Goal: Task Accomplishment & Management: Complete application form

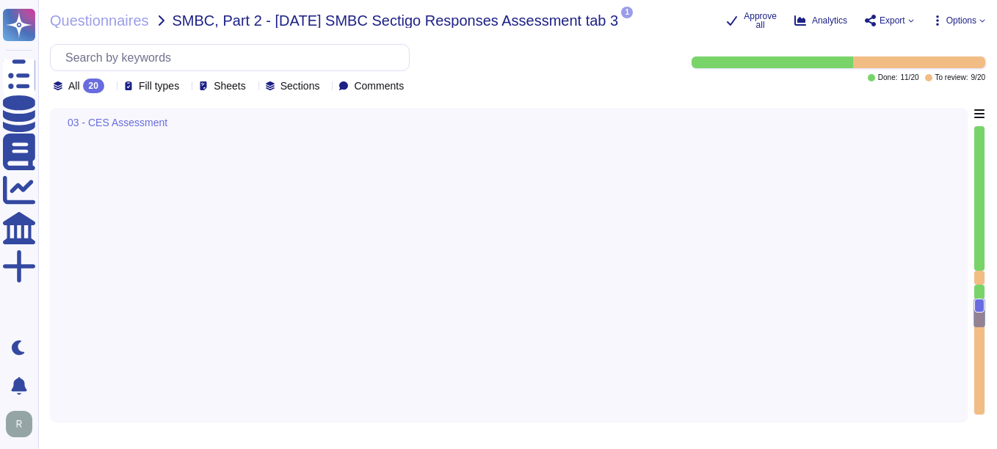
type textarea "Customers are responsible for managing their own keys. However, they may elect …"
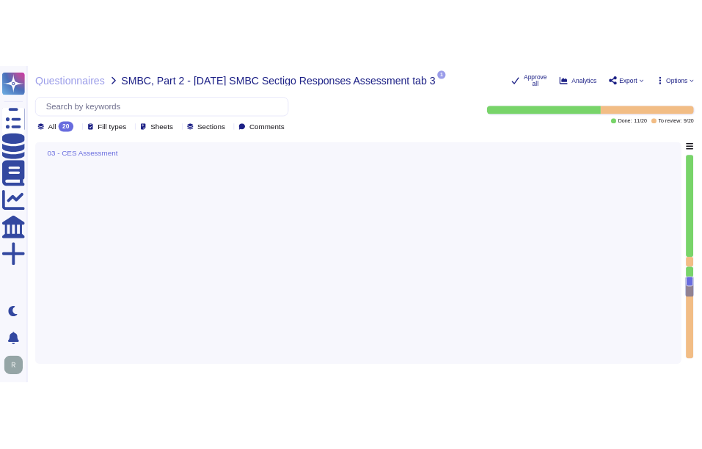
scroll to position [2497, 0]
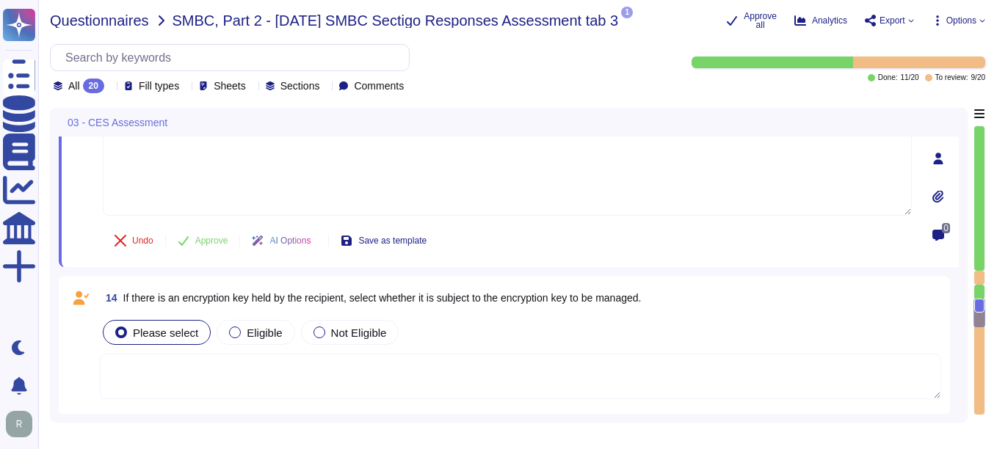
click at [120, 26] on span "Questionnaires" at bounding box center [99, 20] width 99 height 15
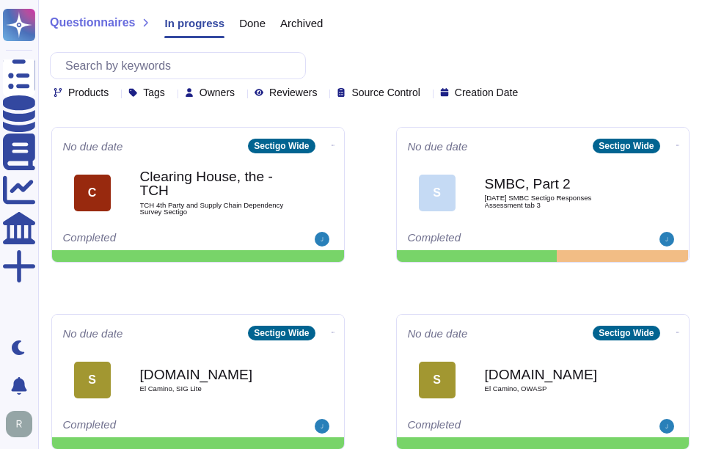
scroll to position [367, 0]
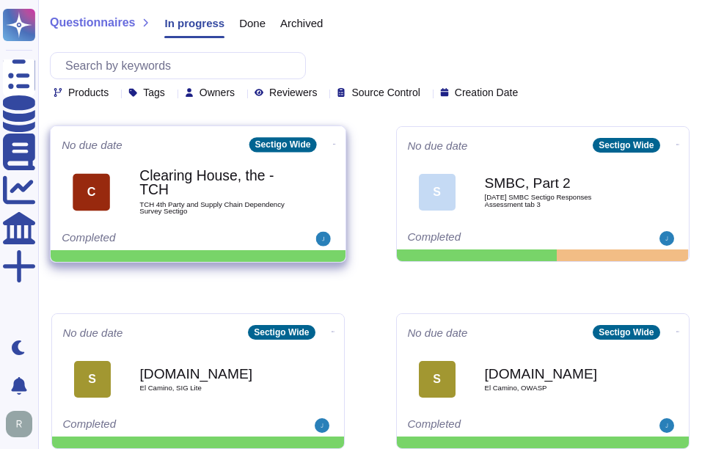
click at [227, 206] on span "TCH 4th Party and Supply Chain Dependency Survey Sectigo" at bounding box center [213, 208] width 148 height 14
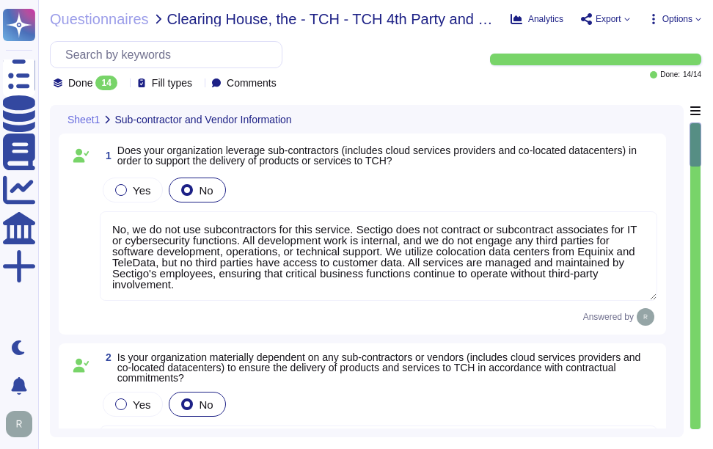
type textarea "No, we do not use subcontractors for this service. Sectigo does not contract or…"
type textarea "Our organization is not materially dependent on any subcontractors or vendors f…"
type textarea "Sectigo offers a range of digital identity solutions aimed at enhancing securit…"
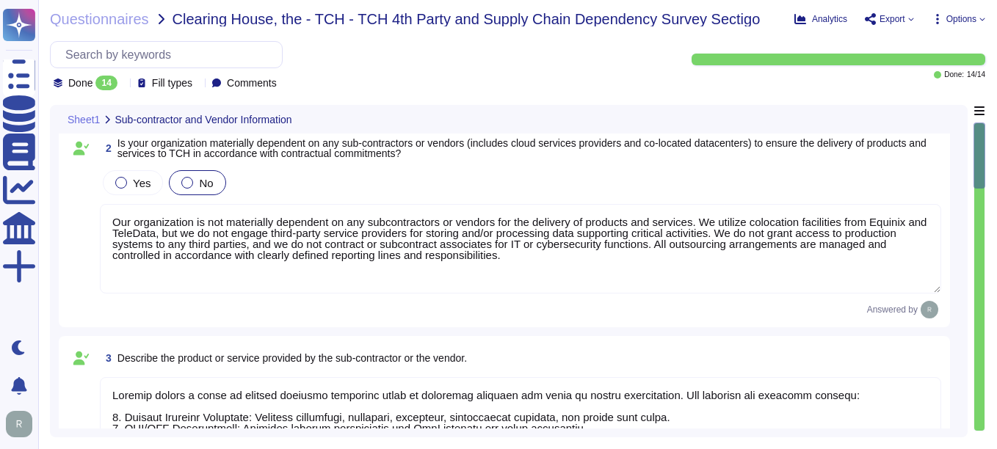
type textarea "No, we do not use subcontractors for this service, and Sectigo does not disclos…"
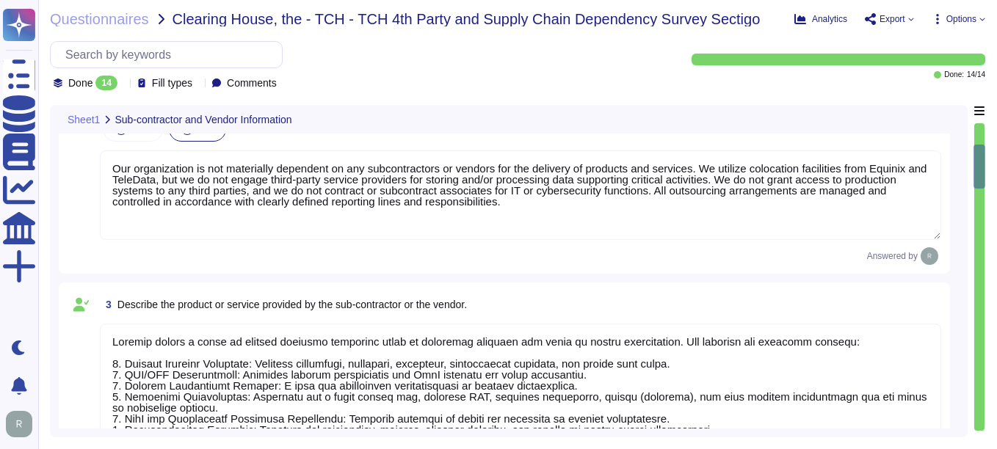
type textarea "Primary Data Center: - Location: Secaucus, New Jersey, USA Secondary Data Cente…"
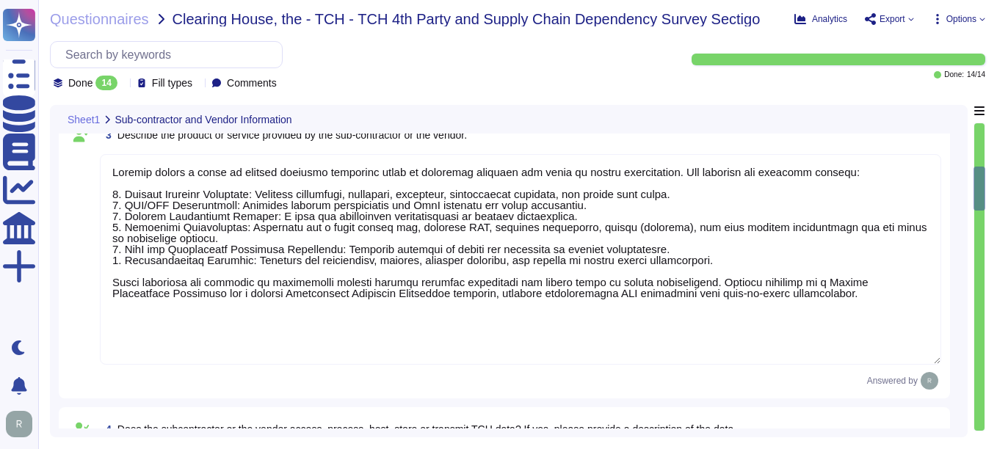
type textarea "No. We do not use subcontractors for this service. Sectigo’s employees and clie…"
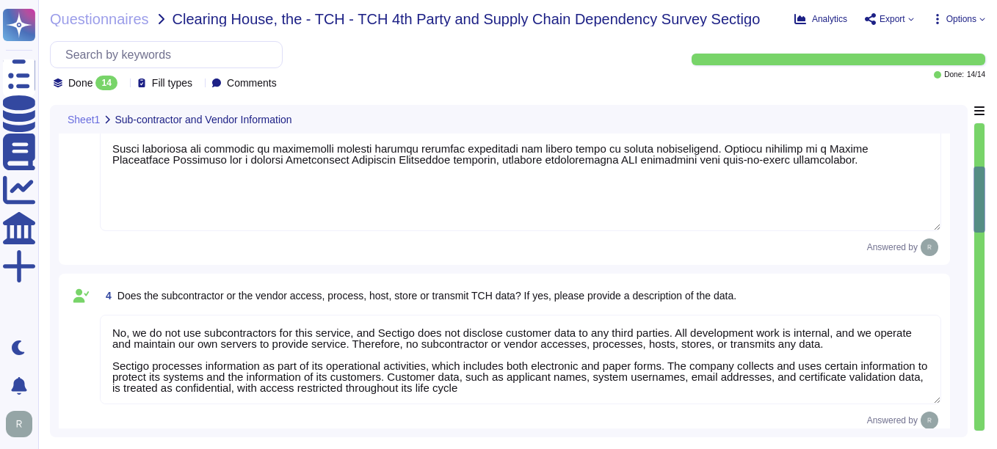
scroll to position [661, 0]
type textarea "No. We do not use subcontractors for this service."
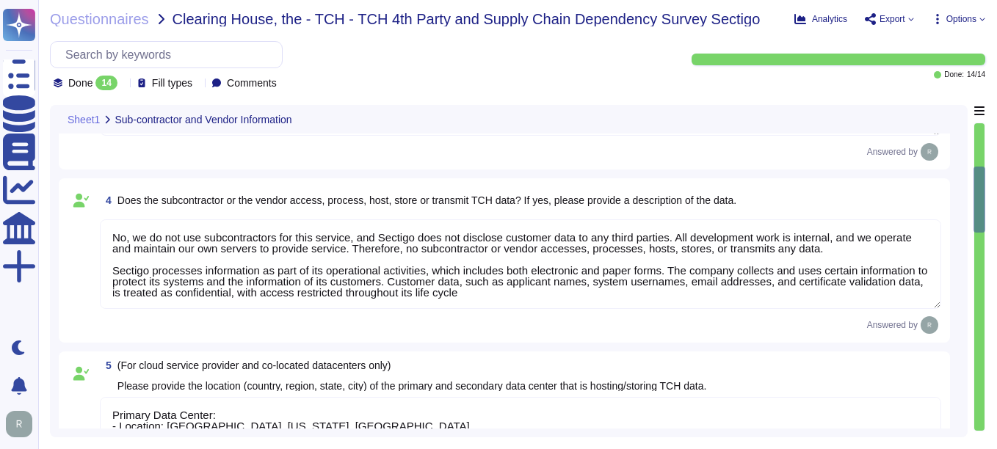
scroll to position [1, 0]
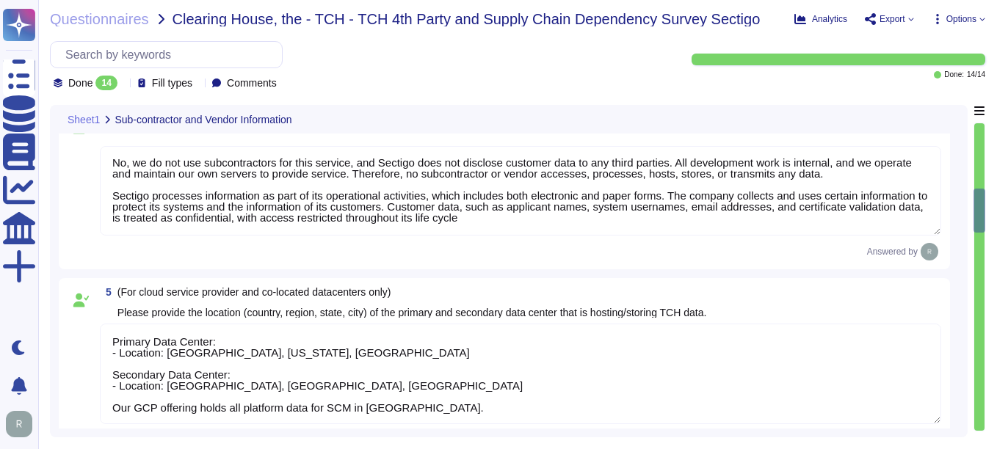
type textarea "Sectigo has established a comprehensive Supplier & Third-Party Relationship Pol…"
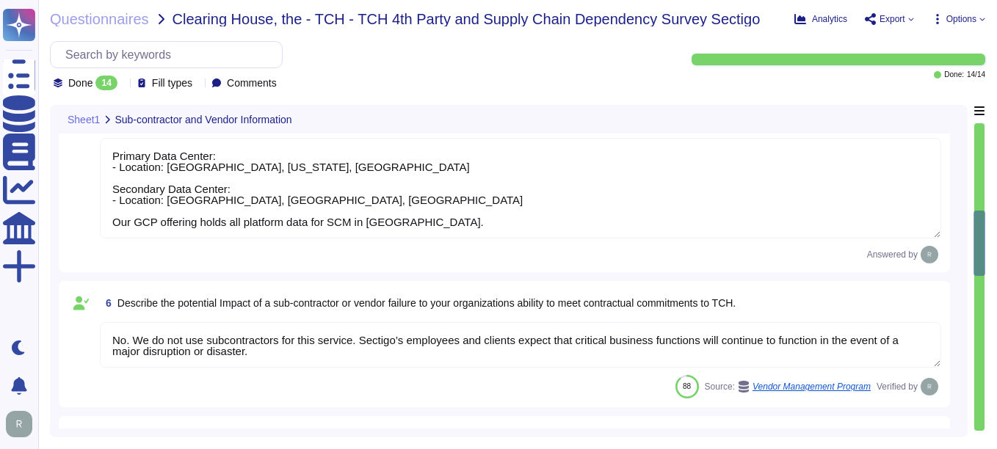
scroll to position [954, 0]
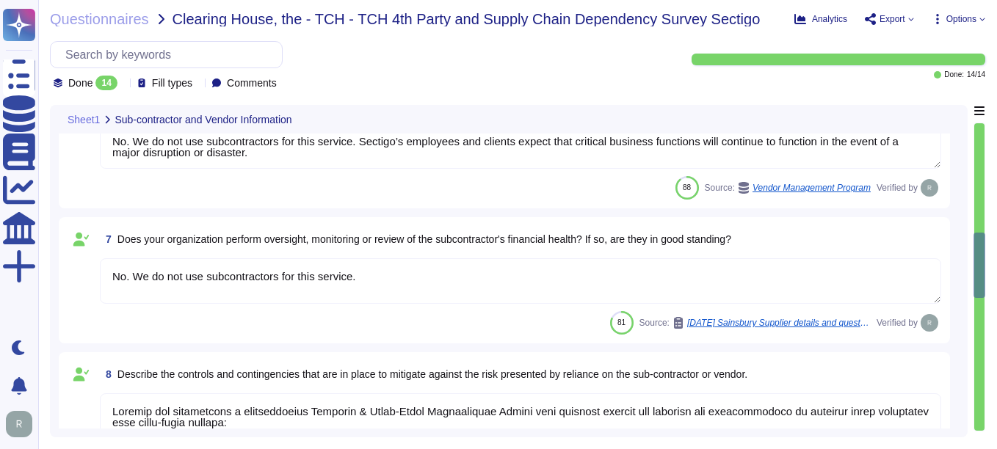
type textarea "No. We do not use subcontractors for this service."
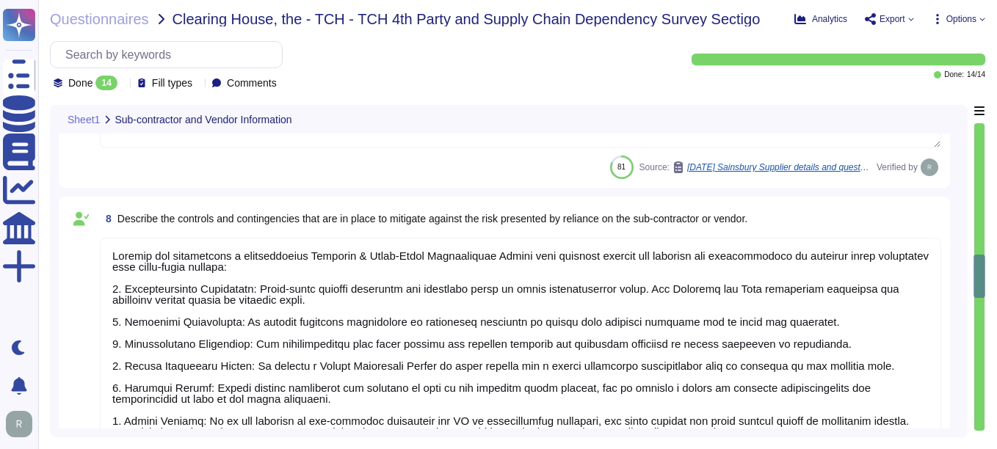
scroll to position [1, 0]
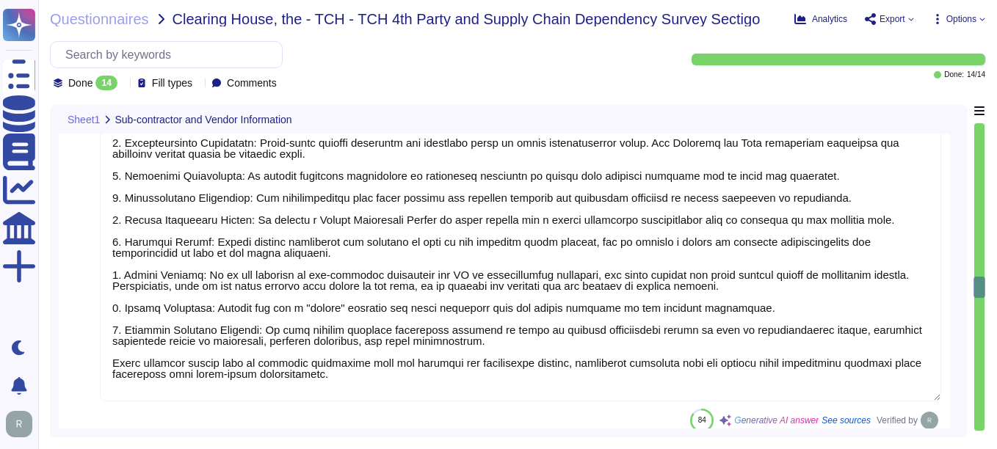
type textarea "Sectigo utilizes third-party colocation providers, specifically Equinix and Tel…"
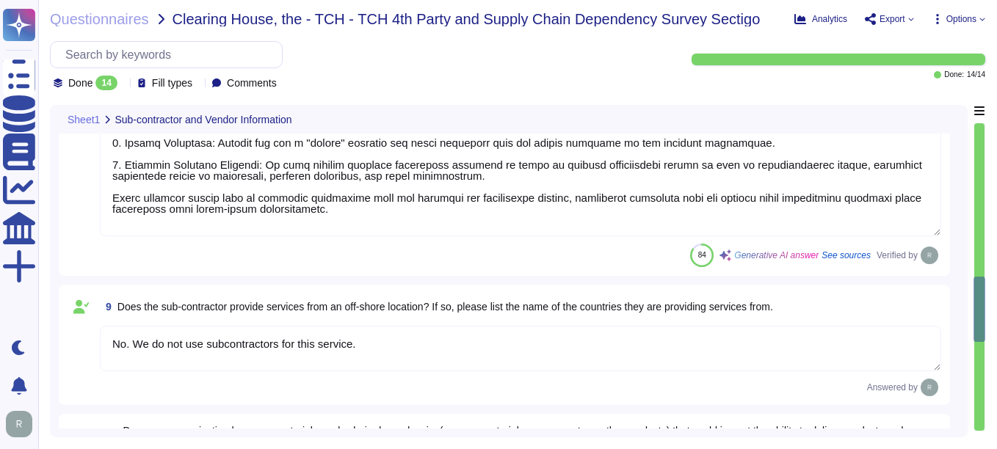
scroll to position [1688, 0]
type textarea "Sectigo identifies several key supply chain risks that could impact our ability…"
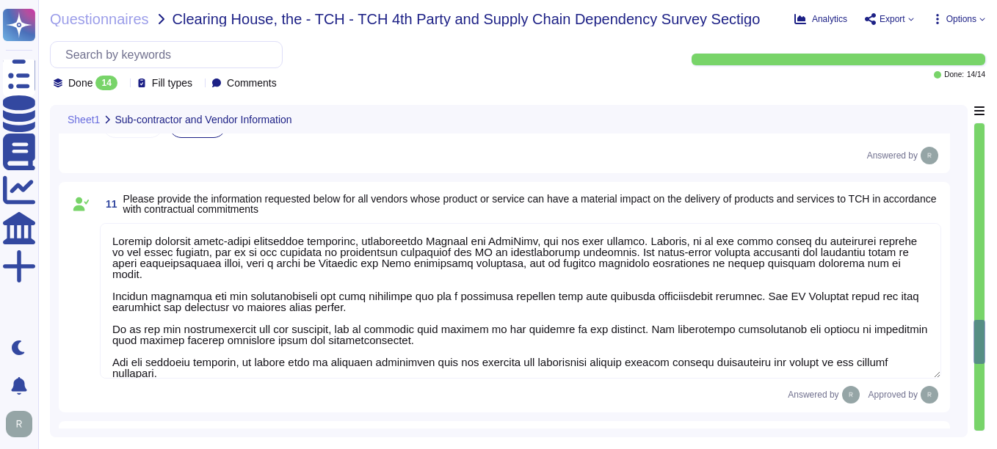
scroll to position [1908, 0]
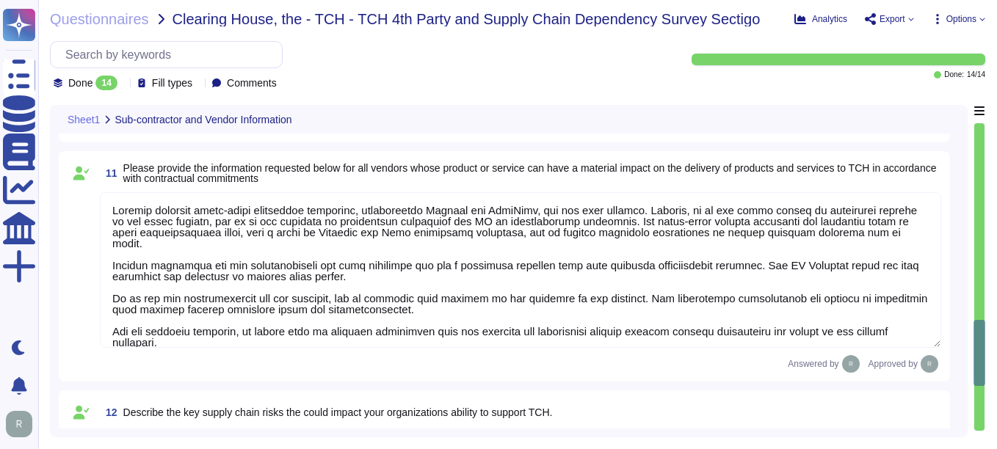
type textarea "The potential impact of supply chain risk materializing includes: 1. Negative E…"
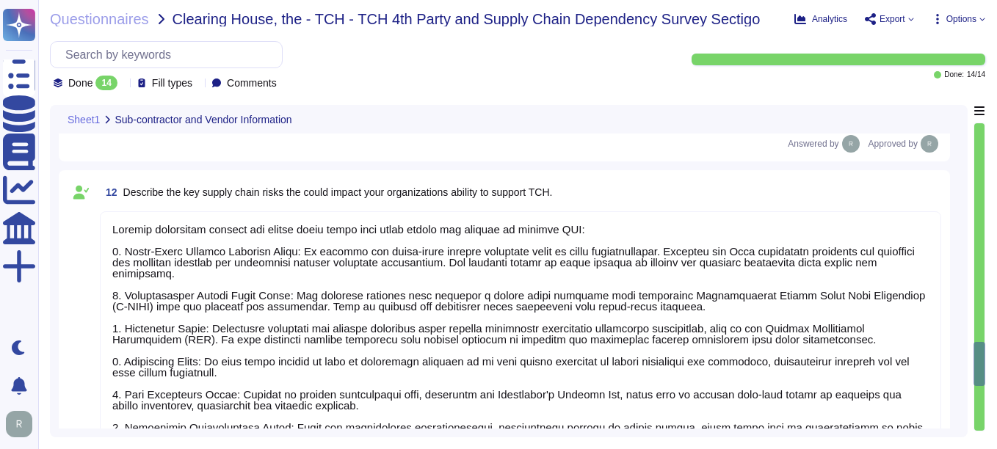
scroll to position [1, 0]
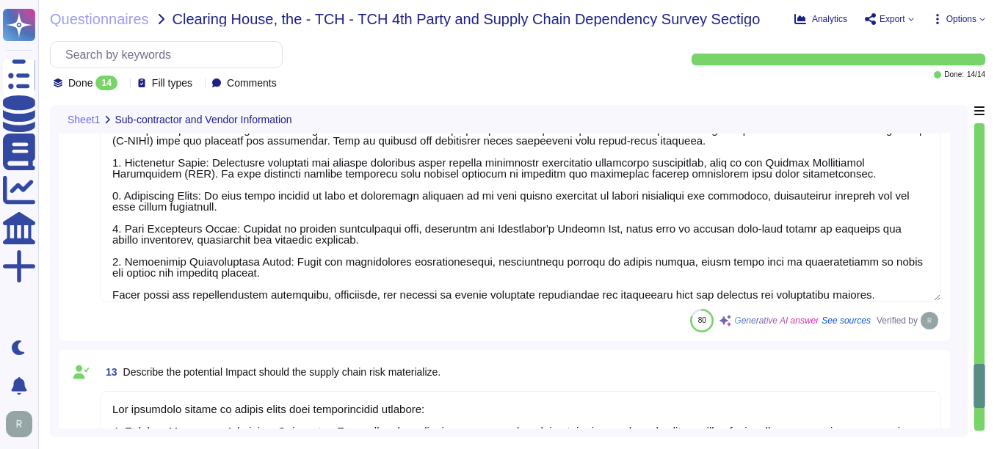
type textarea "Sectigo has established a comprehensive Supplier & Third-Party Relationship Pol…"
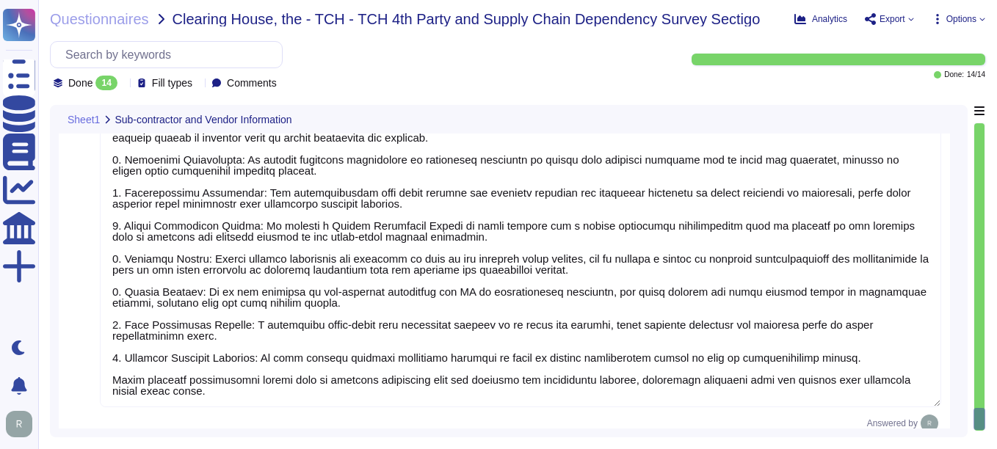
scroll to position [2897, 0]
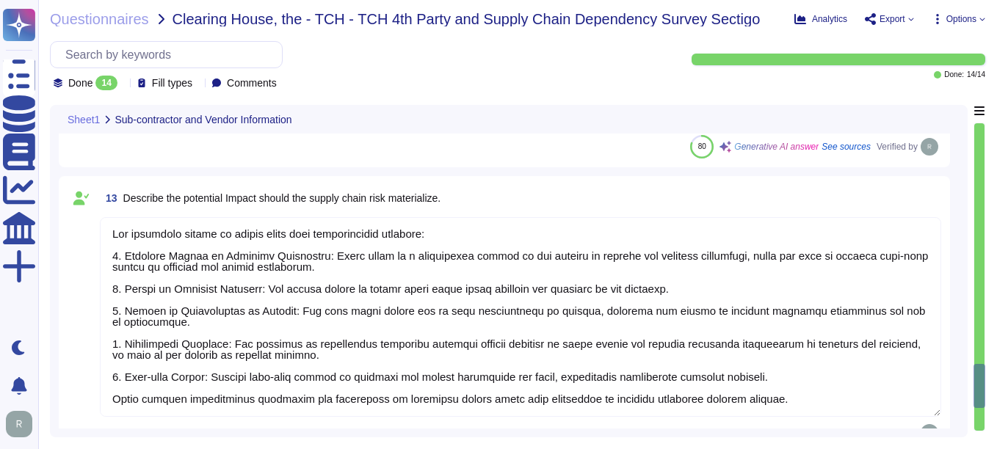
type textarea "Sectigo identifies several key supply chain risks that could impact our ability…"
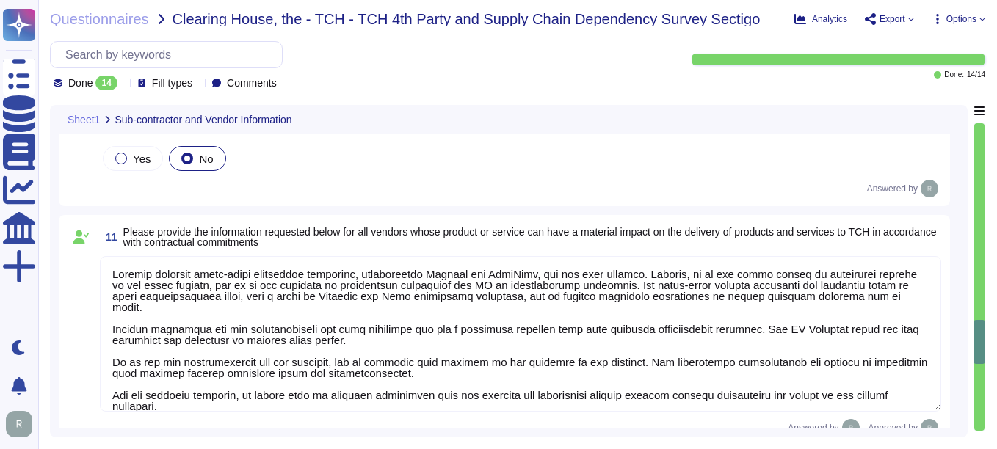
type textarea "Sectigo has established a comprehensive Supplier & Third-Party Relationship Pol…"
type textarea "No. We do not use subcontractors for this service."
type textarea "Sectigo utilizes third-party colocation providers, specifically Equinix and Tel…"
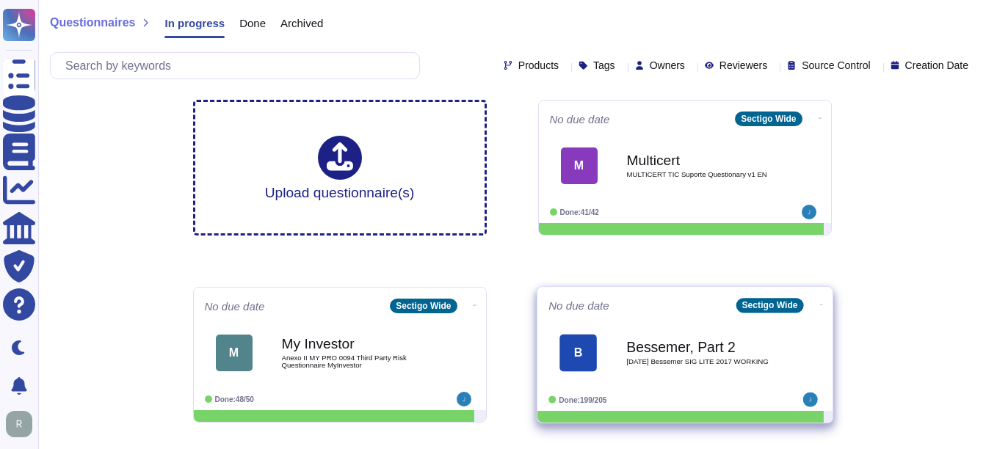
click at [663, 354] on b "Bessemer, Part 2" at bounding box center [700, 347] width 148 height 14
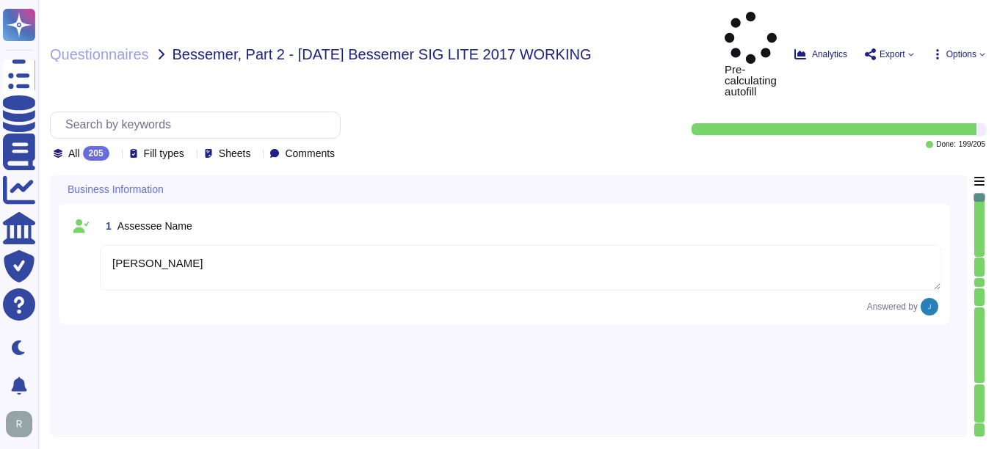
type textarea "[PERSON_NAME]"
type textarea "Regional Sales Director"
type textarea "[PERSON_NAME], Chief Compliance Officer"
type textarea "The date of the response is [DATE]."
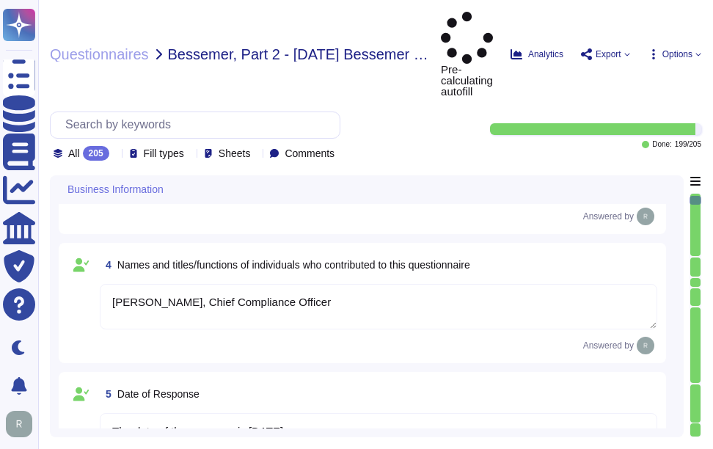
type textarea "Sectigo Limited"
type textarea "We are a privately held company."
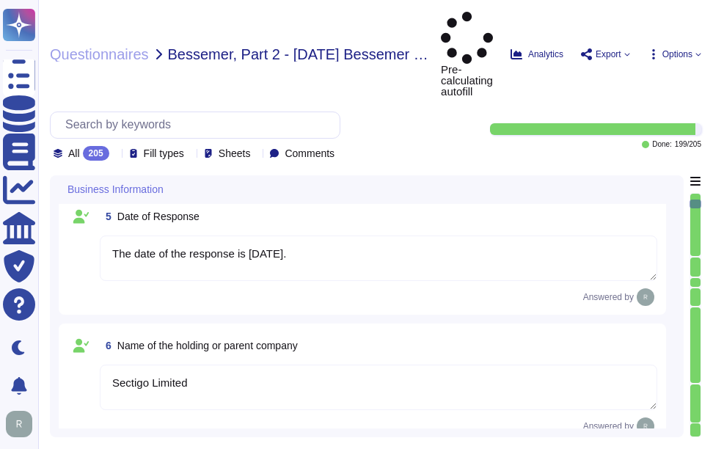
type textarea "N/A"
type textarea "The legal entity is a Private Limited company, and it is incorporated in the [G…"
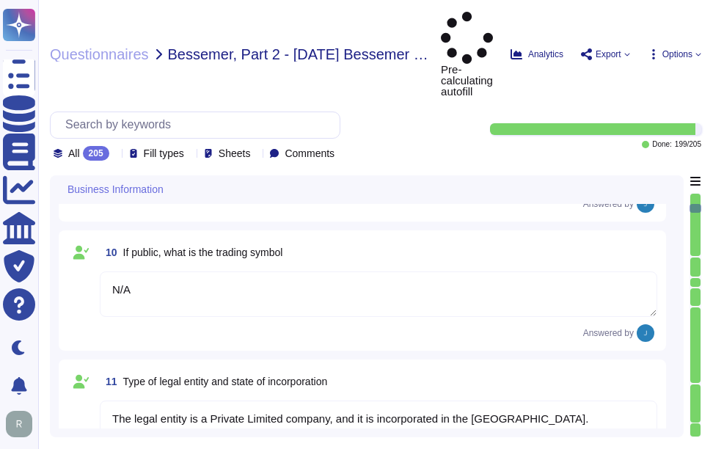
type textarea "1998"
type textarea "No, there are no material claims or judgments against the company."
type textarea "N/A"
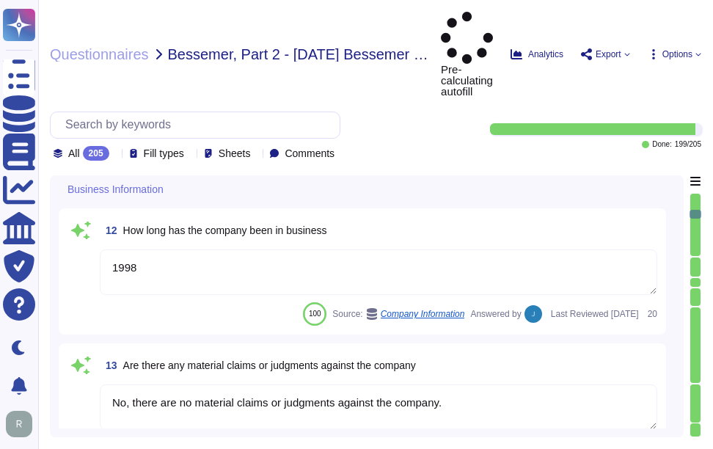
type textarea "No, we have not encountered a security incident for the last 12 months, and the…"
type textarea "No, we have no recent cybersecurity incidents."
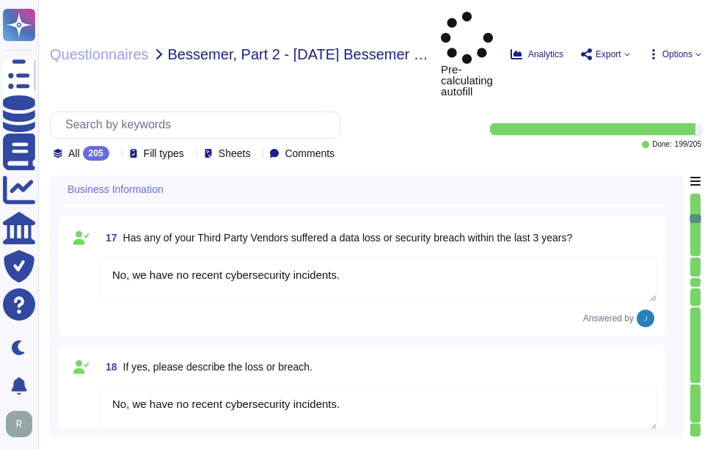
type textarea "The answers in this questionnaire pertain to multiple facilities and geographic…"
type textarea "The backup sites are operated by Sectigo, located in [GEOGRAPHIC_DATA], [US_STA…"
type textarea "Scoped Systems and Data are stored in the following locations: - [GEOGRAPHIC_DA…"
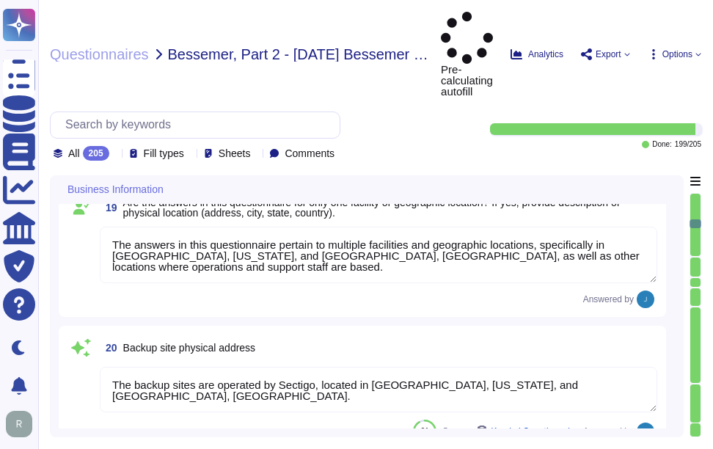
type textarea "1. [STREET_ADDRESS]. [STREET_ADDRESS]. [STREET_ADDRESS]. Secaucus, [US_STATE], …"
type textarea "Yes, the service being provided is a Software as a Service (SaaS). It involves …"
type textarea "Yes, we provide technology and software applications. Our services include a So…"
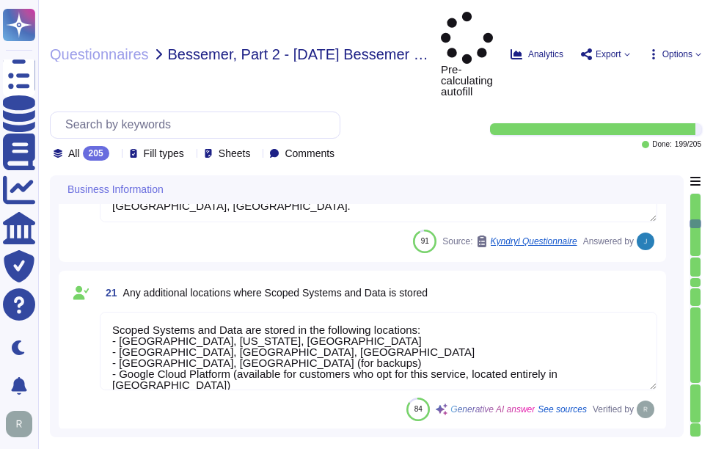
type textarea "Sectigo Certificate Manager. Digital certificates."
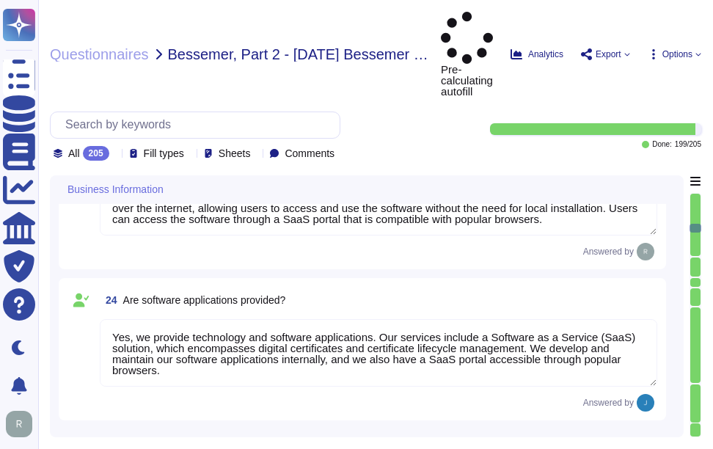
type textarea "All applications developed by Sectigo are based on a Secure Software Developmen…"
type textarea "The service being provided is a Software as a Service (SaaS)."
type textarea "N/A"
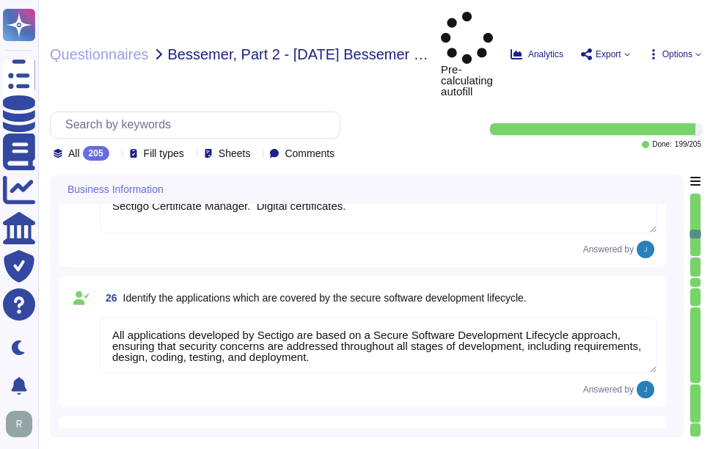
type textarea "N/A"
type textarea "Sectigo offers two cloud options: an instance hosted in Google Cloud Platform (…"
type textarea "Our SCM solution is a SaaS offering. It can be accessed via popular browsers."
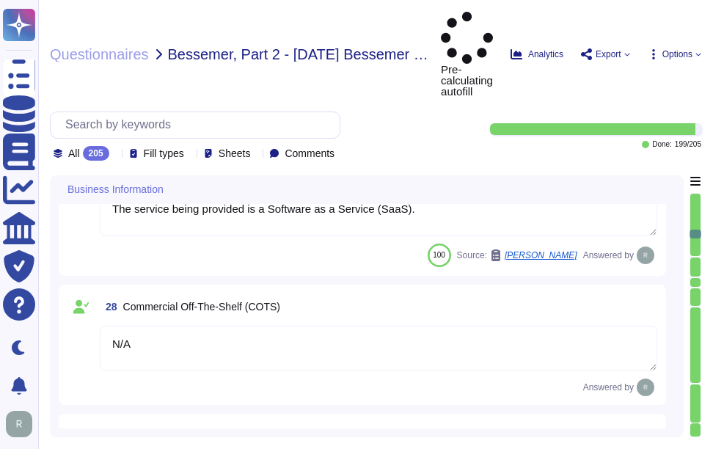
type textarea "We utilize open-source software and libraries, routinely scanning for vulnerabi…"
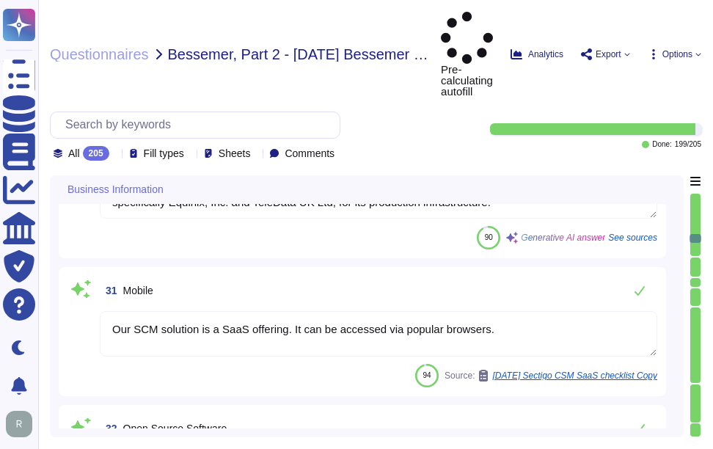
type textarea "None"
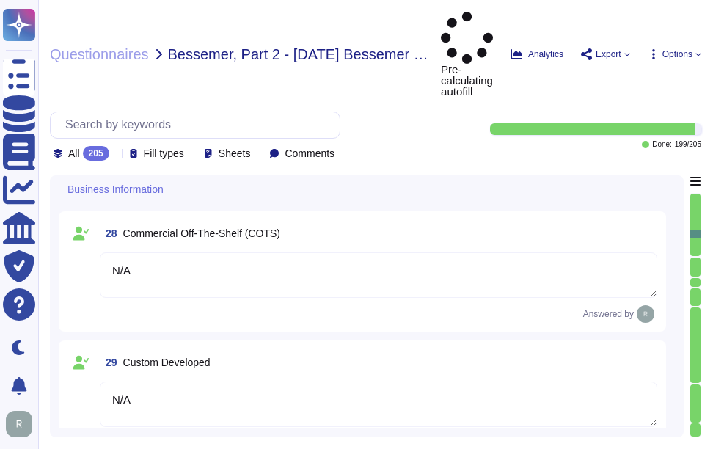
type textarea "Sectigo Certificate Manager. Digital certificates."
type textarea "All applications developed by Sectigo are based on a Secure Software Developmen…"
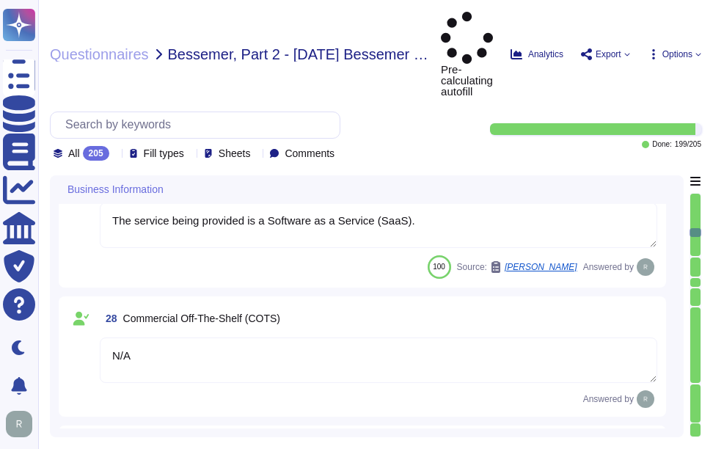
type textarea "Yes, we provide technology and software applications. Our services include a So…"
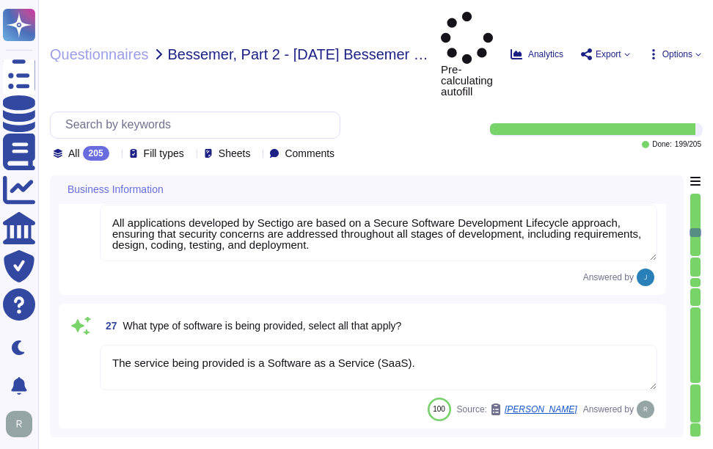
scroll to position [3229, 0]
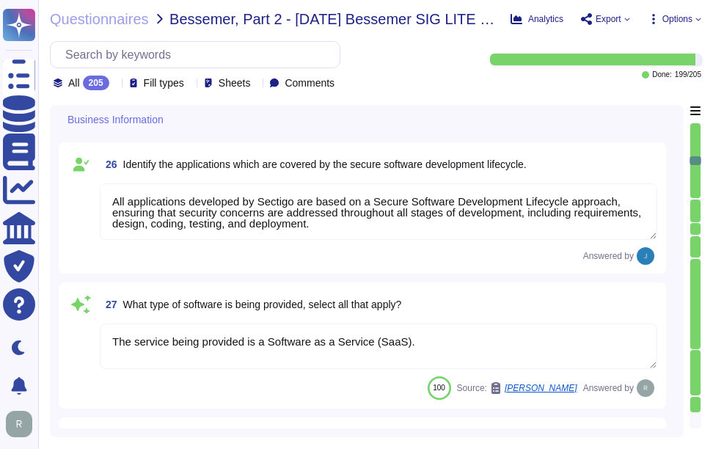
type textarea "Yes, the service being provided is a Software as a Service (SaaS). It involves …"
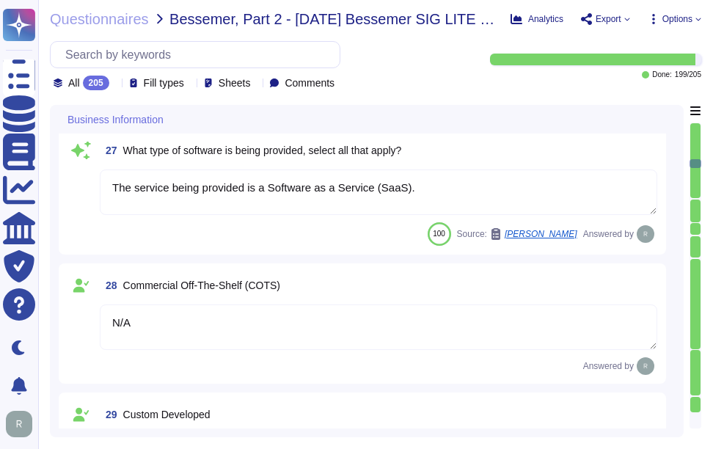
scroll to position [3376, 0]
type textarea "Our SCM solution is a SaaS offering. It can be accessed via popular browsers."
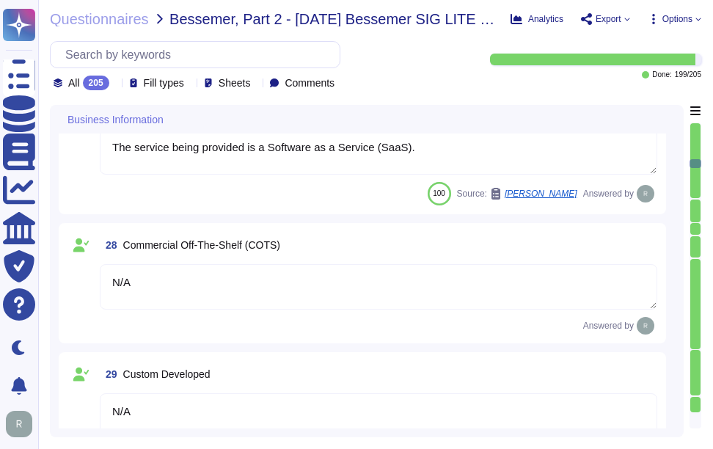
click at [139, 168] on textarea "The service being provided is a Software as a Service (SaaS)." at bounding box center [379, 152] width 558 height 46
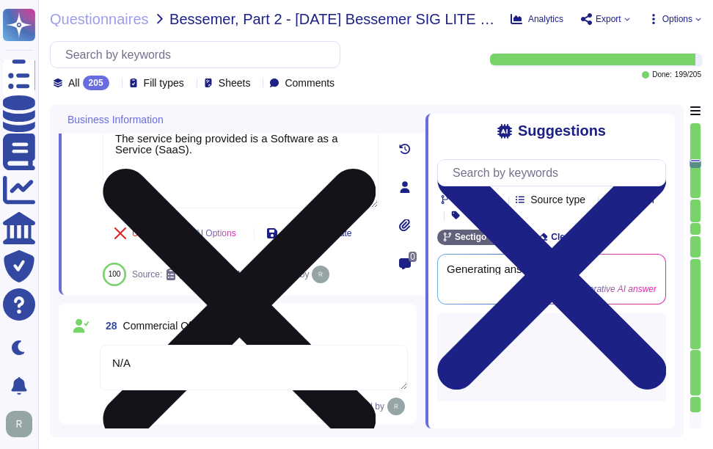
type textarea "Our SCM solution is a SaaS offering. It can be accessed via popular browsers."
click at [245, 156] on textarea "The service being provided is a Software as a Service (SaaS)." at bounding box center [241, 164] width 276 height 88
paste textarea "Software as a Service (SaaS) - Cloud - Custom Developed"
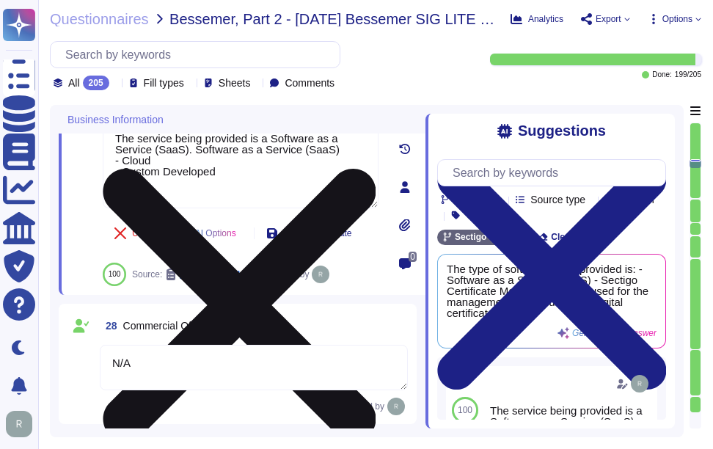
click at [187, 150] on textarea "The service being provided is a Software as a Service (SaaS). Software as a Ser…" at bounding box center [241, 164] width 276 height 88
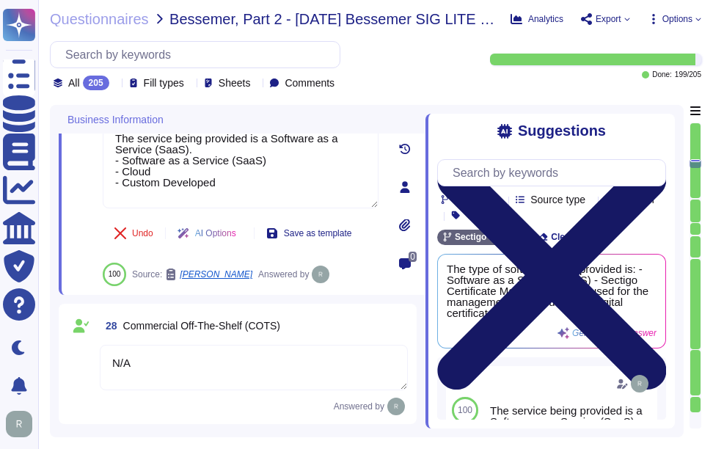
type textarea "The service being provided is a Software as a Service (SaaS). - Software as a S…"
click at [654, 130] on icon at bounding box center [551, 275] width 229 height 305
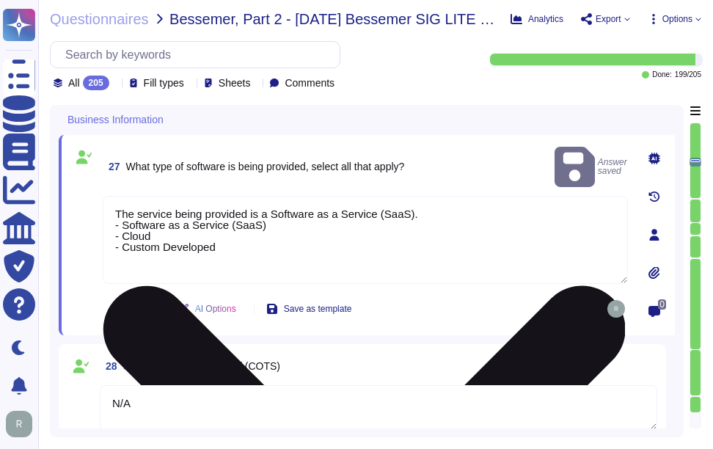
type textarea "Yes, we provide technology and software applications. Our services include a So…"
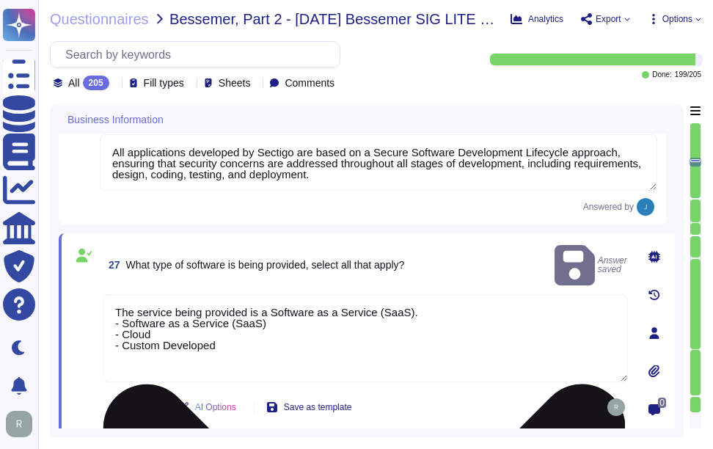
scroll to position [3229, 0]
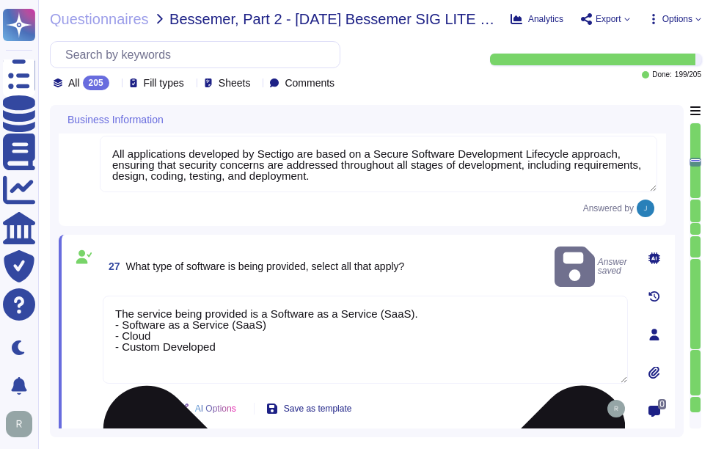
click at [177, 350] on textarea "The service being provided is a Software as a Service (SaaS). - Software as a S…" at bounding box center [366, 340] width 526 height 88
click at [236, 329] on textarea "The service being provided is a Software as a Service (SaaS). - Software as a S…" at bounding box center [366, 340] width 526 height 88
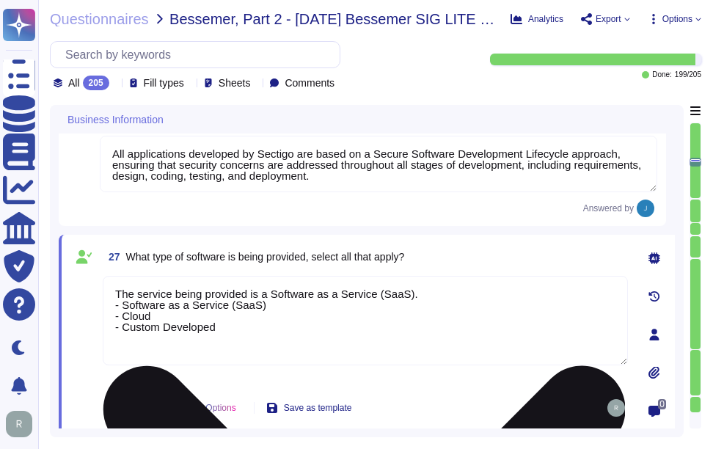
click at [142, 346] on textarea "The service being provided is a Software as a Service (SaaS). - Software as a S…" at bounding box center [366, 321] width 526 height 90
paste textarea "The technology or software being provided is categorized as Software as a Servi…"
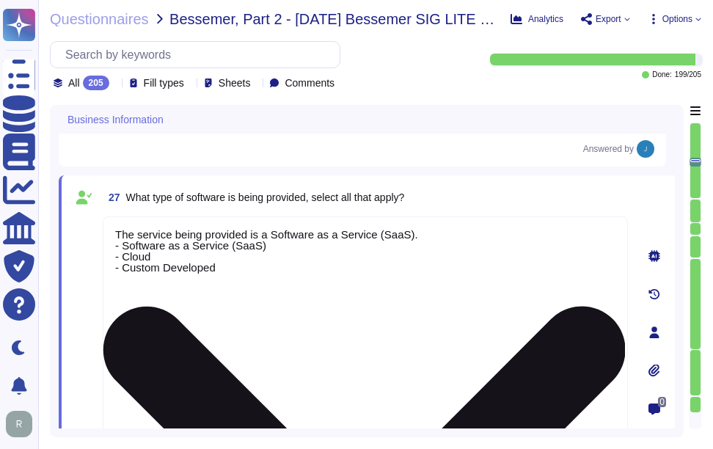
type textarea "The service being provided is a Software as a Service (SaaS). - Software as a S…"
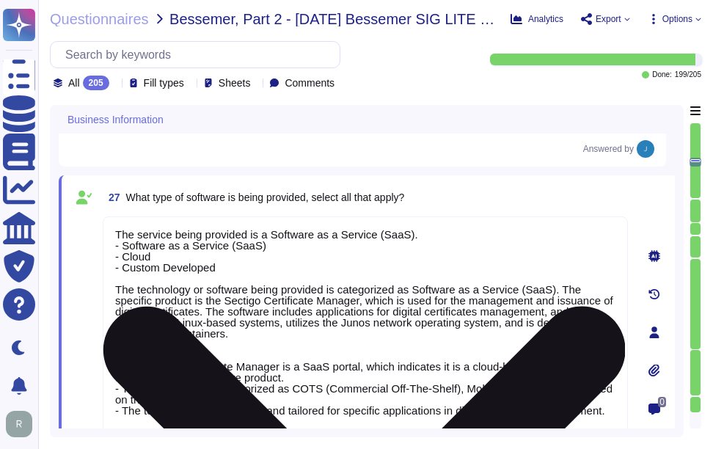
scroll to position [1, 0]
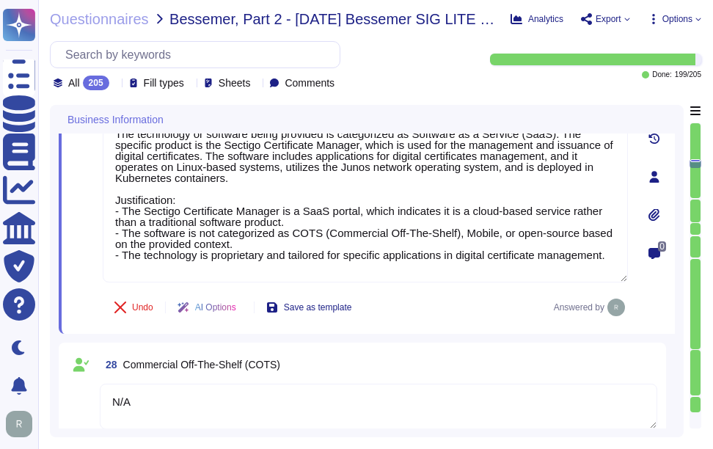
type textarea "Our SCM solution is a SaaS offering. It can be accessed via popular browsers."
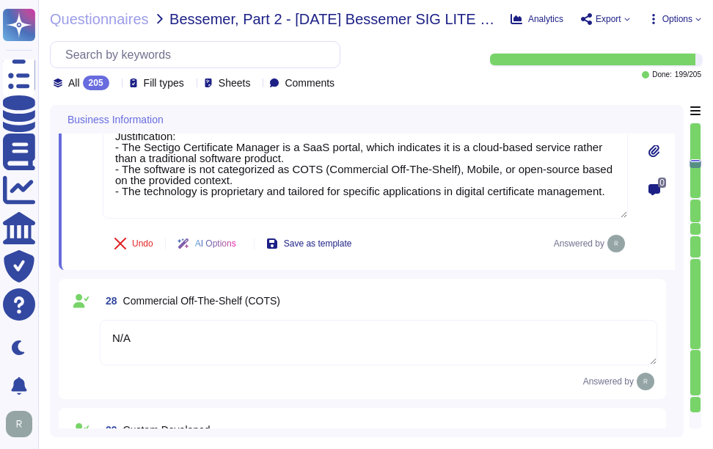
scroll to position [3582, 0]
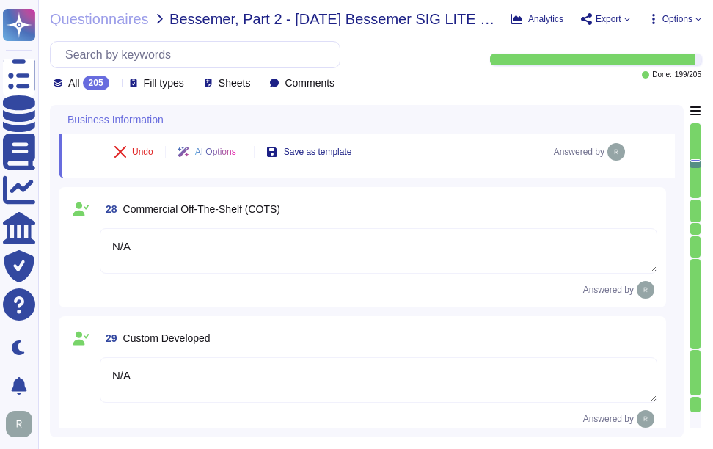
type textarea "We utilize open-source software and libraries, routinely scanning for vulnerabi…"
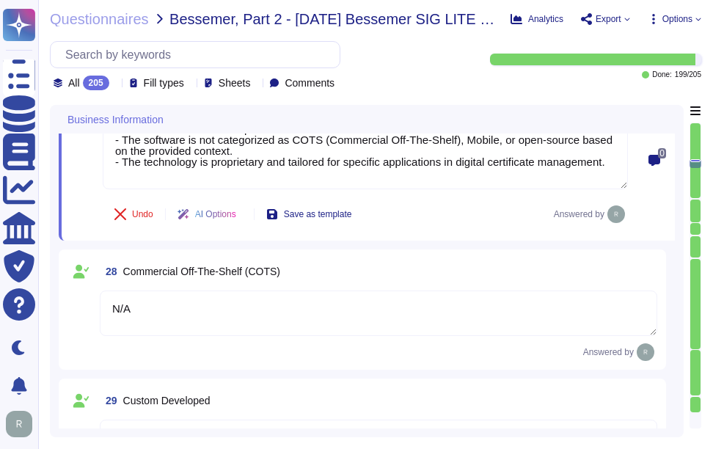
scroll to position [3436, 0]
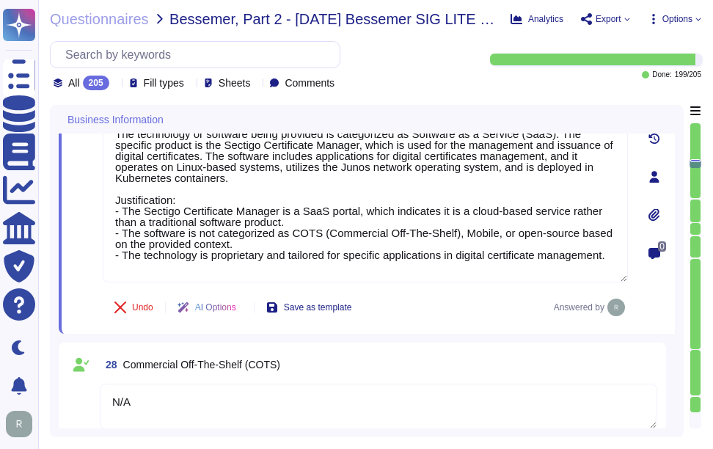
type textarea "Sectigo Certificate Manager. Digital certificates."
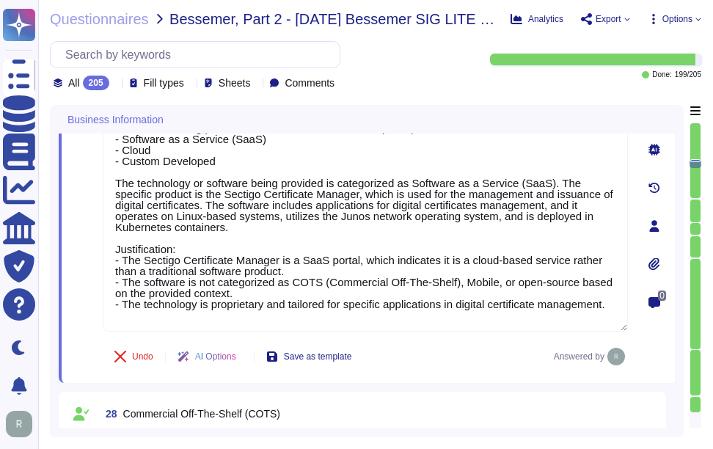
scroll to position [3289, 0]
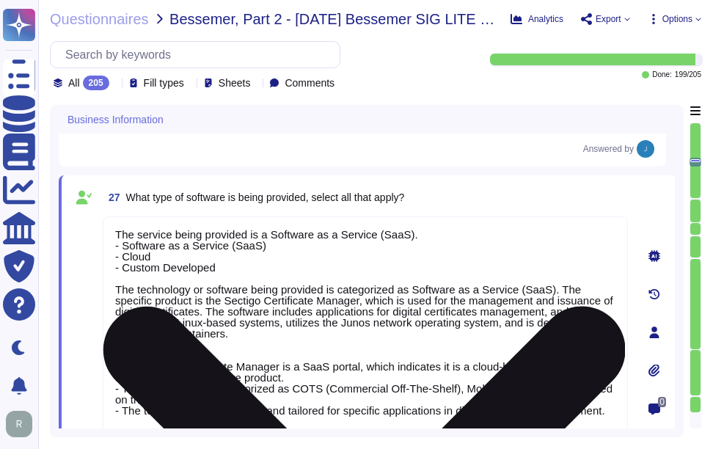
type textarea "Yes, we provide technology and software applications. Our services include a So…"
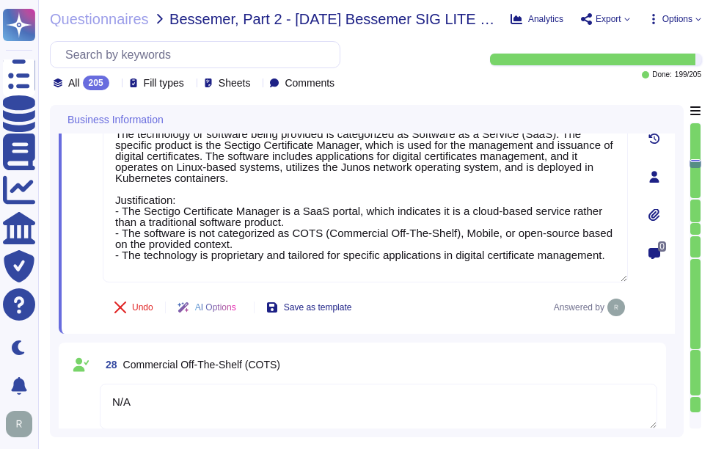
type textarea "Our SCM solution is a SaaS offering. It can be accessed via popular browsers."
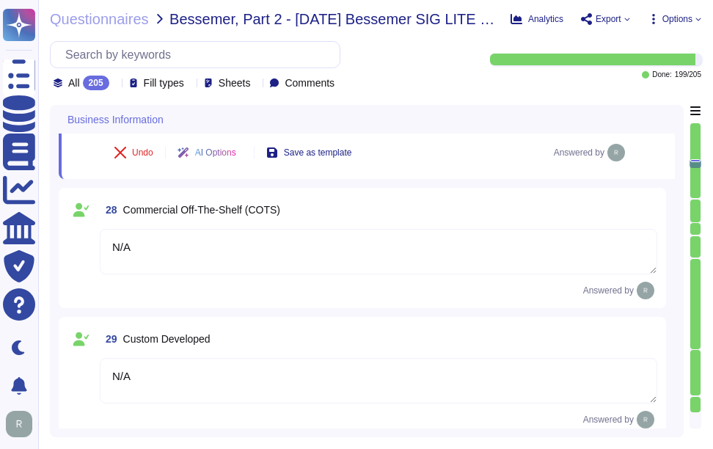
scroll to position [3582, 0]
type textarea "We utilize open-source software and libraries, routinely scanning for vulnerabi…"
type textarea "The service being provided is a Software as a Service (SaaS). - Software as a S…"
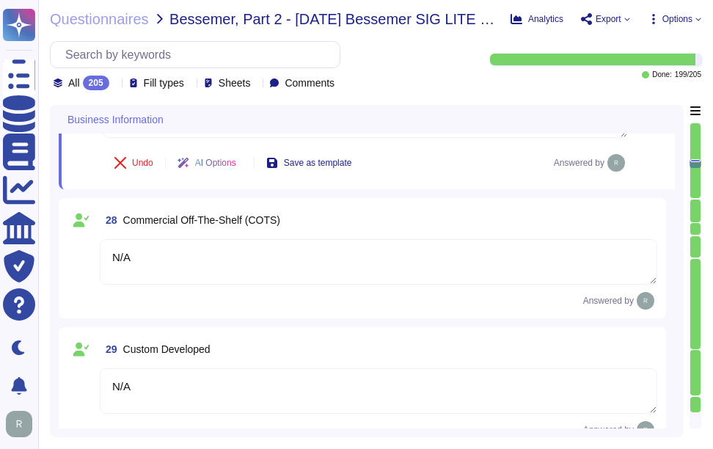
drag, startPoint x: 158, startPoint y: 373, endPoint x: 63, endPoint y: 372, distance: 94.7
click at [63, 372] on div "29 Custom Developed N/A Answered by" at bounding box center [363, 387] width 608 height 120
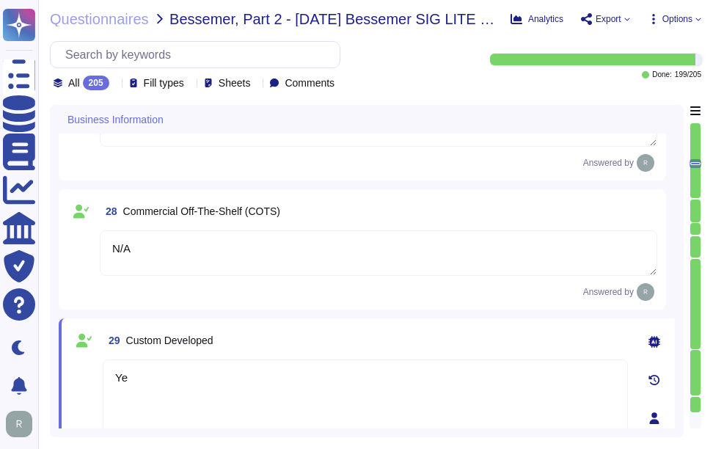
type textarea "Yes"
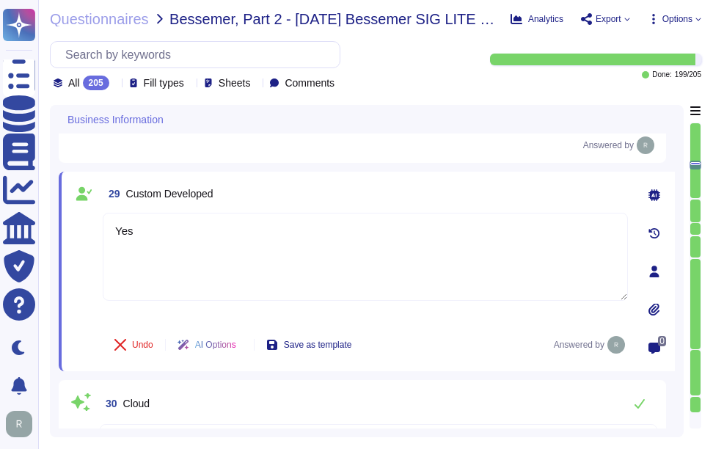
type textarea "We utilize open-source software and libraries, routinely scanning for vulnerabi…"
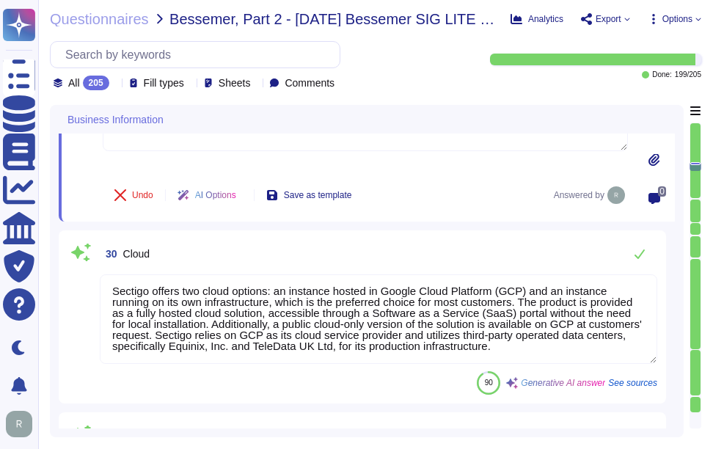
scroll to position [3876, 0]
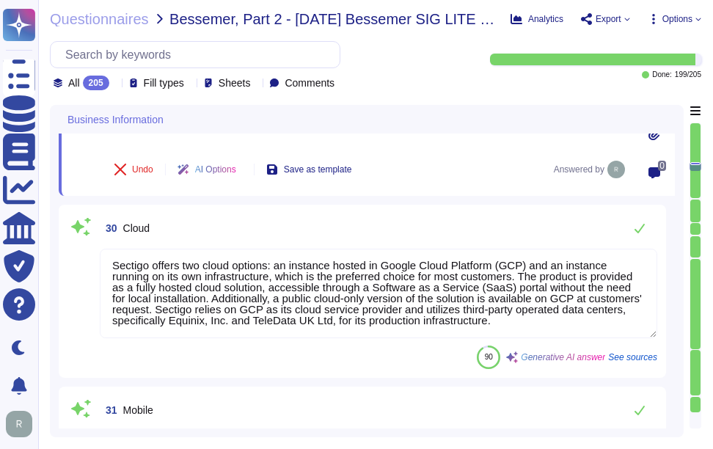
type textarea "Yes"
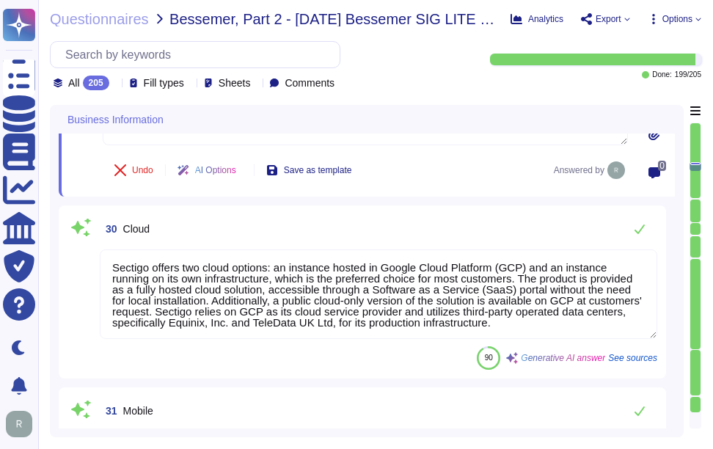
drag, startPoint x: 570, startPoint y: 324, endPoint x: 101, endPoint y: 252, distance: 475.2
click at [101, 252] on textarea "Sectigo offers two cloud options: an instance hosted in Google Cloud Platform (…" at bounding box center [379, 295] width 558 height 90
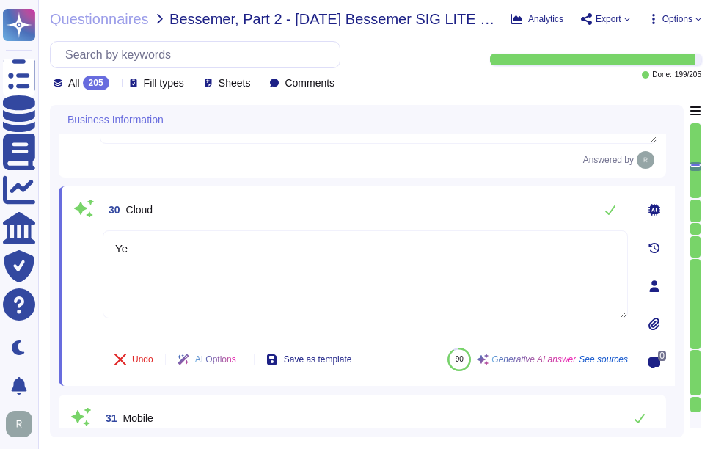
type textarea "Yes"
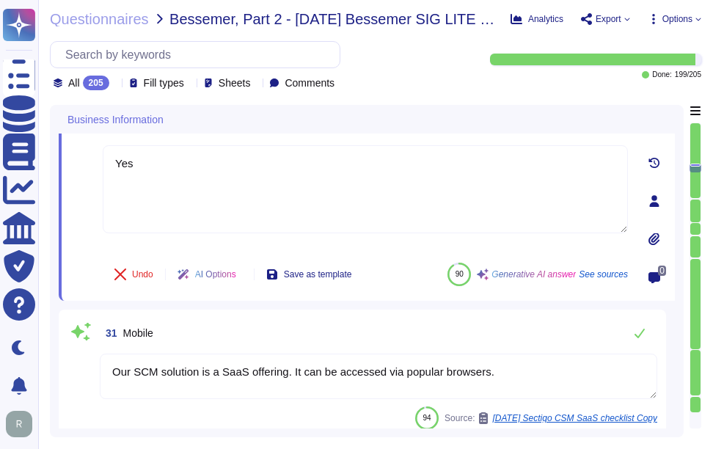
type textarea "None"
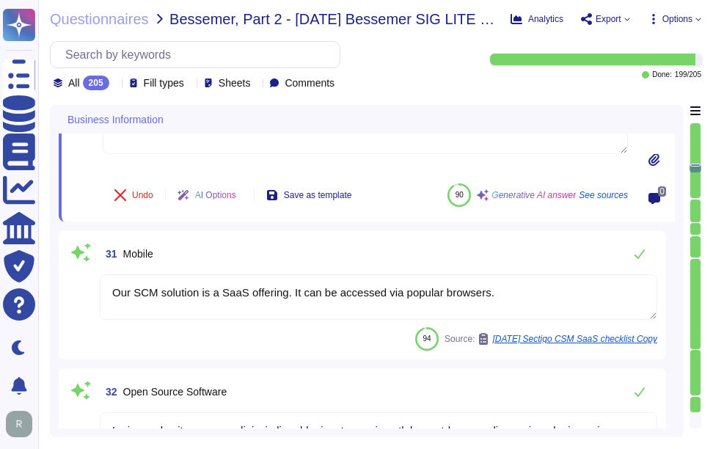
scroll to position [4023, 0]
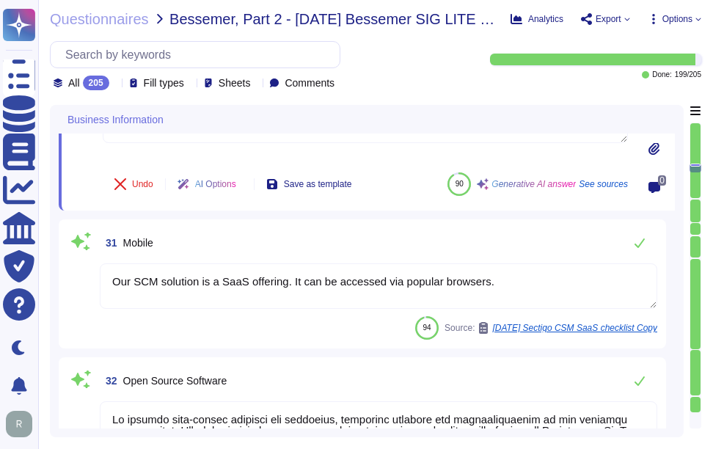
type textarea "Yes"
drag, startPoint x: 526, startPoint y: 280, endPoint x: -3, endPoint y: 235, distance: 531.1
click at [0, 235] on html "Questionnaires Knowledge Base Documents Analytics CAIQ / SIG Trust Center Help …" at bounding box center [356, 224] width 713 height 449
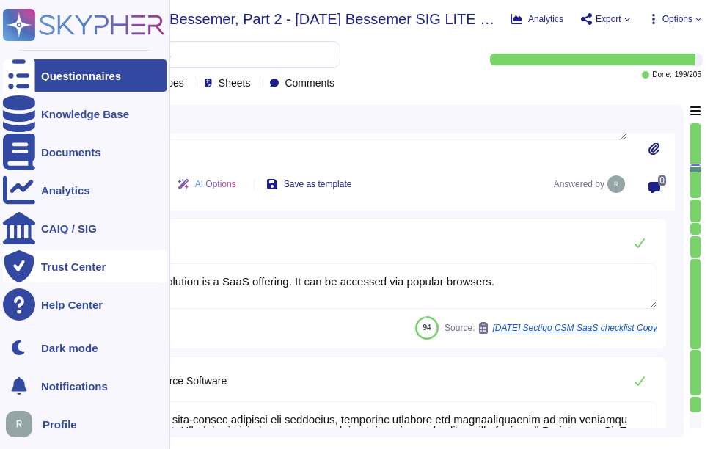
drag, startPoint x: 499, startPoint y: 274, endPoint x: 4, endPoint y: 256, distance: 495.7
click at [4, 256] on div "Questionnaires Knowledge Base Documents Analytics CAIQ / SIG Trust Center Help …" at bounding box center [356, 224] width 713 height 449
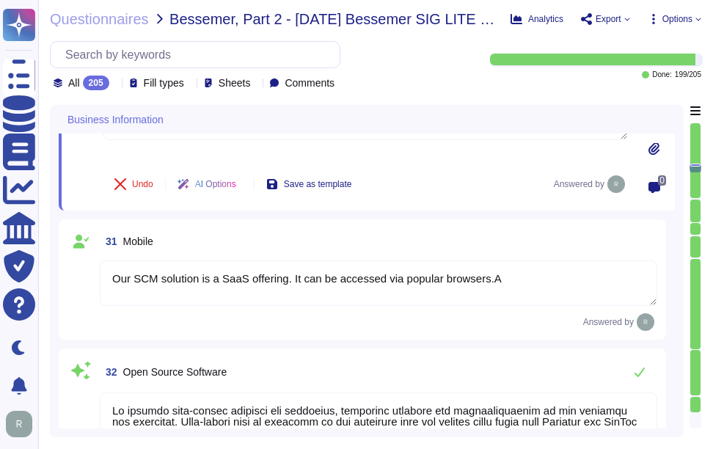
drag, startPoint x: 501, startPoint y: 281, endPoint x: 58, endPoint y: 228, distance: 446.5
click at [58, 228] on div "Business Information 28 Commercial Off-The-Shelf (COTS) N/A Answered by 29 Cust…" at bounding box center [367, 271] width 634 height 332
drag, startPoint x: 490, startPoint y: 278, endPoint x: 145, endPoint y: 286, distance: 345.8
click at [145, 286] on textarea "Our SCM solution is a SaaS offering. It can be accessed via popular browsers.A" at bounding box center [379, 284] width 558 height 46
type textarea "Our SCM solution is a SaaS offering. It can be accessed via popular browsers."
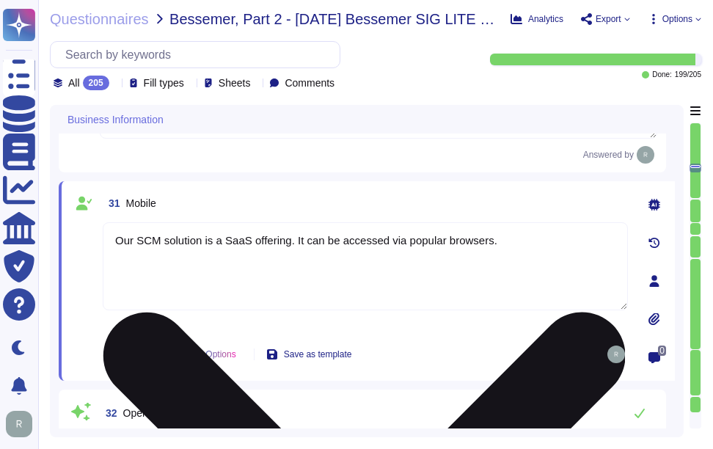
type textarea "None"
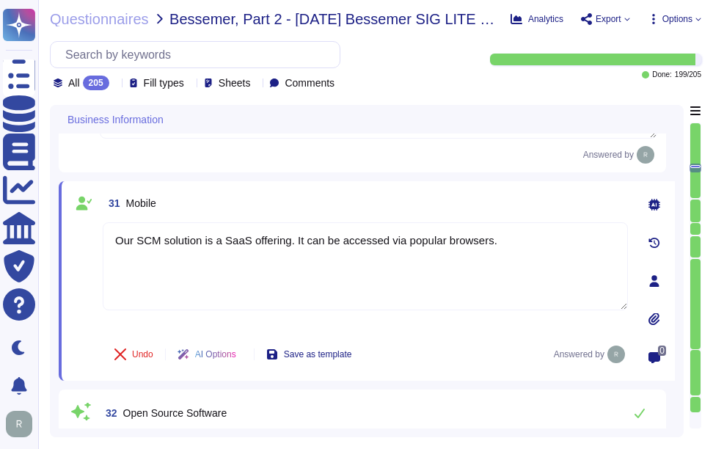
drag, startPoint x: 508, startPoint y: 234, endPoint x: 83, endPoint y: 254, distance: 425.4
click at [83, 254] on div "31 Mobile Our SCM solution is a SaaS offering. It can be accessed via popular b…" at bounding box center [349, 281] width 558 height 182
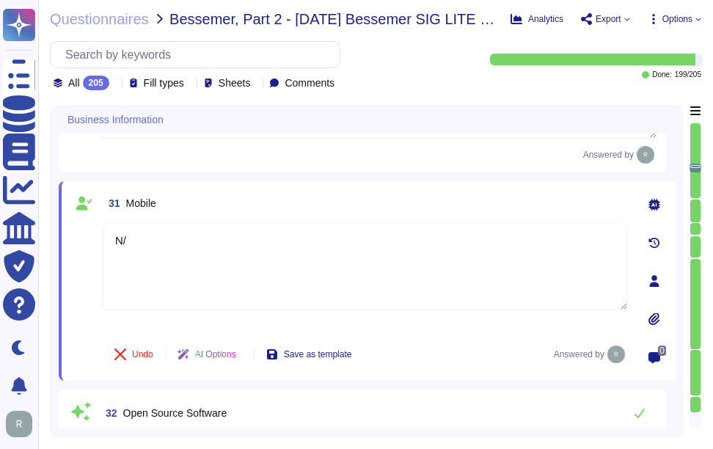
type textarea "N/A"
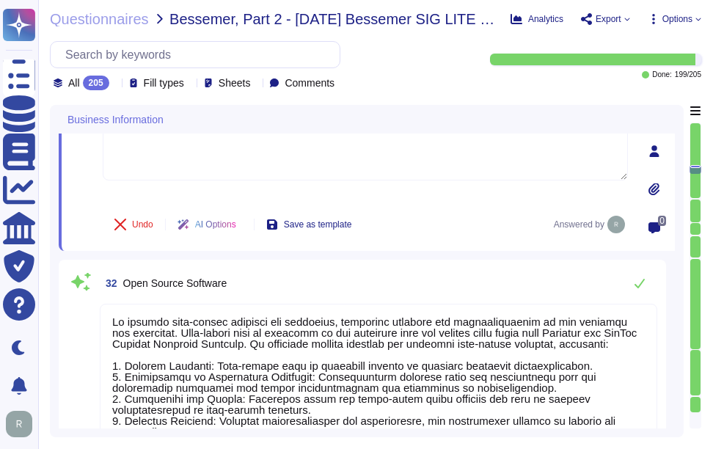
type textarea "Yes, there is a risk assessment program that has been approved by management, c…"
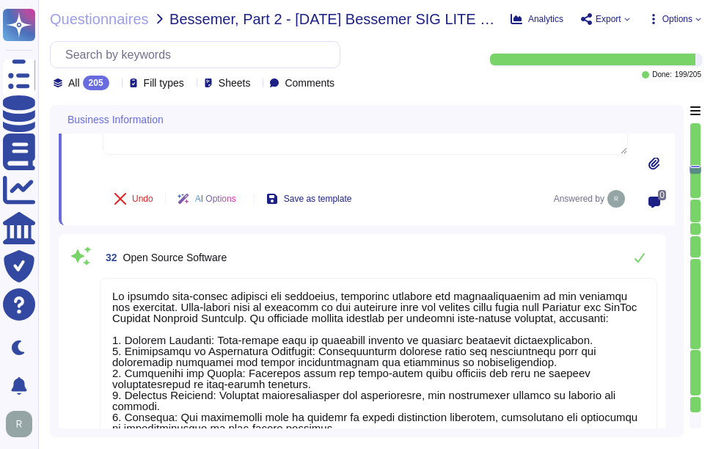
scroll to position [0, 0]
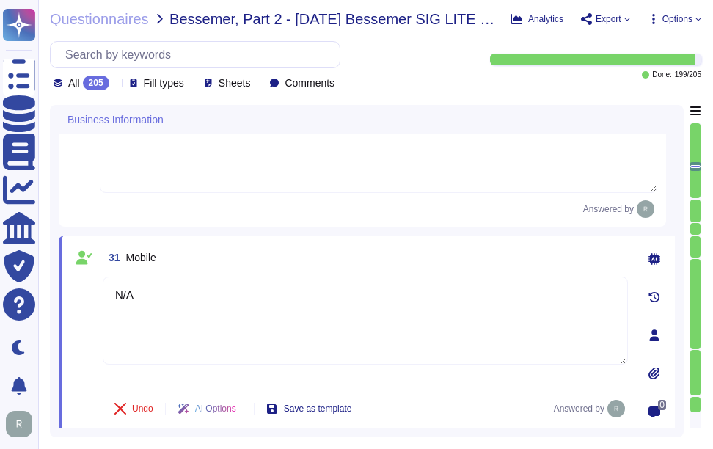
type textarea "The service being provided is a Software as a Service (SaaS). - Software as a S…"
type textarea "N/A"
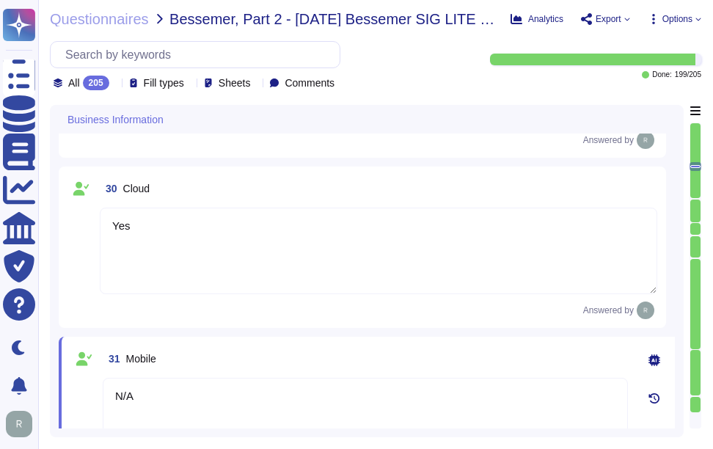
type textarea "N/A"
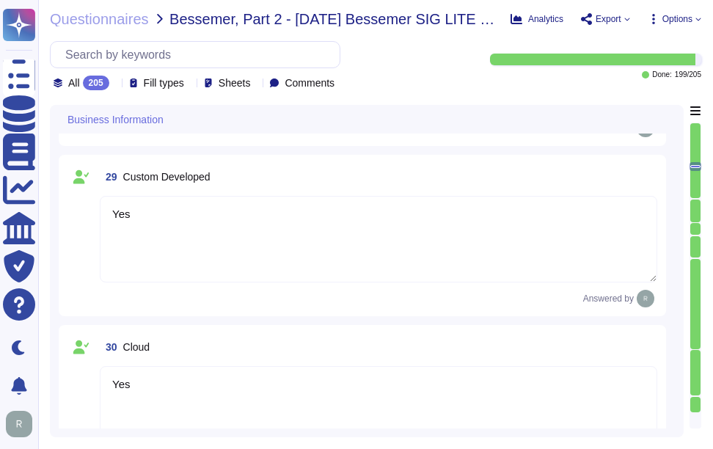
scroll to position [3563, 0]
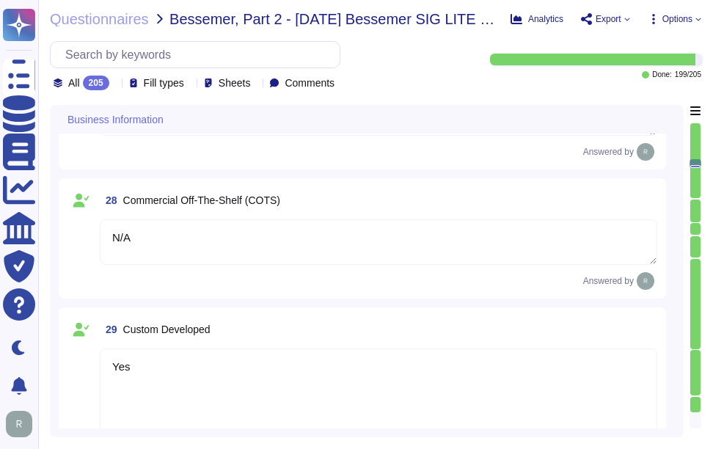
type textarea "All applications developed by Sectigo are based on a Secure Software Developmen…"
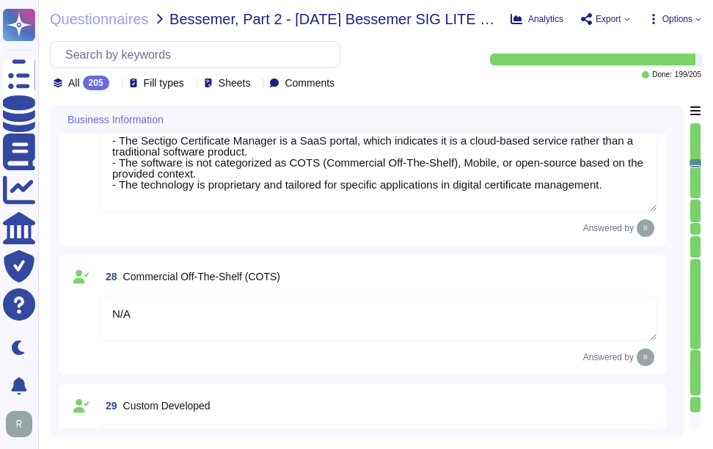
type textarea "Sectigo Certificate Manager. Digital certificates."
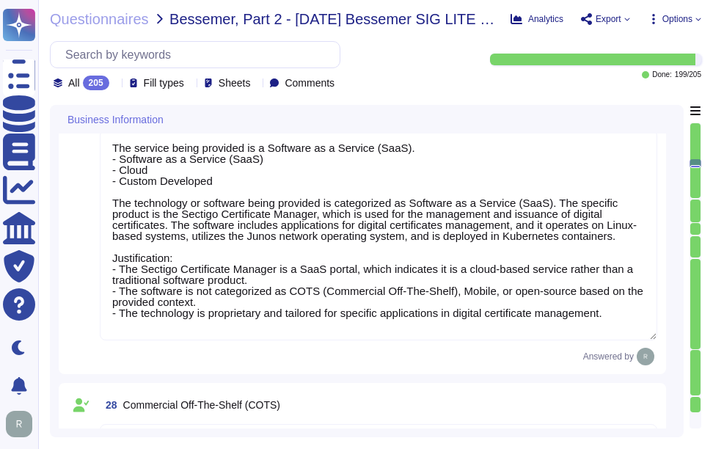
scroll to position [3348, 0]
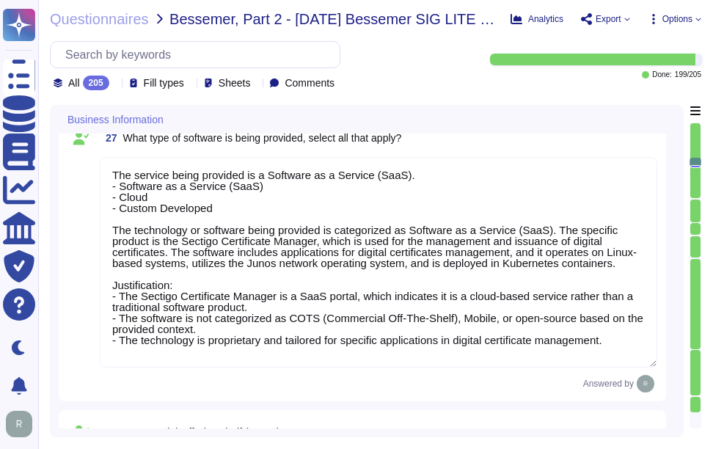
type textarea "Yes, we provide technology and software applications. Our services include a So…"
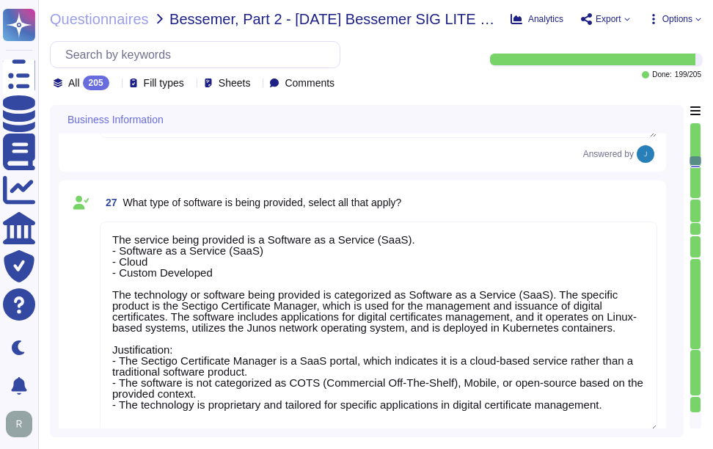
type textarea "Yes, the service being provided is a Software as a Service (SaaS). It involves …"
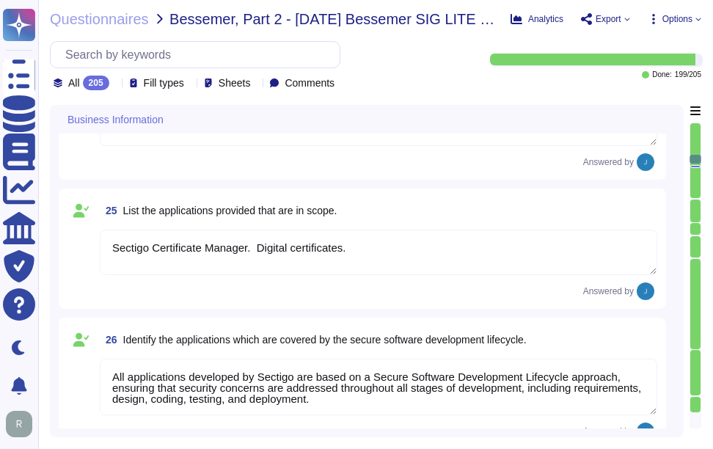
type textarea "1. 8800 E. Raintree Drive, Suite 110, Scottsdale, AZ, USA 2. Unit 7 Campus Road…"
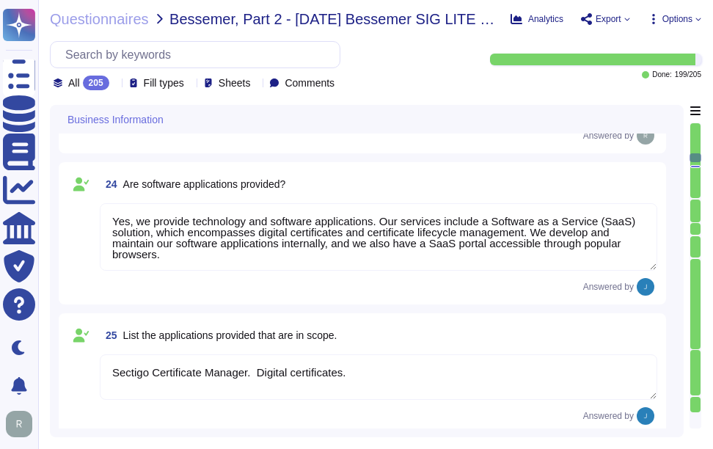
type textarea "Scoped Systems and Data are stored in the following locations: - Secaucus, New …"
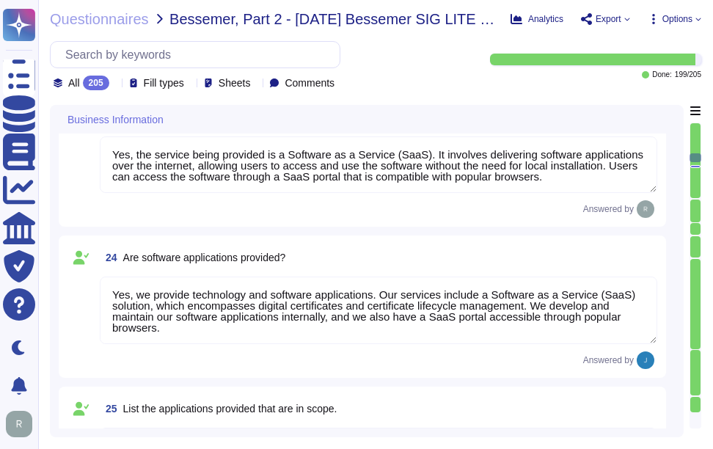
scroll to position [1, 0]
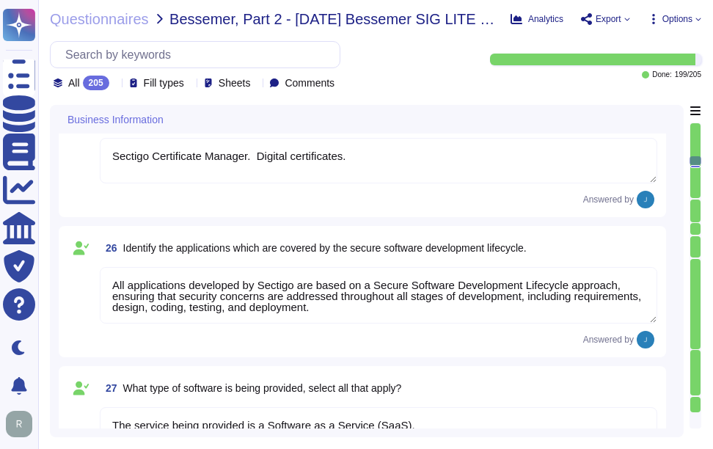
type textarea "N/A"
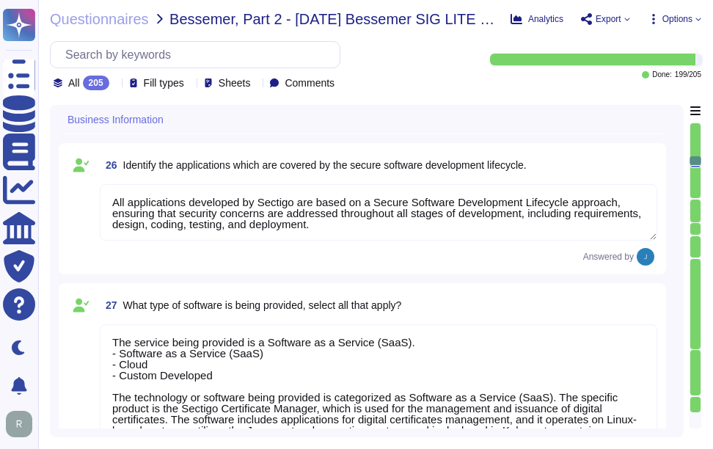
type textarea "Yes"
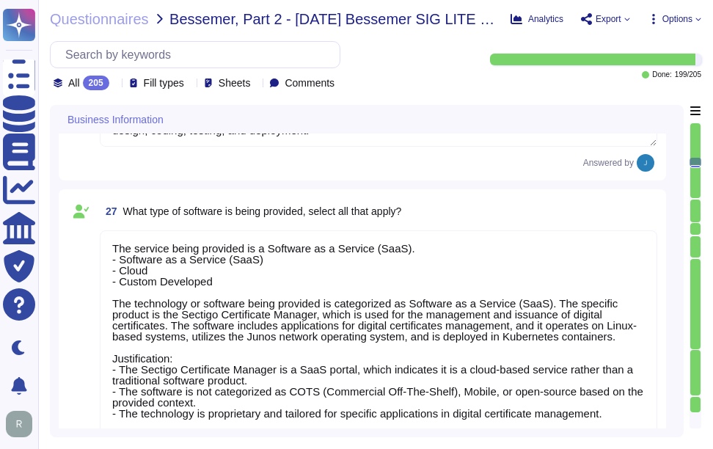
type textarea "Yes"
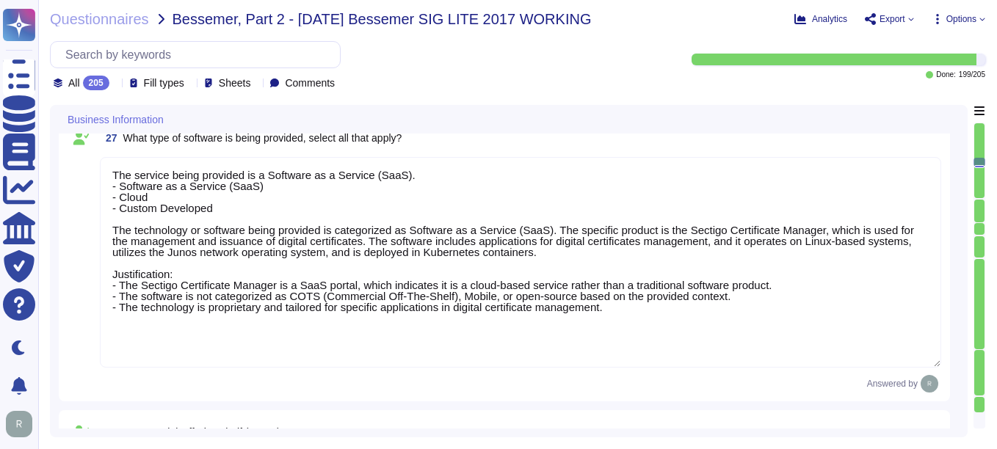
scroll to position [0, 0]
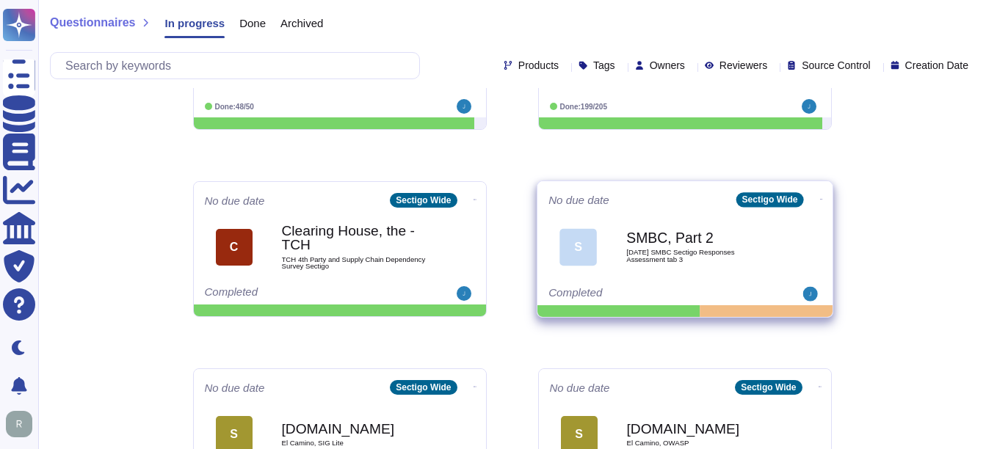
scroll to position [294, 0]
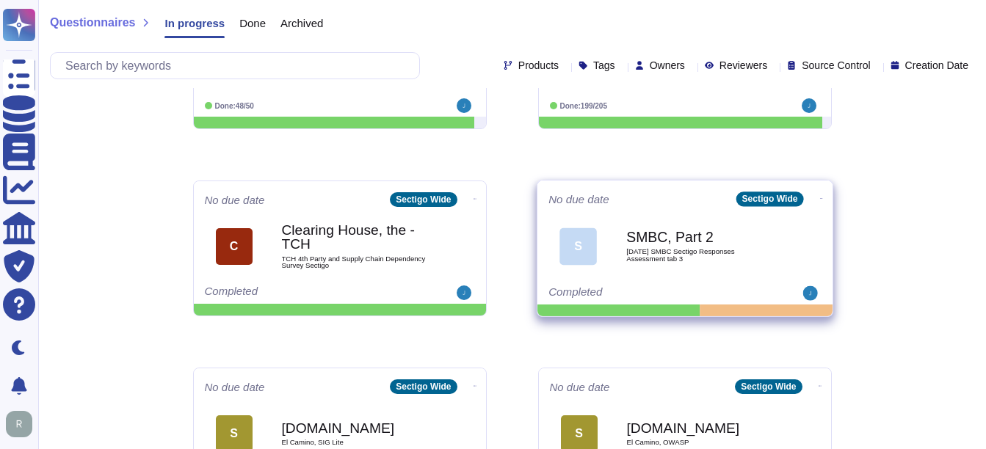
click at [647, 269] on div "SMBC, Part 2 2025 09 22 SMBC Sectigo Responses Assessment tab 3" at bounding box center [700, 246] width 148 height 59
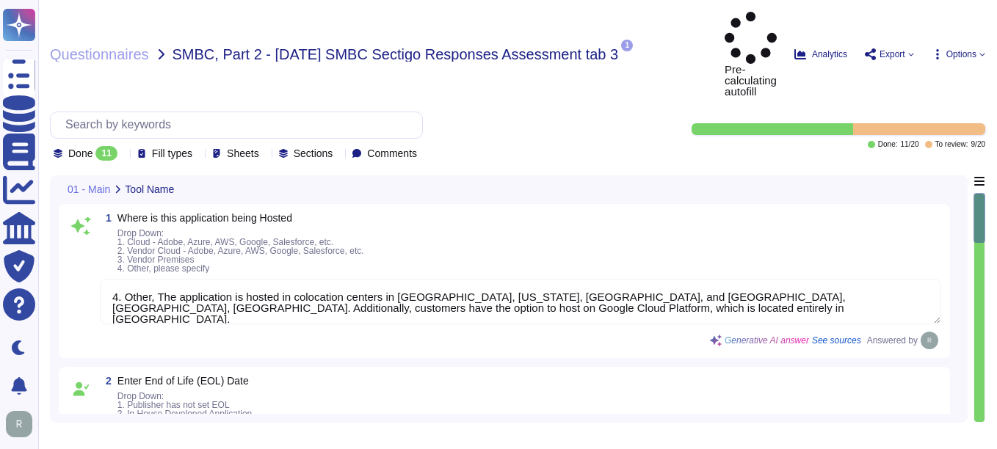
type textarea "4. Other, The application is hosted in colocation centers in [GEOGRAPHIC_DATA],…"
type textarea "2. In House Developed Application and 3. SaaS Application."
type textarea "Yes, we have a well-documented Disaster Recovery Plan (DRP) that is active and …"
type textarea "3. 2 hrs, 4 hrs, 8, 9, 12, 16, 20, 24, 72 hrs. The Recovery Time Objective (RTO…"
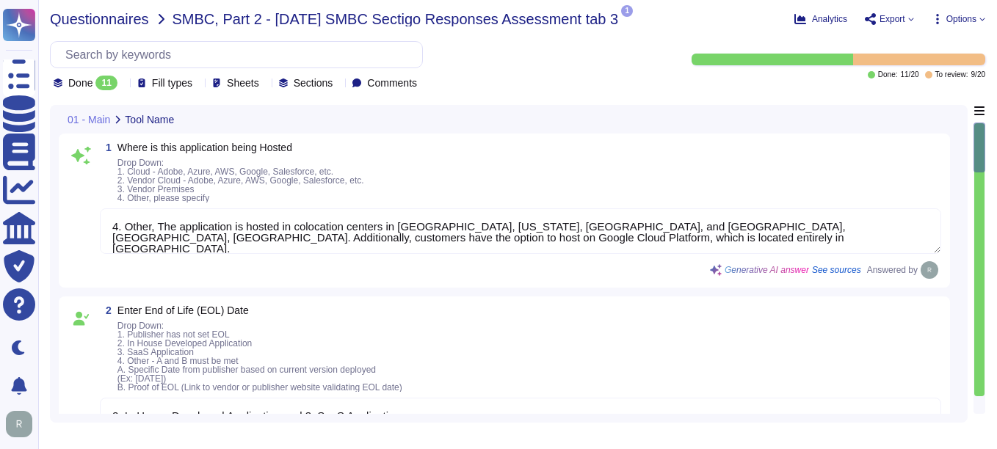
click at [109, 25] on span "Questionnaires" at bounding box center [99, 19] width 99 height 15
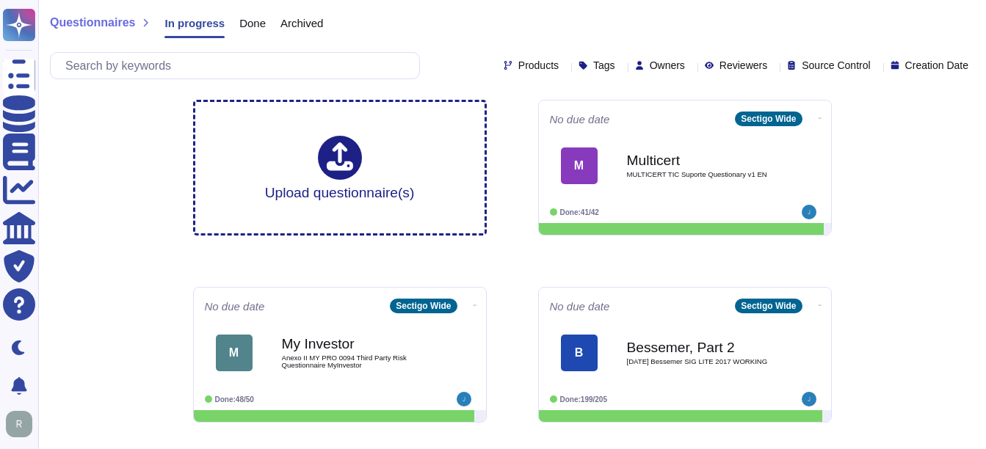
click at [255, 28] on span "Done" at bounding box center [252, 23] width 26 height 11
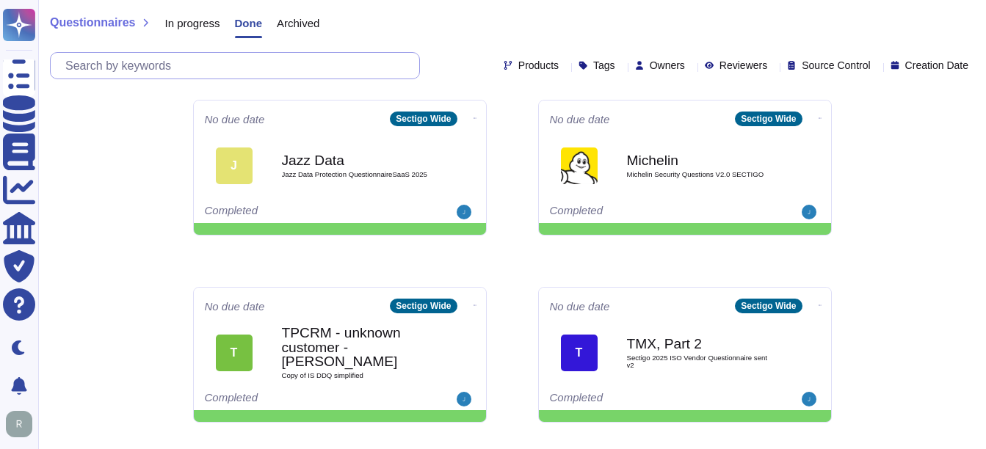
click at [224, 61] on input "text" at bounding box center [238, 66] width 361 height 26
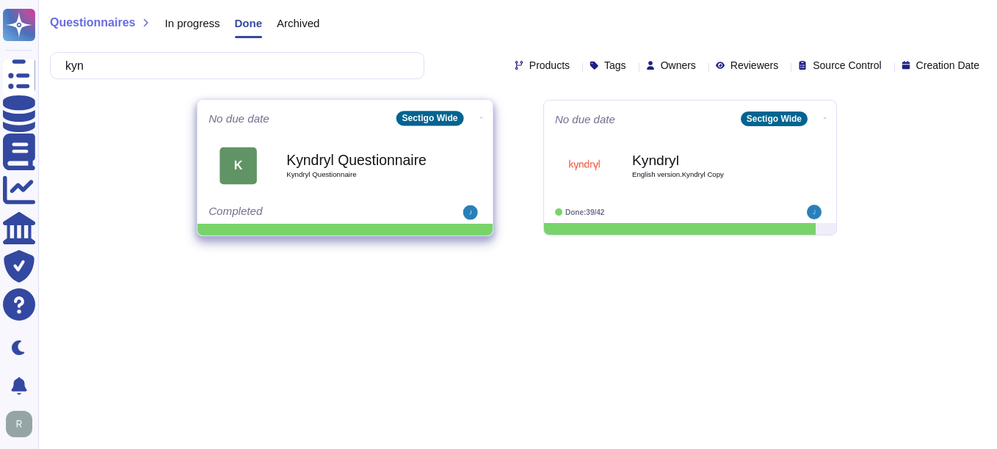
type input "kyn"
click at [389, 193] on div "Kyndryl Questionnaire Kyndryl Questionnaire" at bounding box center [360, 165] width 148 height 59
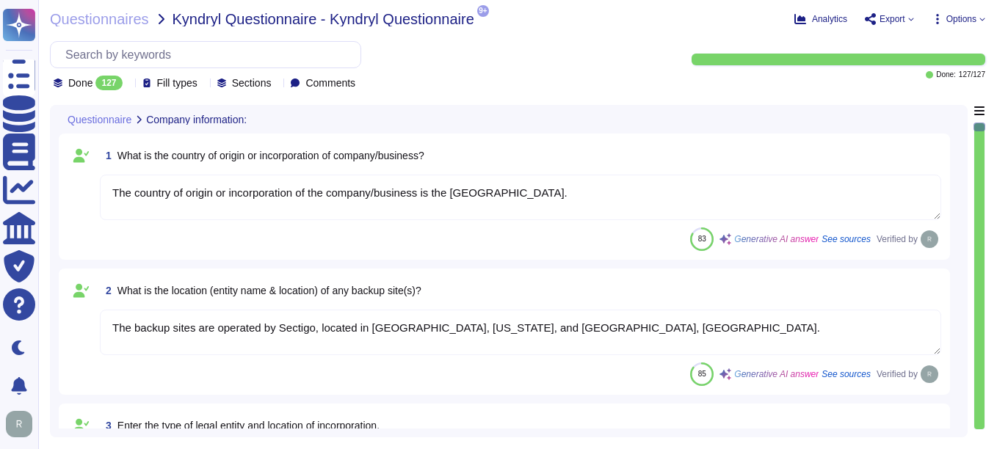
type textarea "The country of origin or incorporation of the company/business is the [GEOGRAPH…"
type textarea "The backup sites are operated by Sectigo, located in [GEOGRAPHIC_DATA], [US_STA…"
type textarea "Type of legal entity: Private Limited Location of incorporation: [GEOGRAPHIC_DA…"
type textarea "The company has been in business for more than 25 years."
type textarea "The assessment is conducted for the entire company, covering all functional are…"
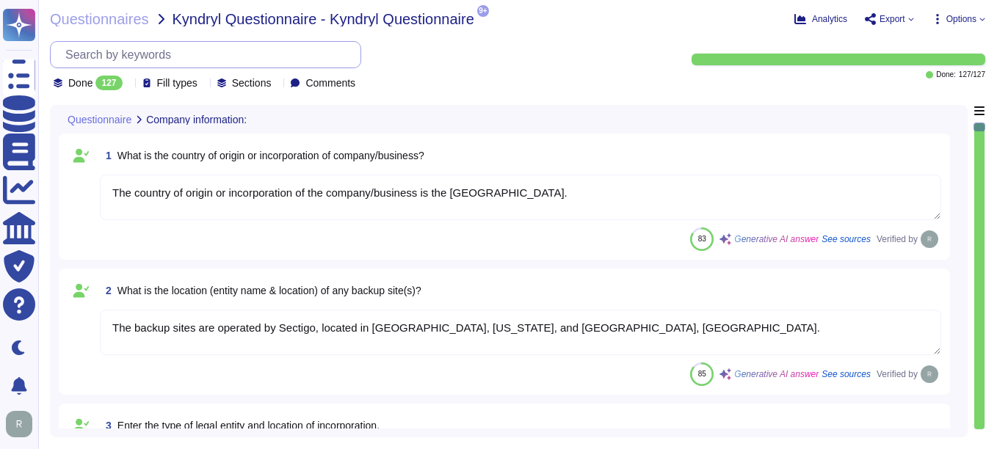
click at [148, 46] on input "text" at bounding box center [209, 55] width 302 height 26
paste input "information related to customer data retention and disposal and encryption mech…"
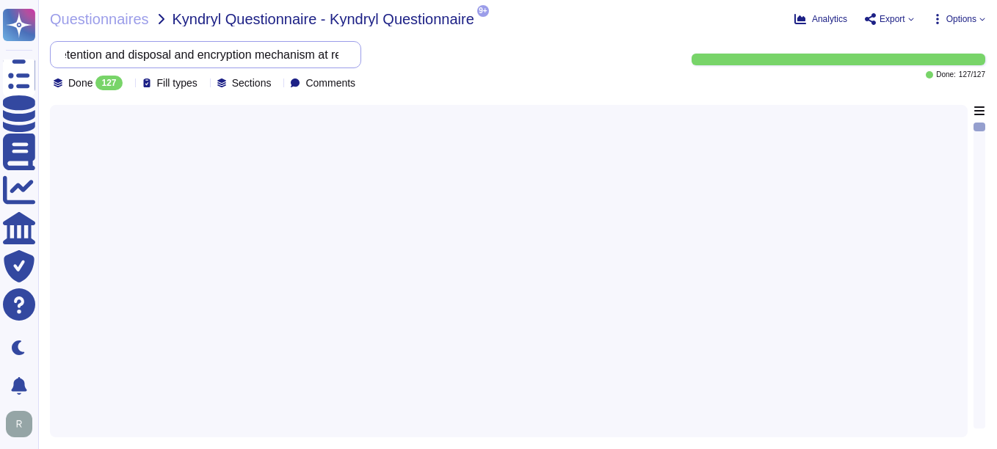
drag, startPoint x: 375, startPoint y: 57, endPoint x: 121, endPoint y: 48, distance: 254.1
click at [121, 48] on input "information related to customer data retention and disposal and encryption mech…" at bounding box center [202, 55] width 288 height 26
drag, startPoint x: 197, startPoint y: 54, endPoint x: 68, endPoint y: 48, distance: 129.3
click at [68, 48] on div "information related to customer data retention" at bounding box center [205, 54] width 311 height 27
type input "customer data retention"
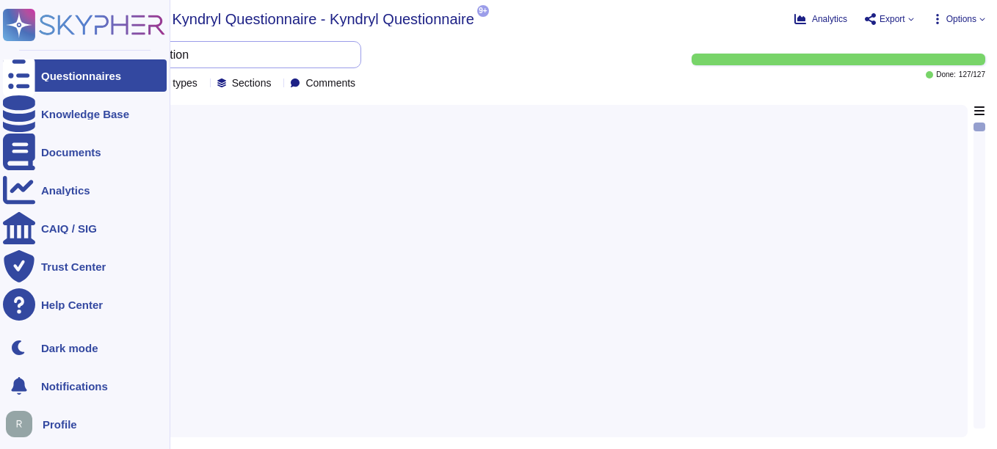
drag, startPoint x: 239, startPoint y: 53, endPoint x: 33, endPoint y: 70, distance: 206.2
click at [33, 70] on div "Questionnaires Knowledge Base Documents Analytics CAIQ / SIG Trust Center Help …" at bounding box center [498, 224] width 997 height 449
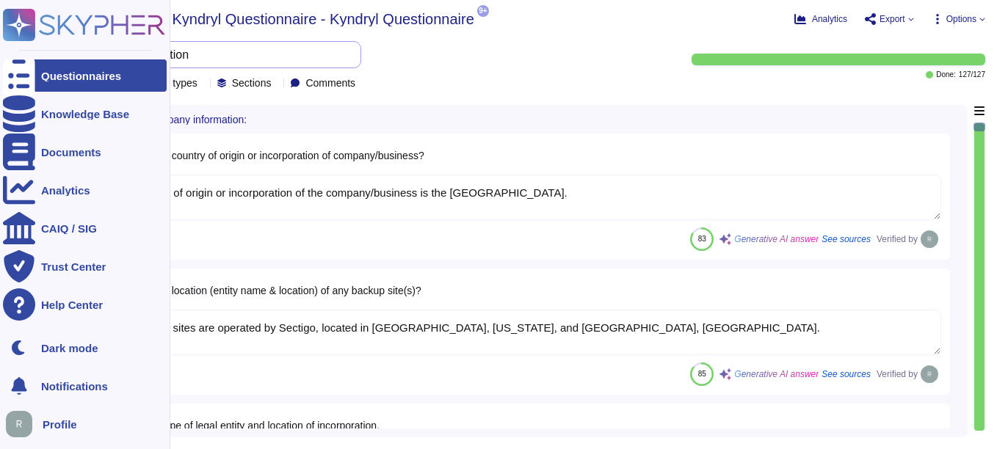
type textarea "The country of origin or incorporation of the company/business is the [GEOGRAPH…"
type textarea "The backup sites are operated by Sectigo, located in [GEOGRAPHIC_DATA], [US_STA…"
type textarea "Type of legal entity: Private Limited Location of incorporation: [GEOGRAPHIC_DA…"
type textarea "The company has been in business for more than 25 years."
type textarea "The assessment is conducted for the entire company, covering all functional are…"
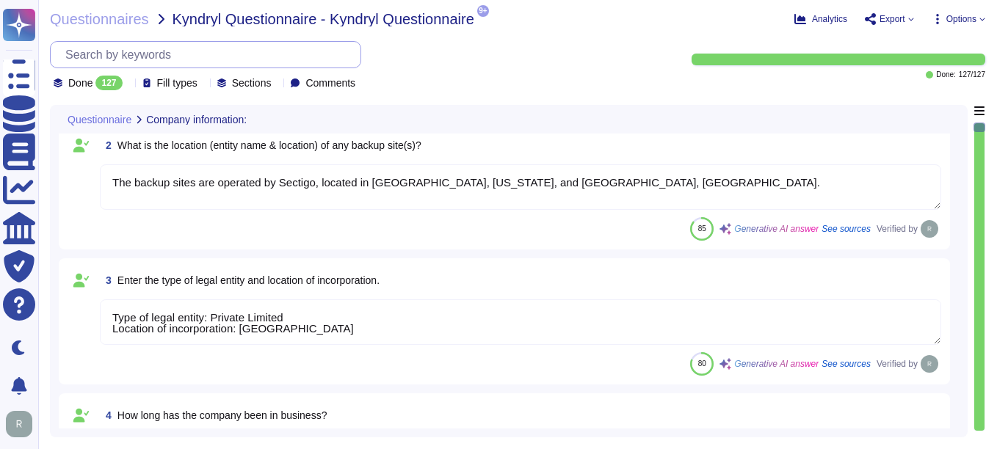
type textarea "The name of the product being provided is "Sectigo Certificate Manager.""
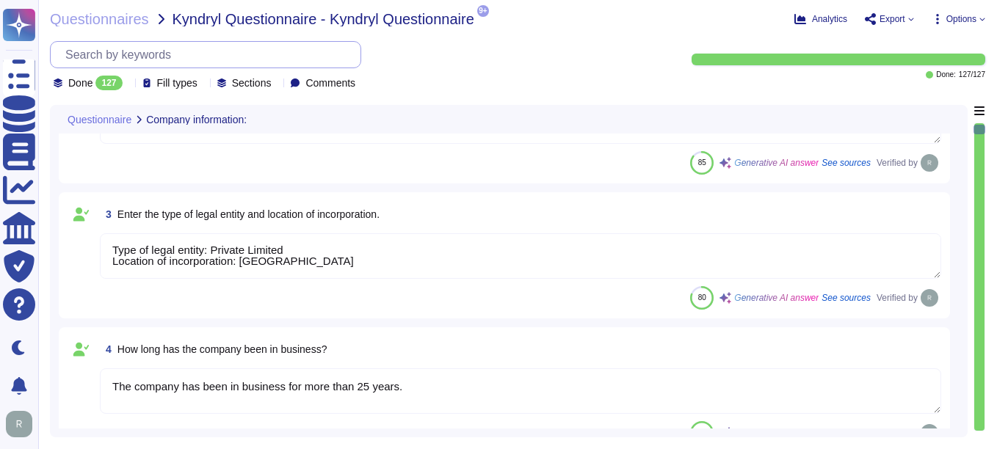
type textarea "Sectigo offers a range of digital identity solutions aimed at enhancing securit…"
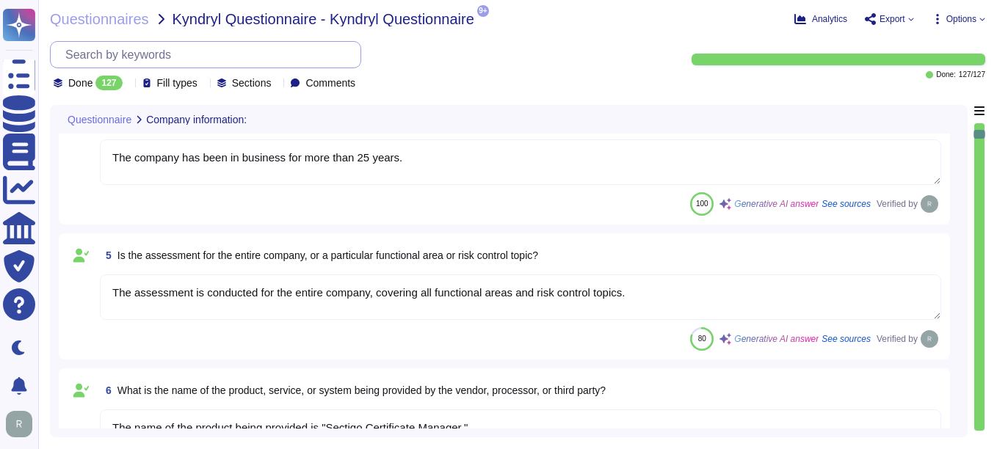
type textarea "[DOMAIN_NAME] and [DOMAIN_NAME]."
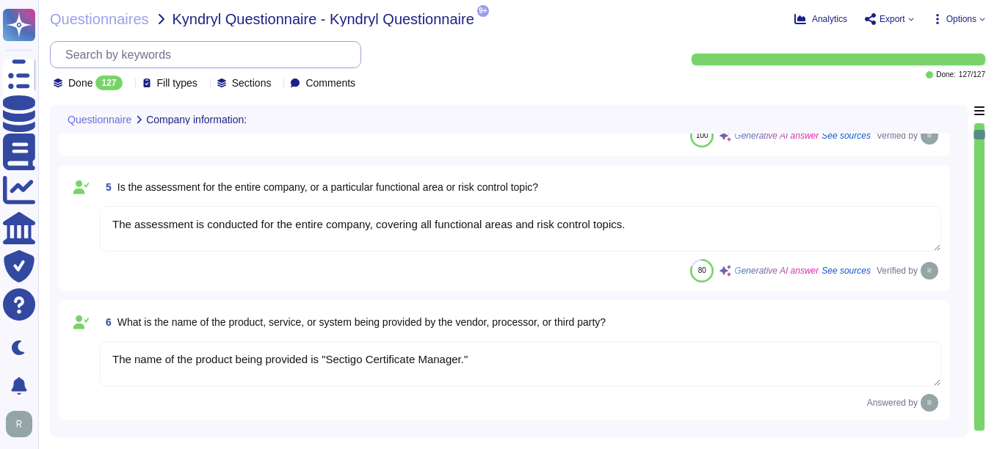
type textarea "No, the products, services, or systems do not require system to system integrat…"
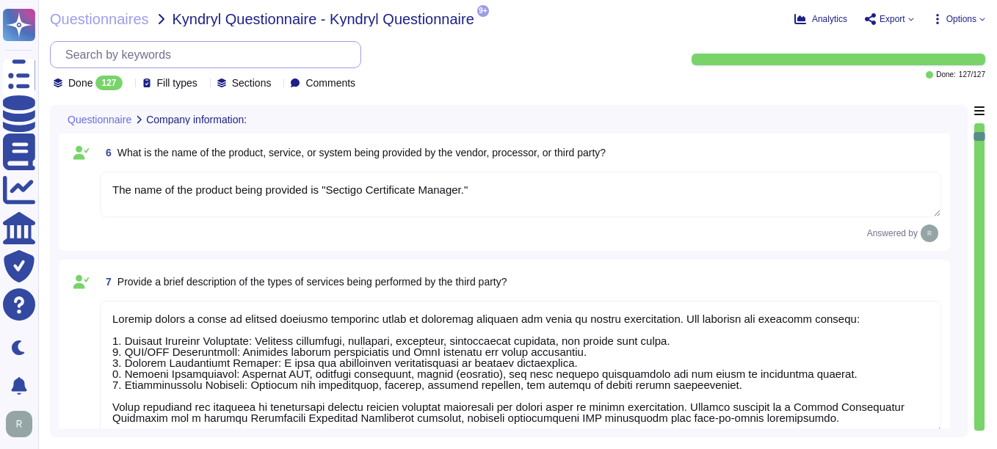
type textarea "Yes, the products, services, or systems include a classification of personally …"
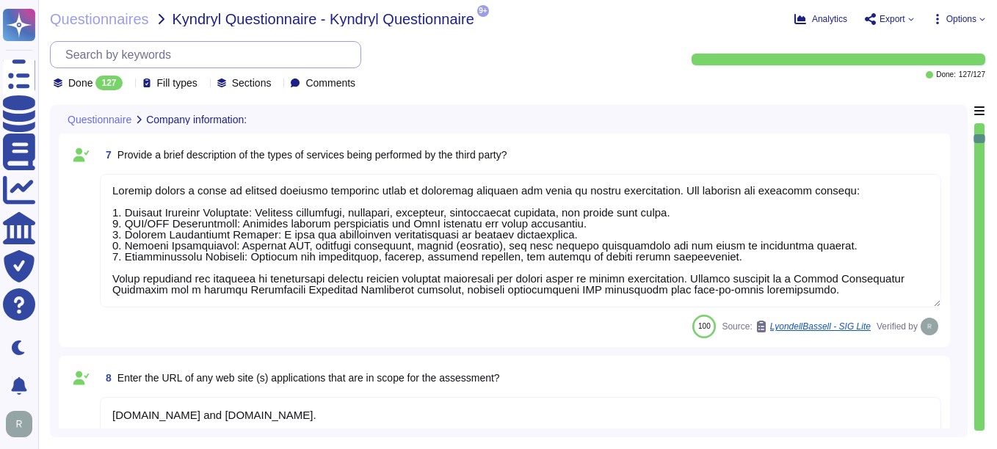
type textarea "Yes, we provide technology and software applications. Our services include a So…"
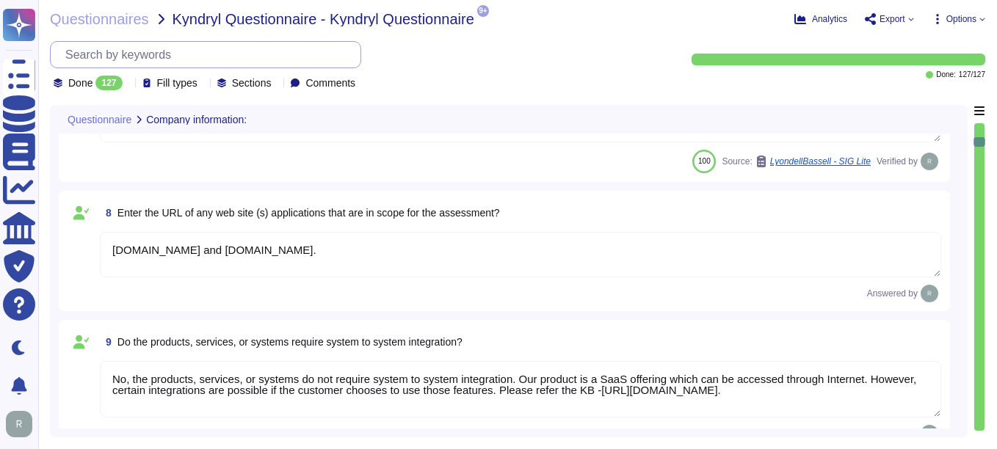
type textarea "The technology or software being provided is categorized as Software as a Servi…"
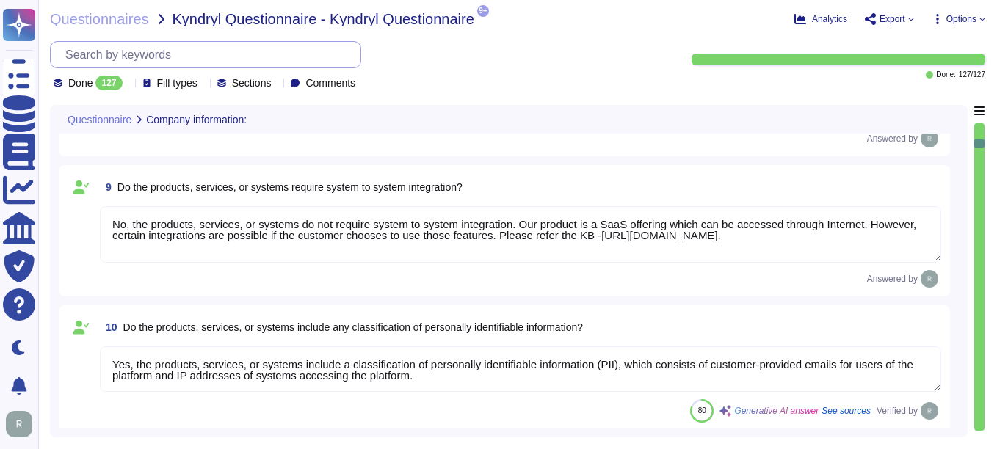
type textarea "Yes, the assessment includes cloud hosting services, specifically the productio…"
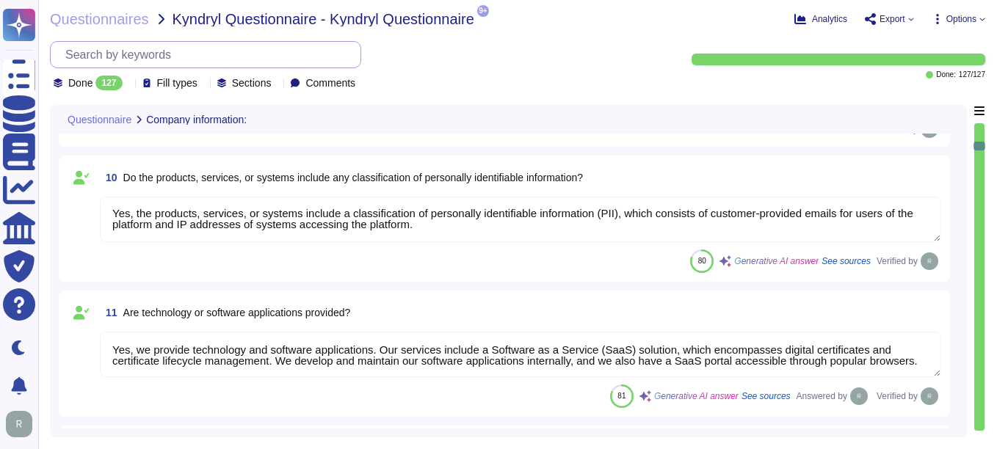
scroll to position [1248, 0]
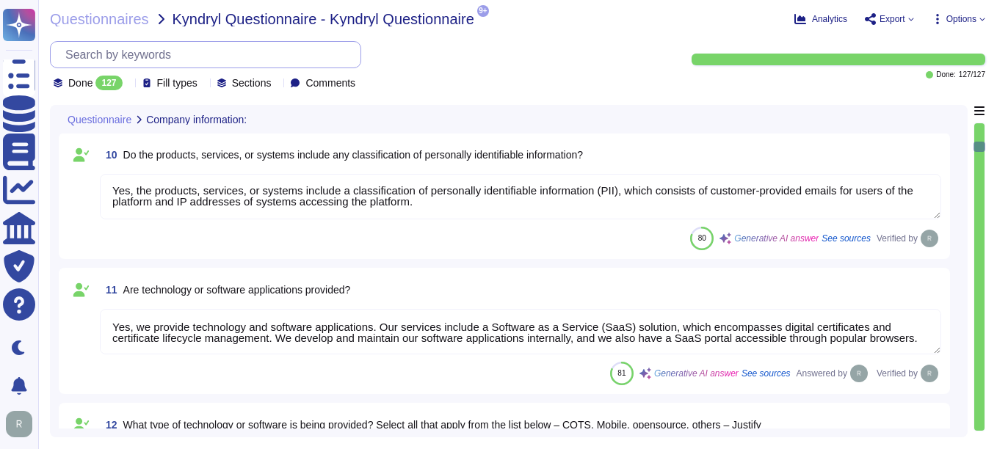
type textarea "The service hosting models provided as part of this service include: 1. Cloud h…"
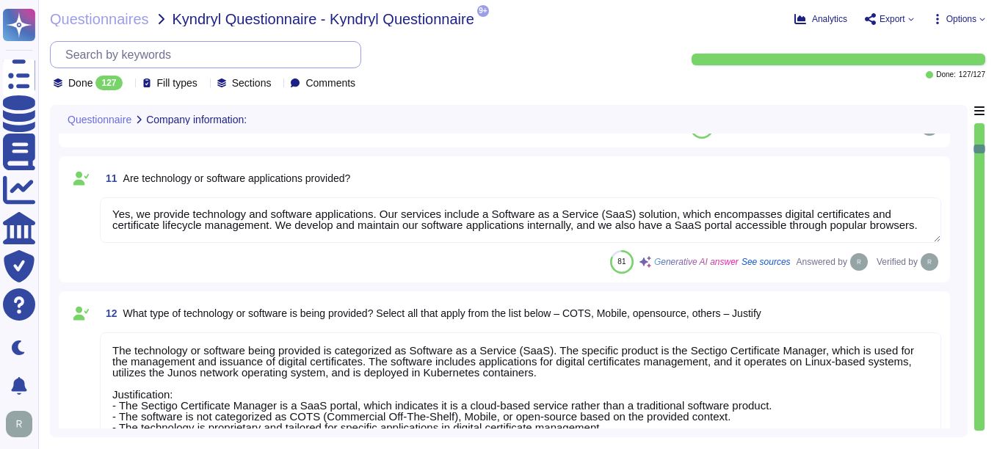
scroll to position [1395, 0]
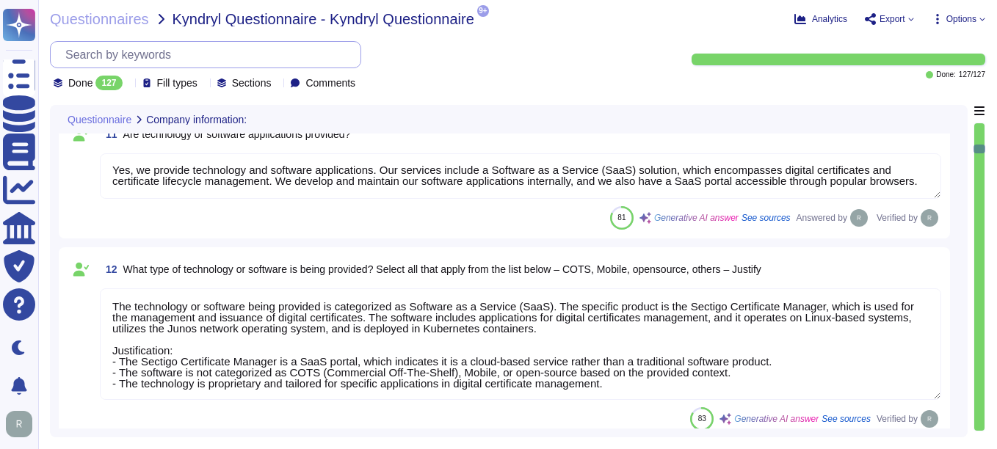
type textarea "The provided cloud deployment models are: 1. Public cloud - Software as a Servi…"
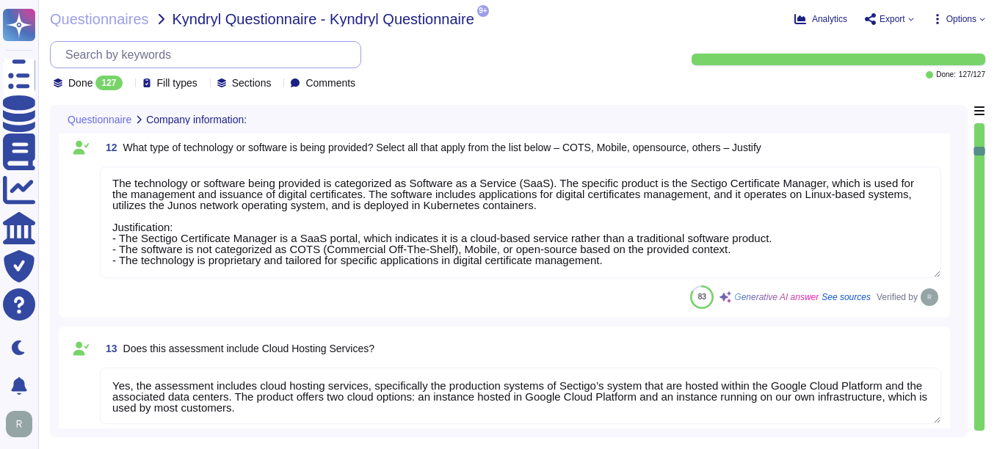
scroll to position [1541, 0]
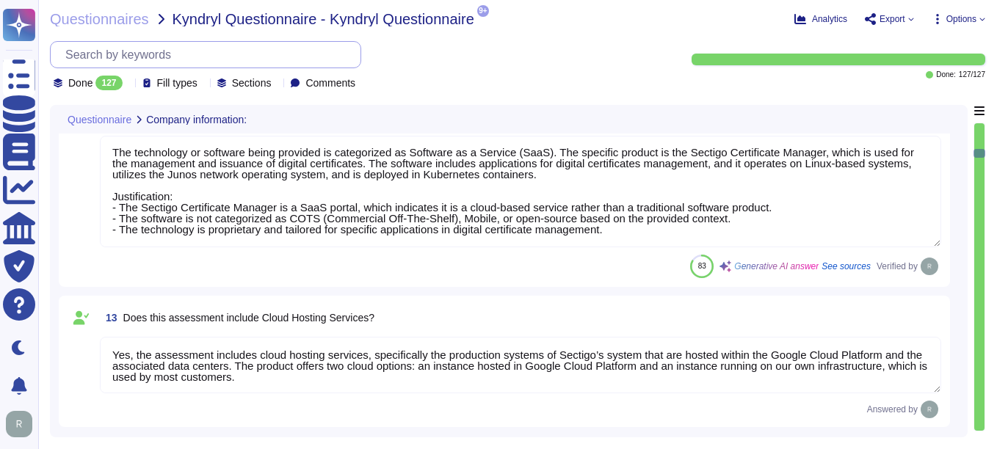
type textarea "The assessment was performed in [GEOGRAPHIC_DATA], [US_STATE], and [GEOGRAPHIC_…"
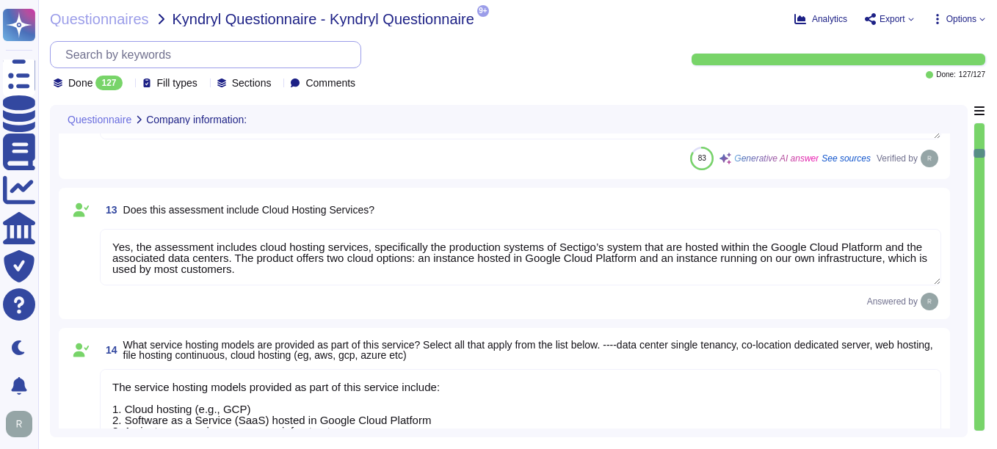
scroll to position [1688, 0]
type textarea "Yes, we have completed SIG. Additionally, we undergo annual WebTrust, ETSI, SOC…"
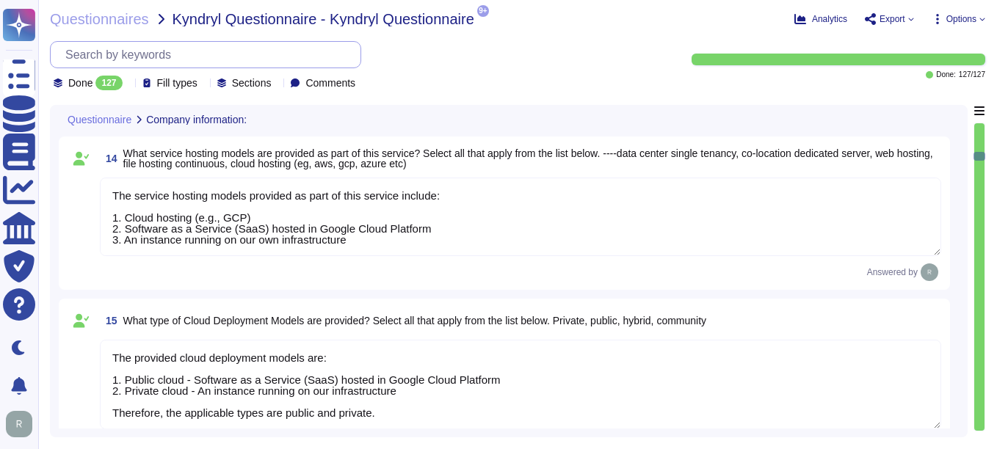
type textarea "Sectigo is committed to managing end-of-life (EOL) software effectively. Our po…"
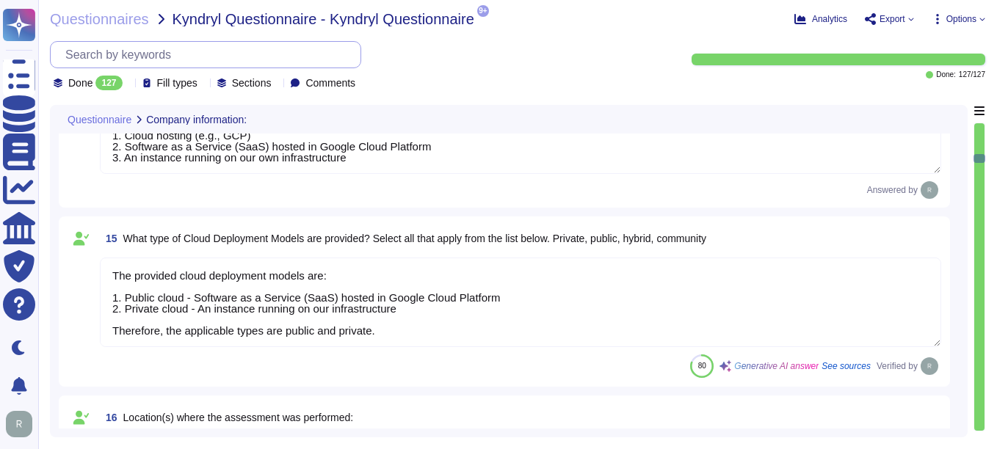
scroll to position [1, 0]
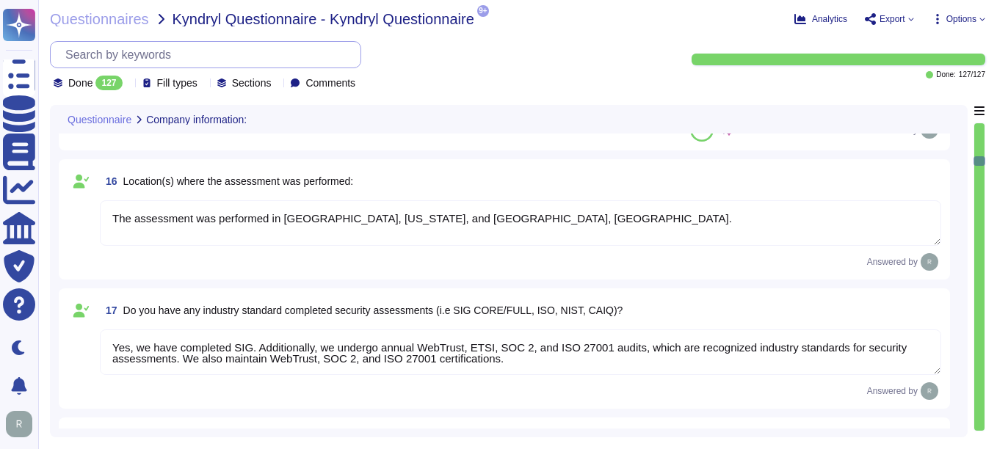
type textarea "Yes, we have authenticity checking methods designed to trace back software and …"
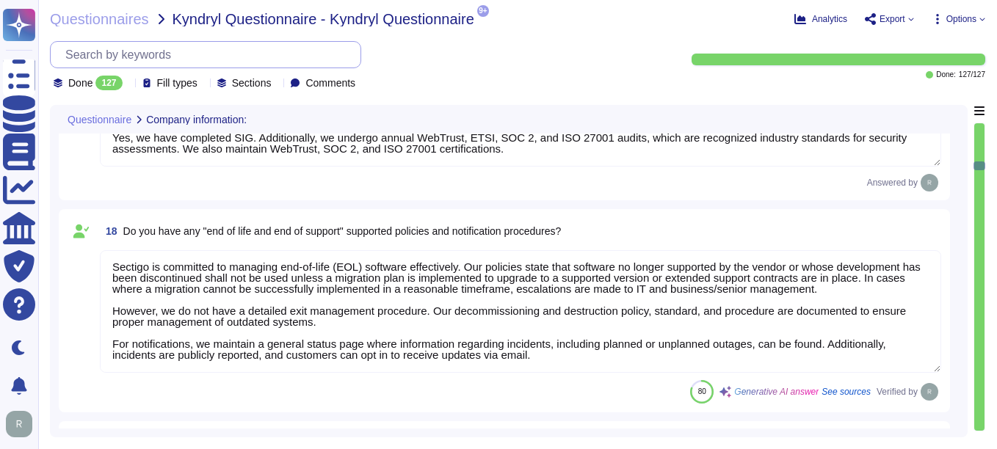
scroll to position [2422, 0]
type textarea "The Enterprise Risk Management program requirements are defined in a formalized…"
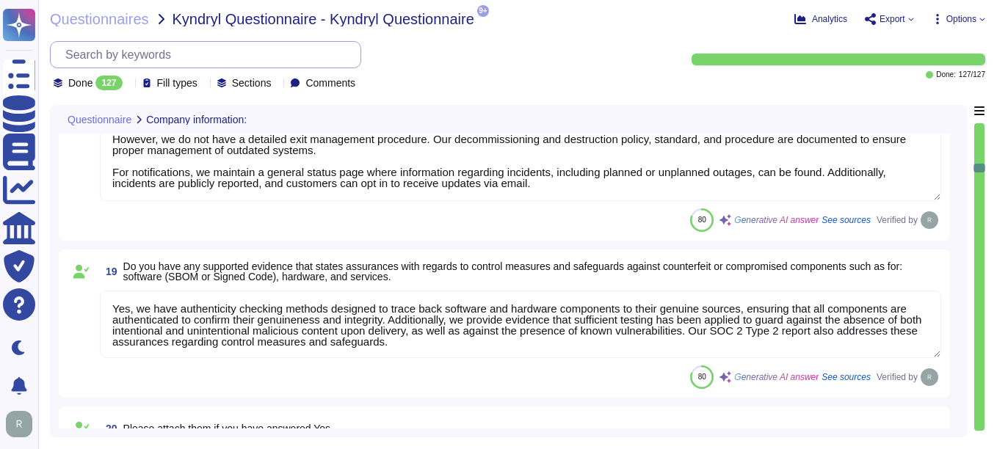
scroll to position [1, 0]
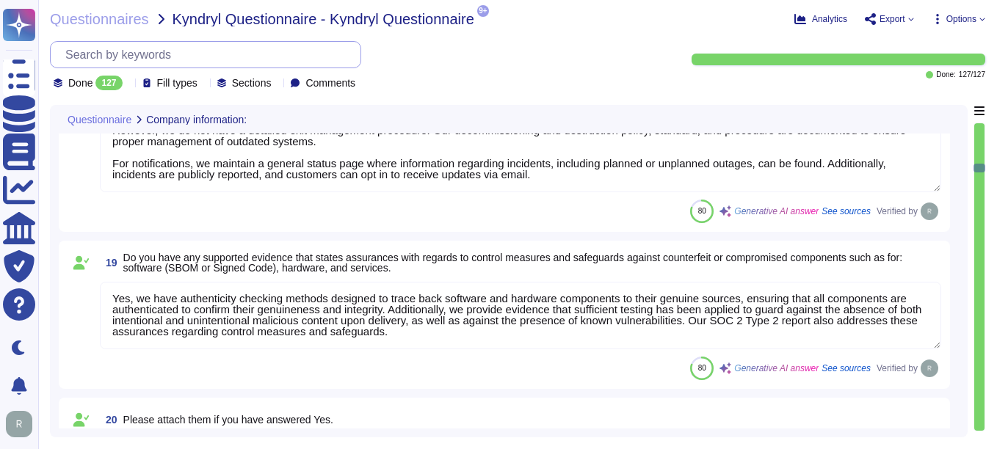
type textarea "Sectigo enters into legally binding agreements with each Certificate holder, wh…"
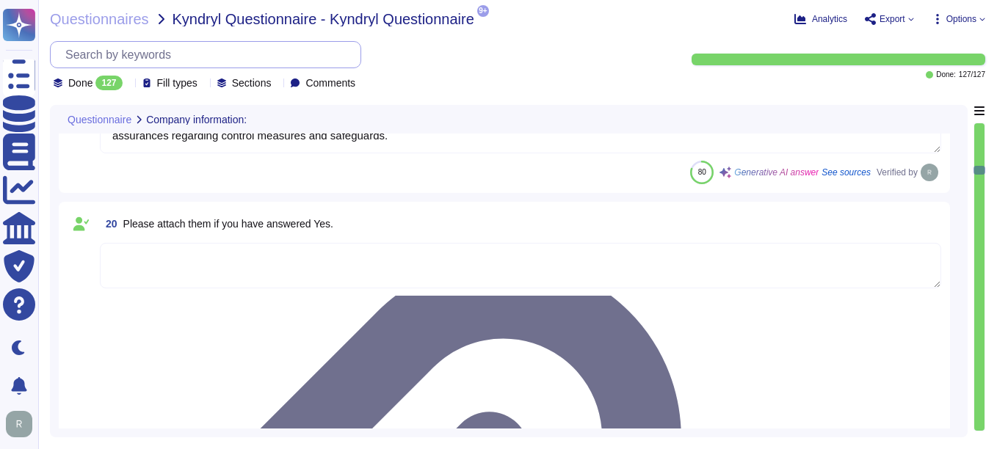
scroll to position [2716, 0]
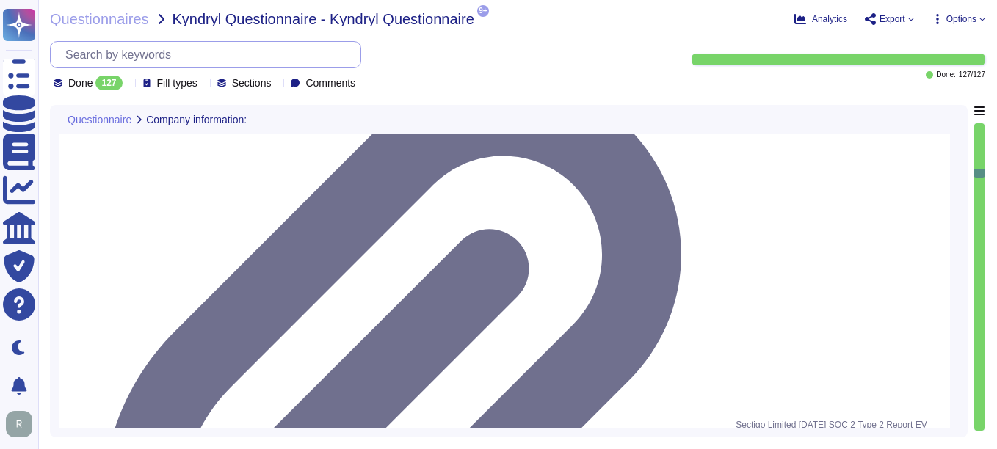
type textarea "Sectigo maintains documented and approved information security policies, standa…"
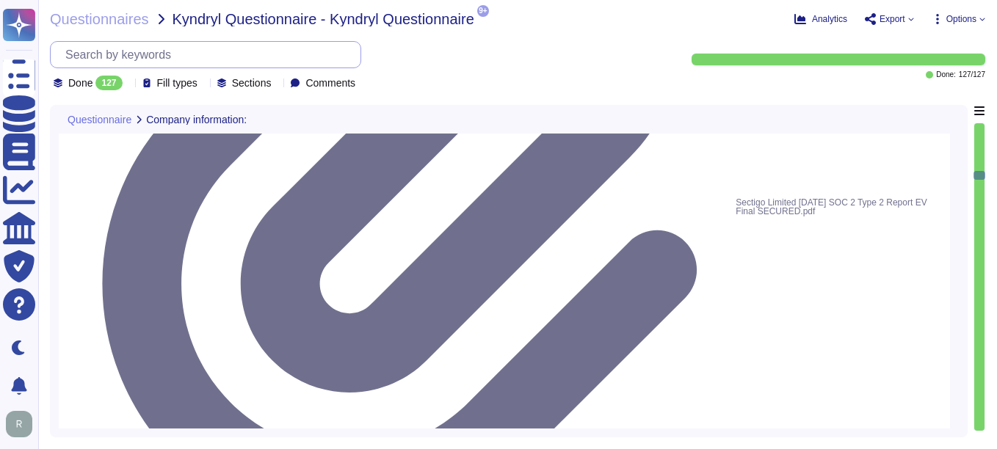
type textarea "Sectigo maintains documented and approved information security policies, standa…"
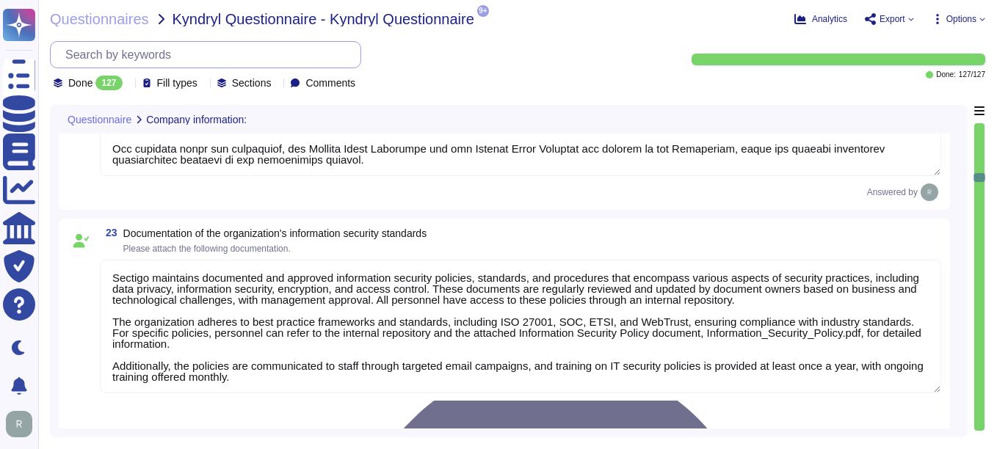
type textarea "Lor ipsumdolorsit ametconsec adi elitsed doeiu temporin utlabore etd magnaaliqu…"
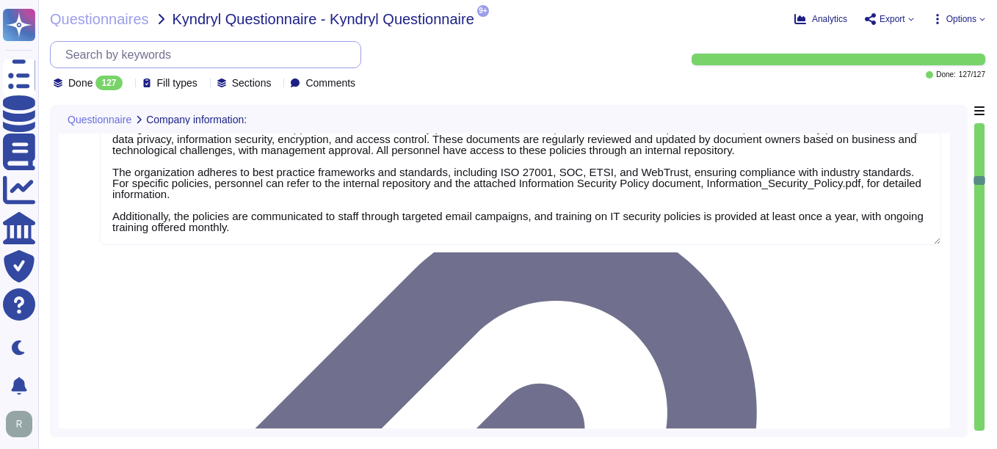
scroll to position [3523, 0]
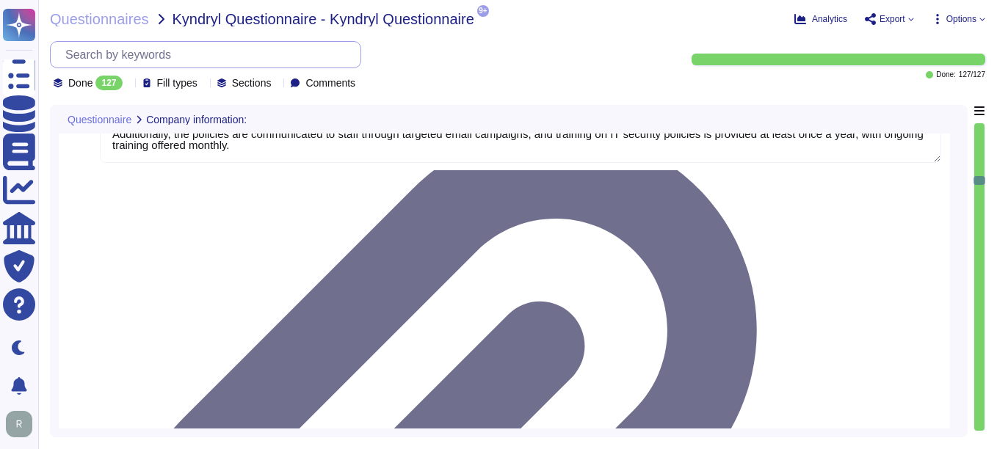
type textarea "Sectigo's policies are made available to all Sectigo employees on the company i…"
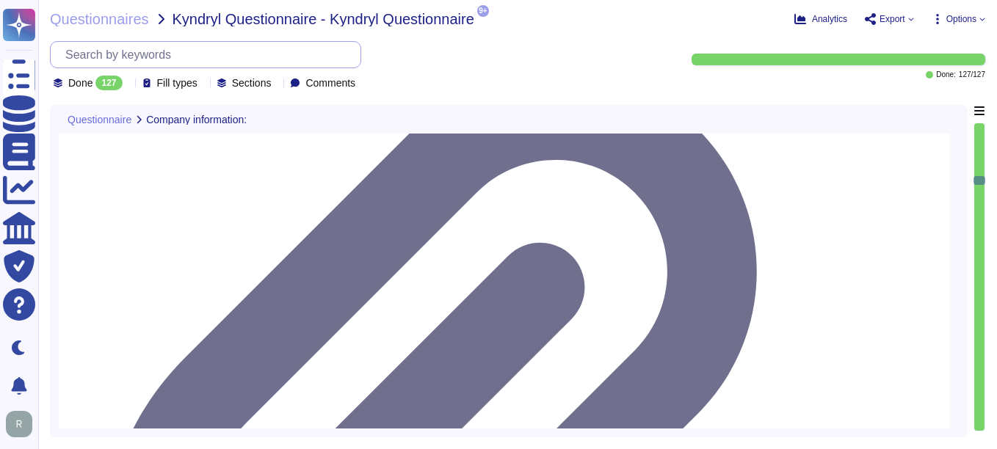
scroll to position [3743, 0]
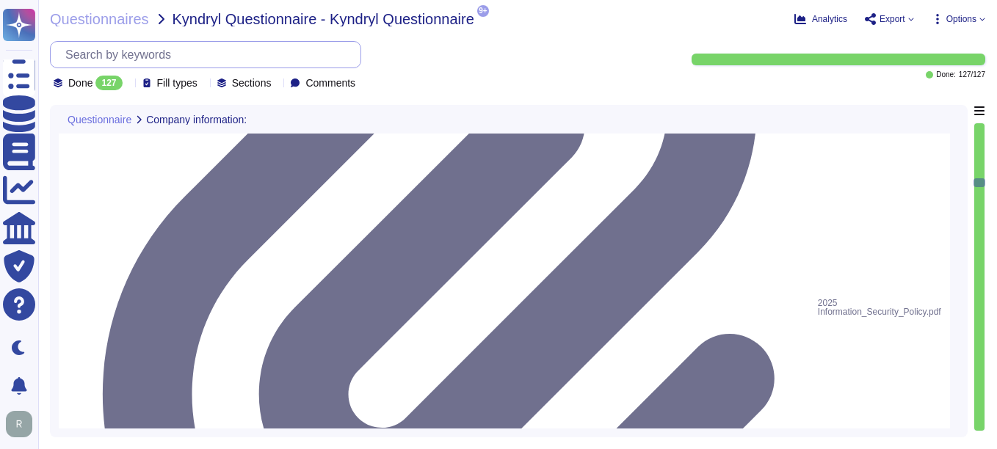
type textarea "Sectigo conducts annual performance reviews for employees and contractors in Tr…"
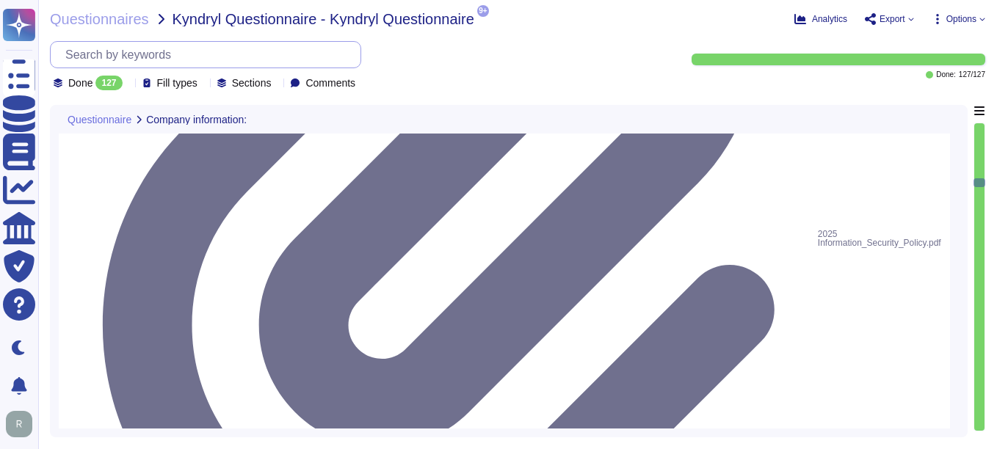
type textarea "The documents that are part of the secure workspace physical security and risk …"
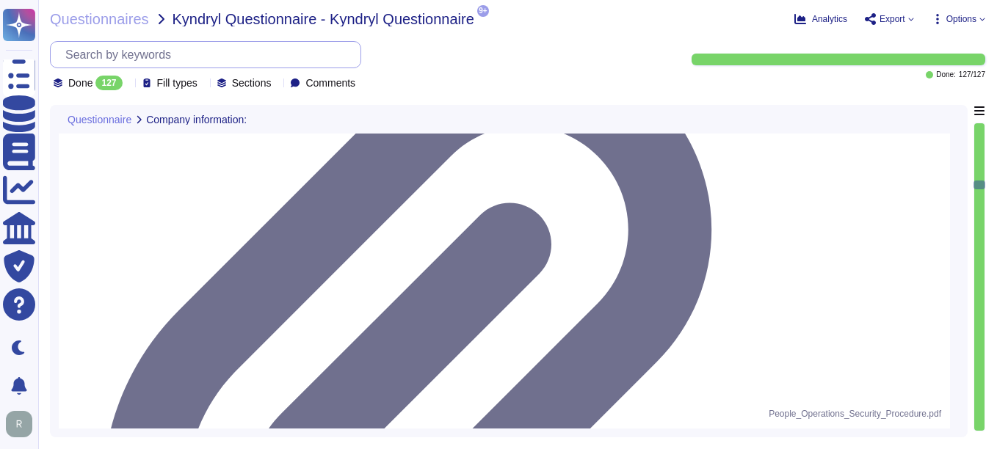
scroll to position [4110, 0]
type textarea "Yes, we can provide a copy of our latest SOC 2 audit report under a signed [PER…"
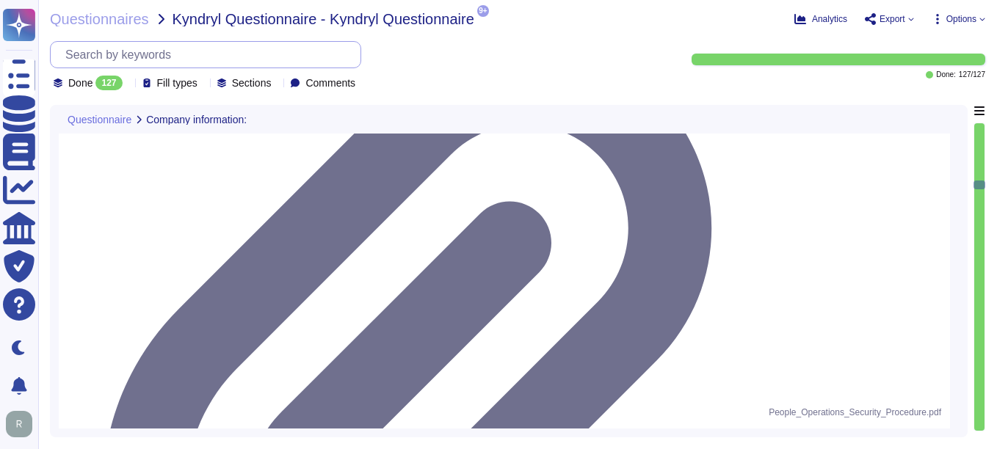
scroll to position [1, 0]
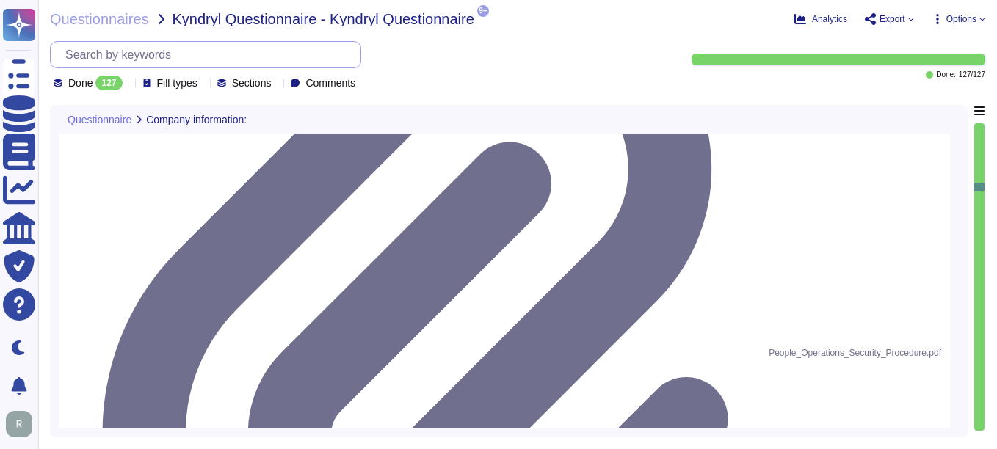
type textarea "For policies and procedures related to change management, please refer to our d…"
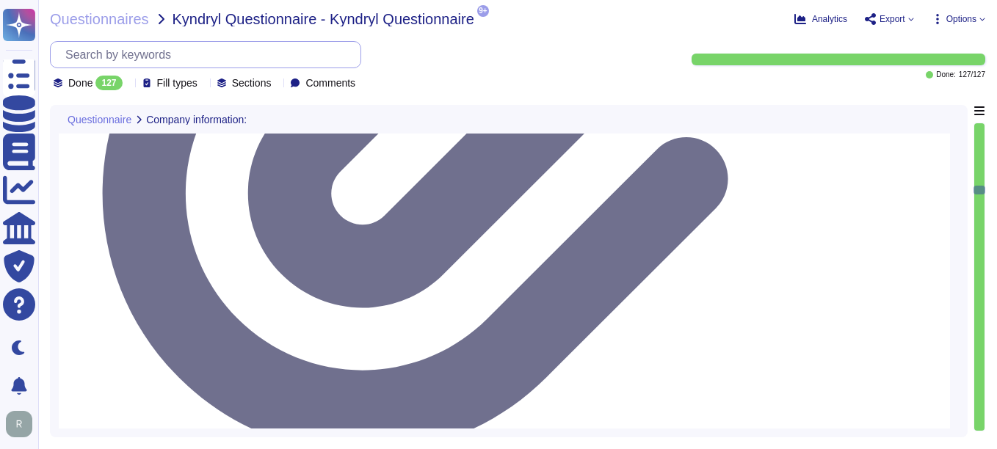
type textarea "The security patch process at [GEOGRAPHIC_DATA] includes the following key comp…"
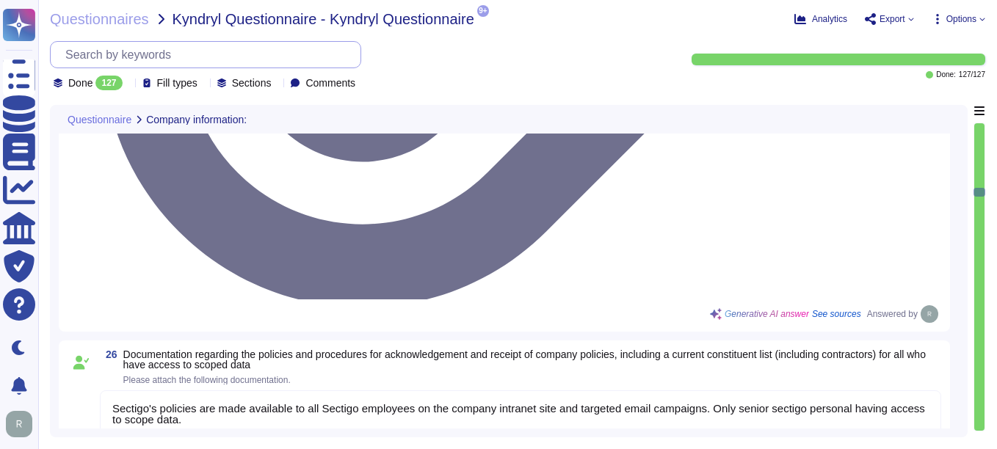
scroll to position [4551, 0]
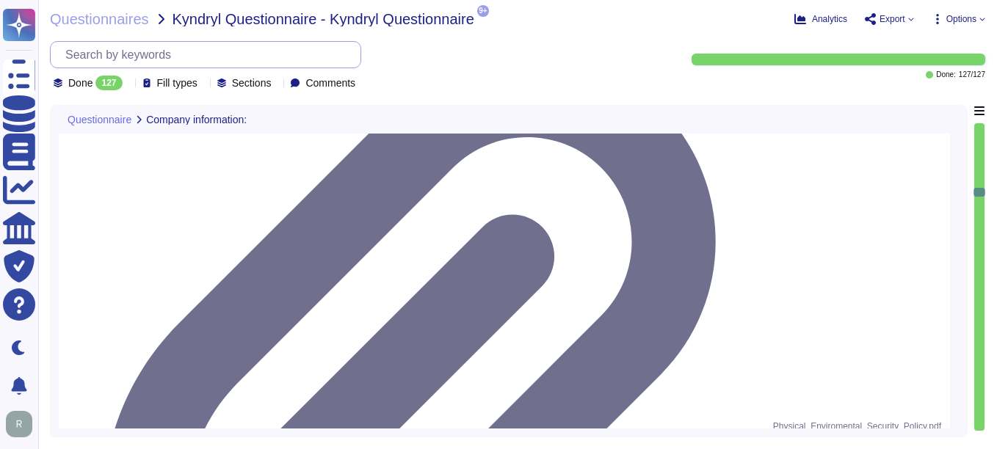
type textarea "Sectigo has established comprehensive documentation regarding its system monito…"
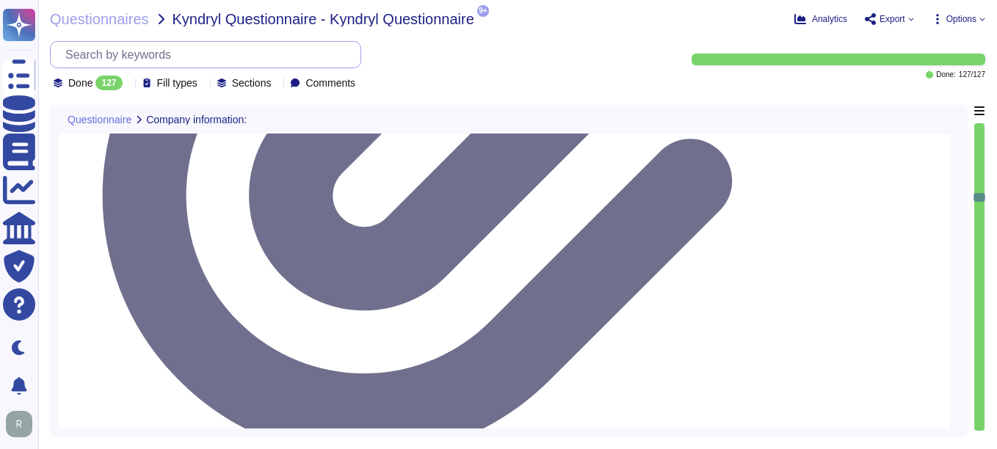
scroll to position [1, 0]
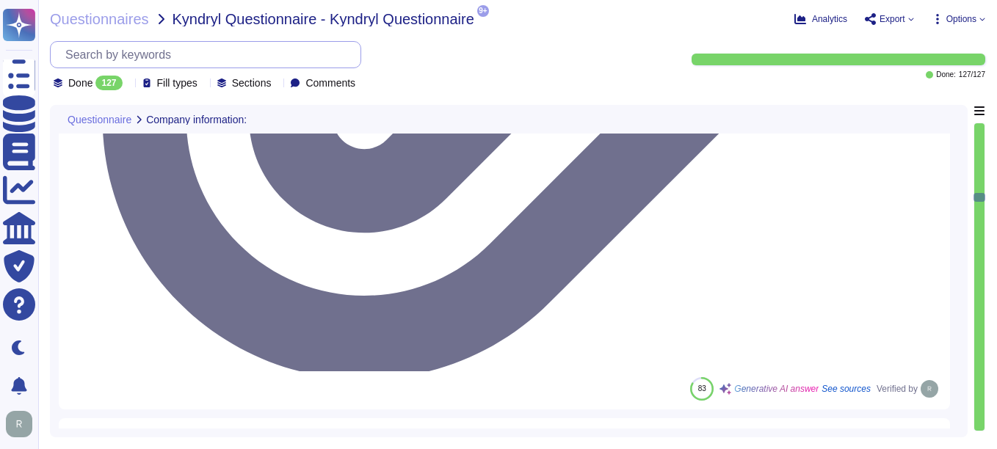
type textarea "Sectigo has established an Access Control Policy that is documented, approved b…"
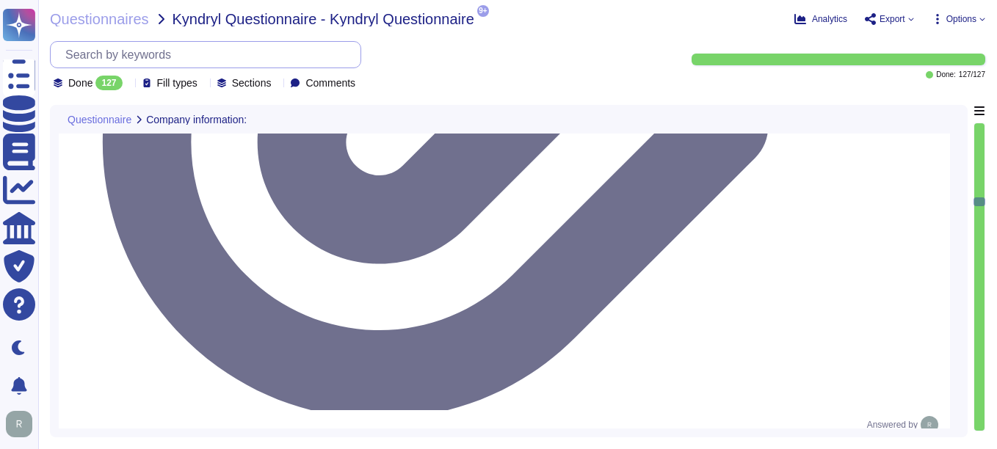
type textarea "Sectigo has documented and approved information security policies, standards, a…"
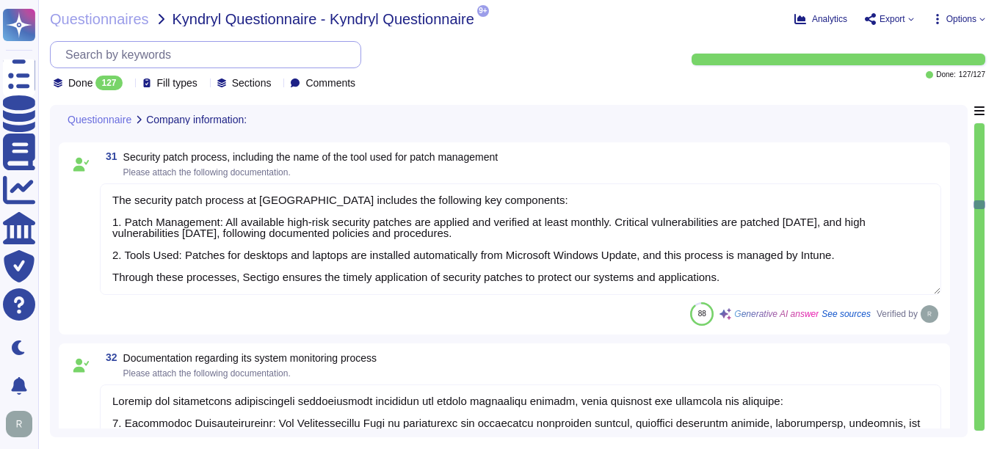
scroll to position [5725, 0]
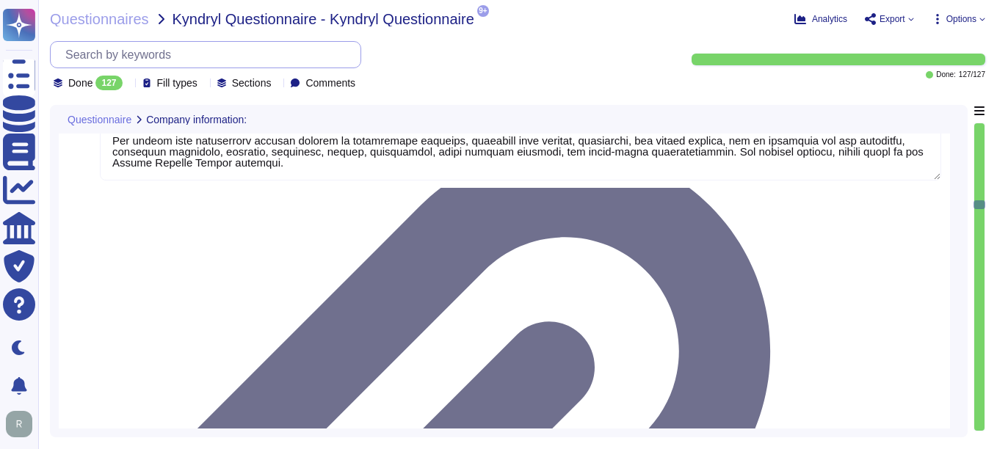
type textarea "Please refer the attachment."
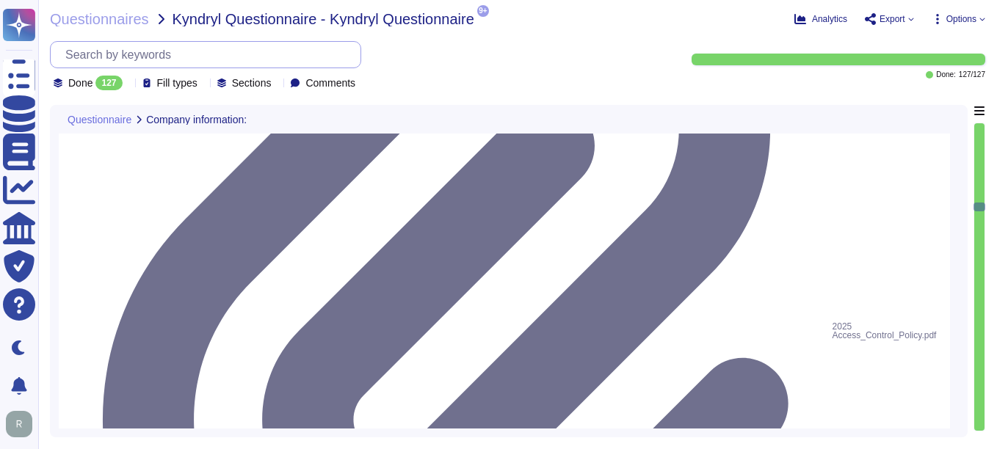
type textarea "Please refer our SOC2 report"
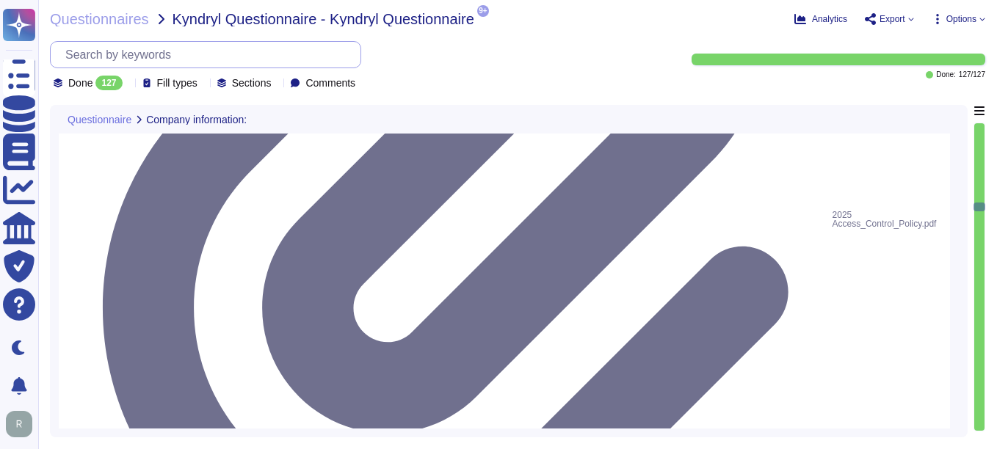
type textarea "Our Business Continuity and Disaster Recovery Policy includes comprehensive pro…"
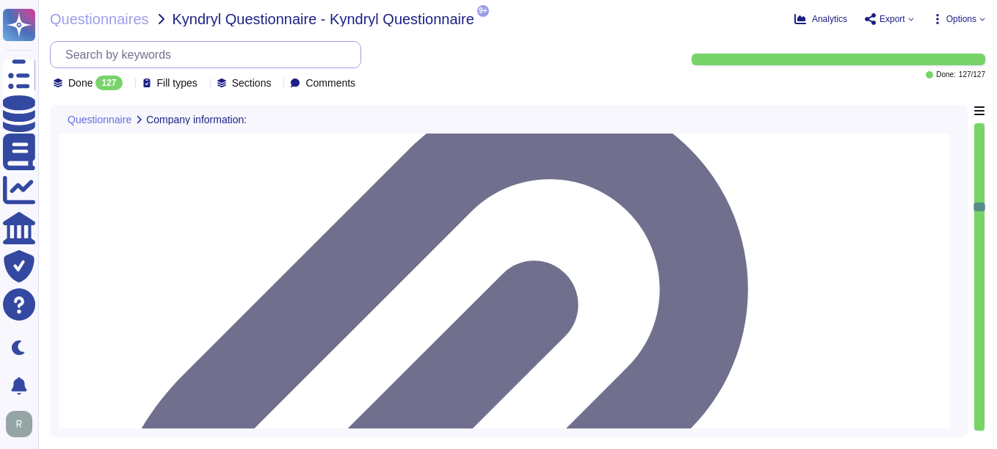
type textarea "Sectigo maintains a structured approach to organizational oversight through doc…"
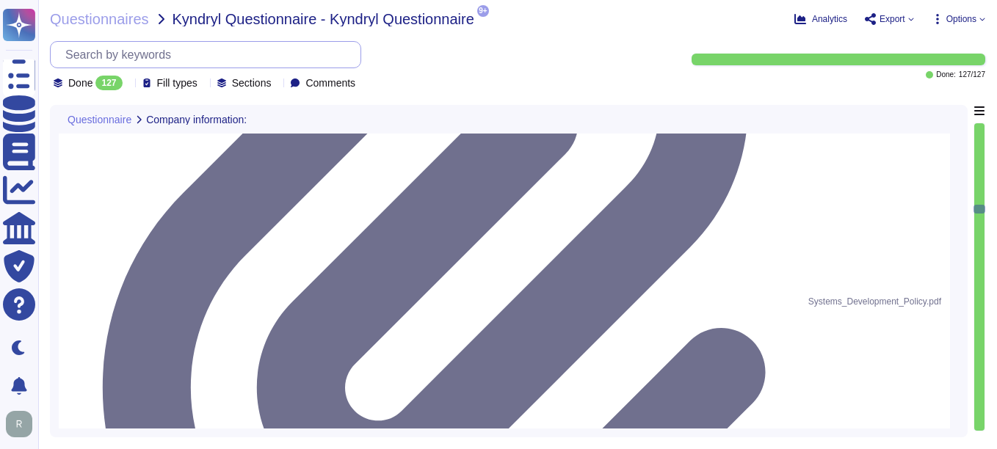
scroll to position [6459, 0]
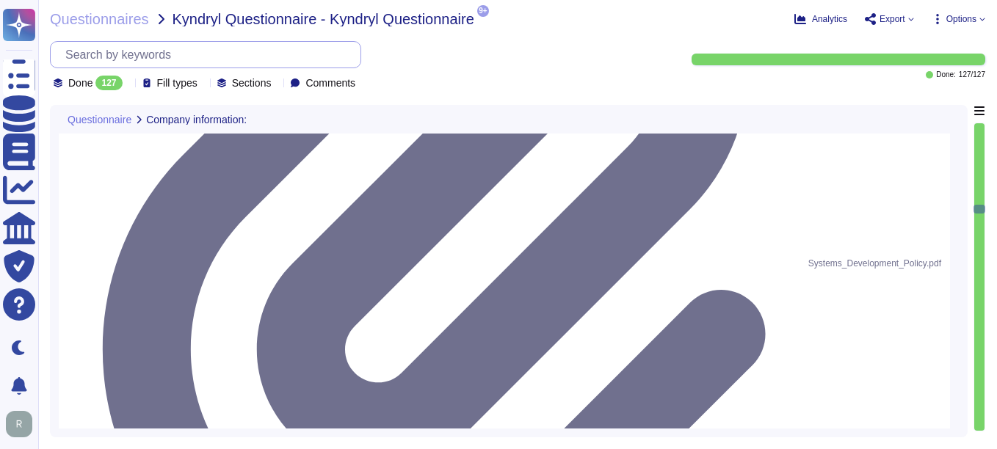
type textarea "Sectigo maintains a suite of related policies, including a Code of Ethics, whic…"
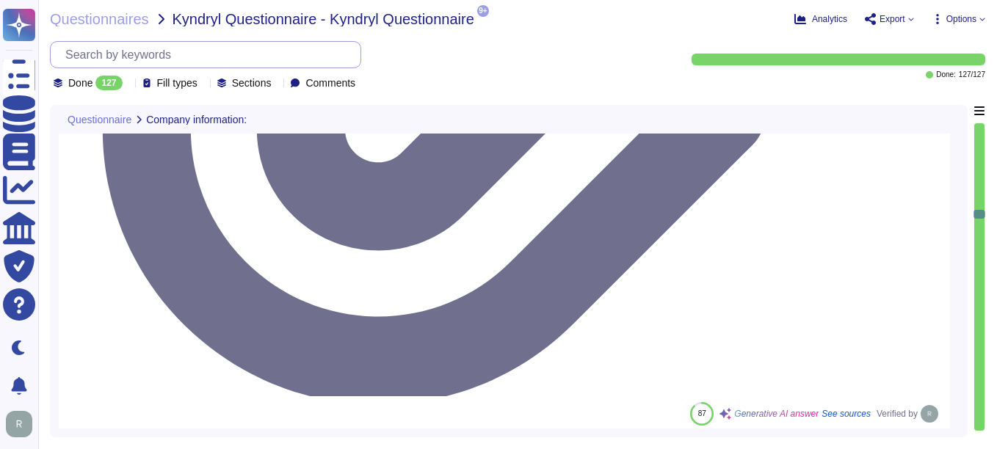
scroll to position [1, 0]
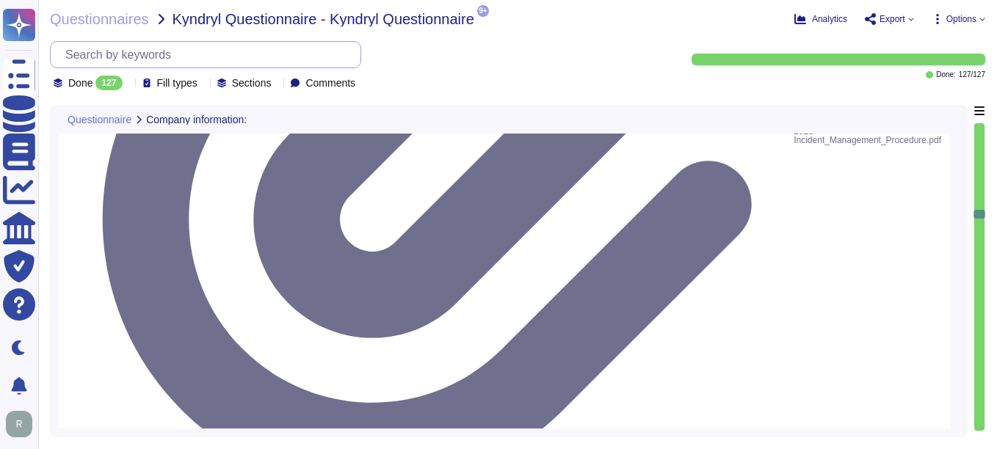
type textarea "We maintain documented policies for data privacy and information security, whic…"
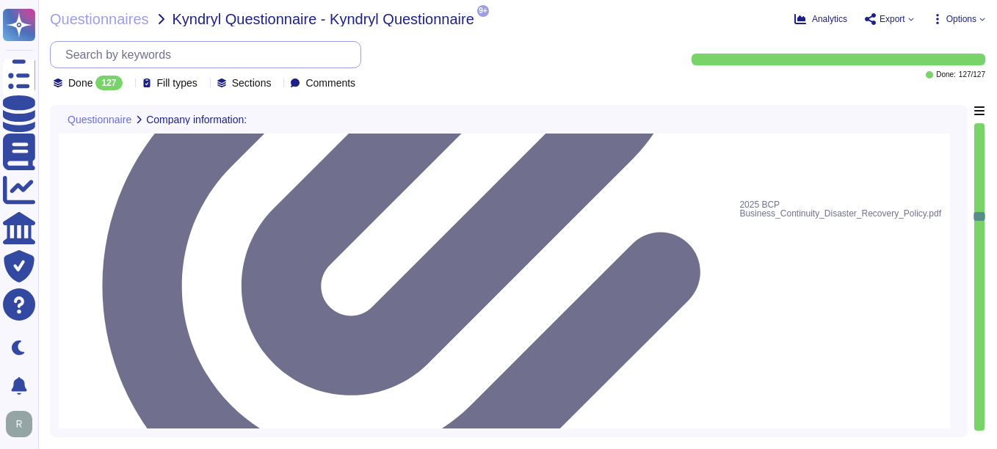
scroll to position [7046, 0]
type textarea "Sectigo provides comprehensive logging capabilities for user and administrator …"
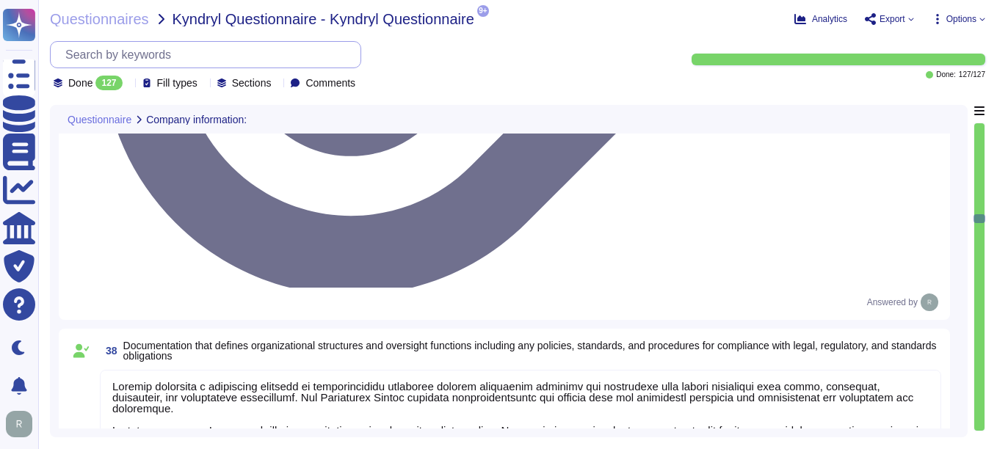
scroll to position [0, 0]
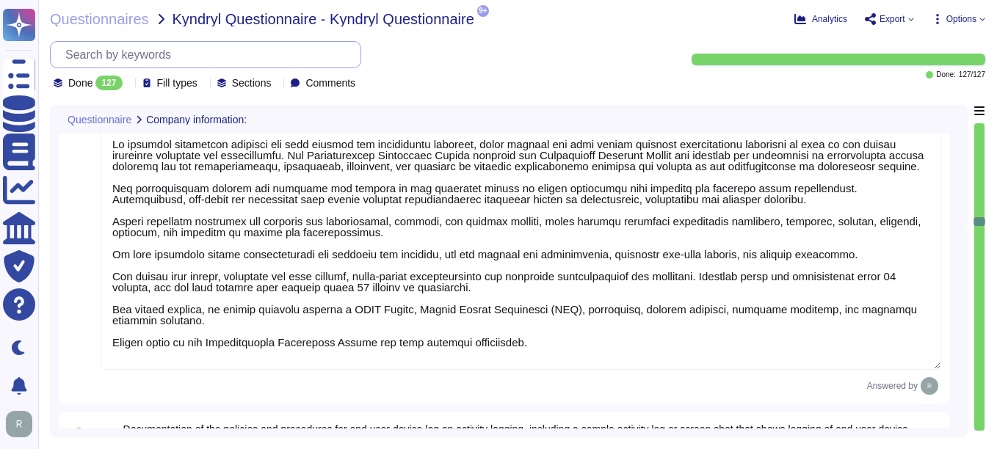
type textarea "We do not have a network architecture diagram that is suitable for external sha…"
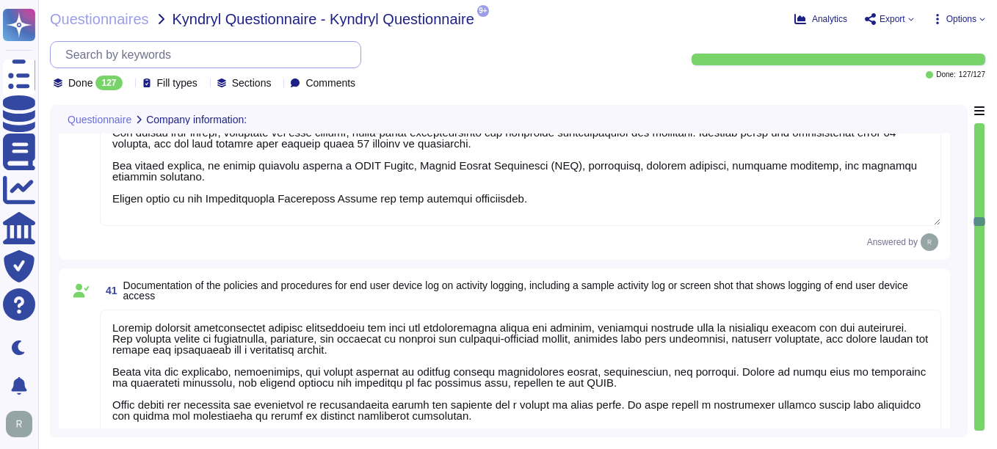
type textarea "We do not have an architecture diagram for external sharing."
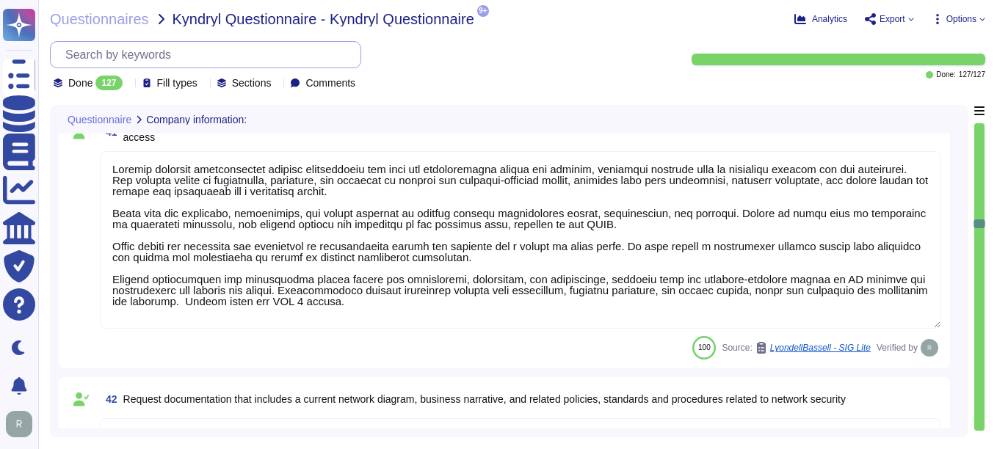
type textarea "Sectigo maintains compliance documentation regarding client-scoped privacy data…"
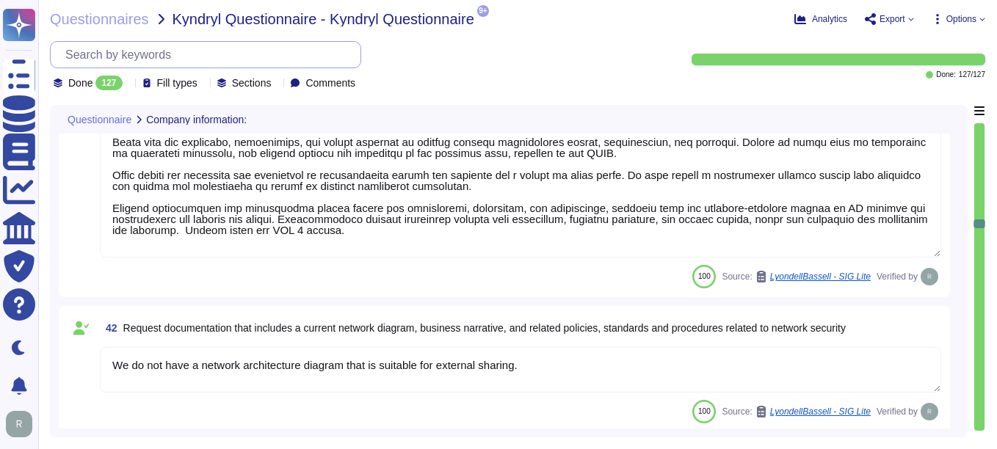
type textarea "Sectigo maintains documented policies for data privacy, information security, e…"
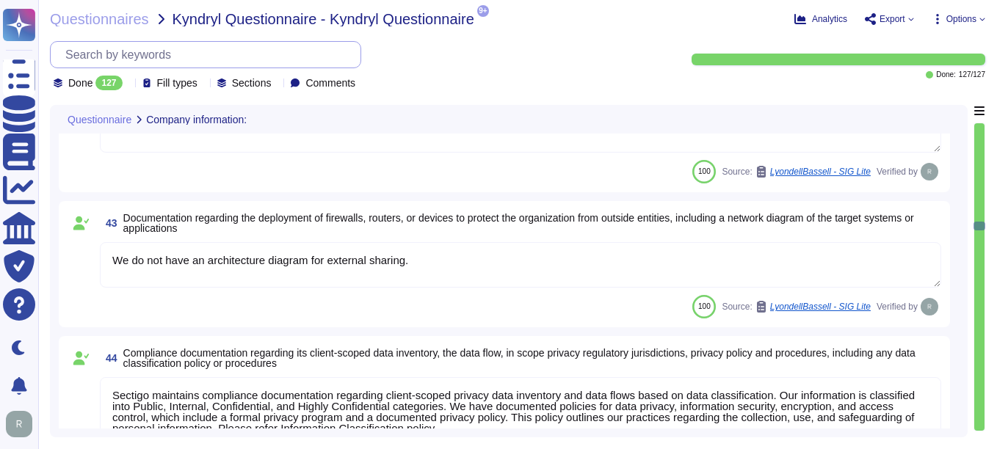
type textarea "Sectigo maintains documented policies for data privacy, information security, e…"
